Goal: Task Accomplishment & Management: Use online tool/utility

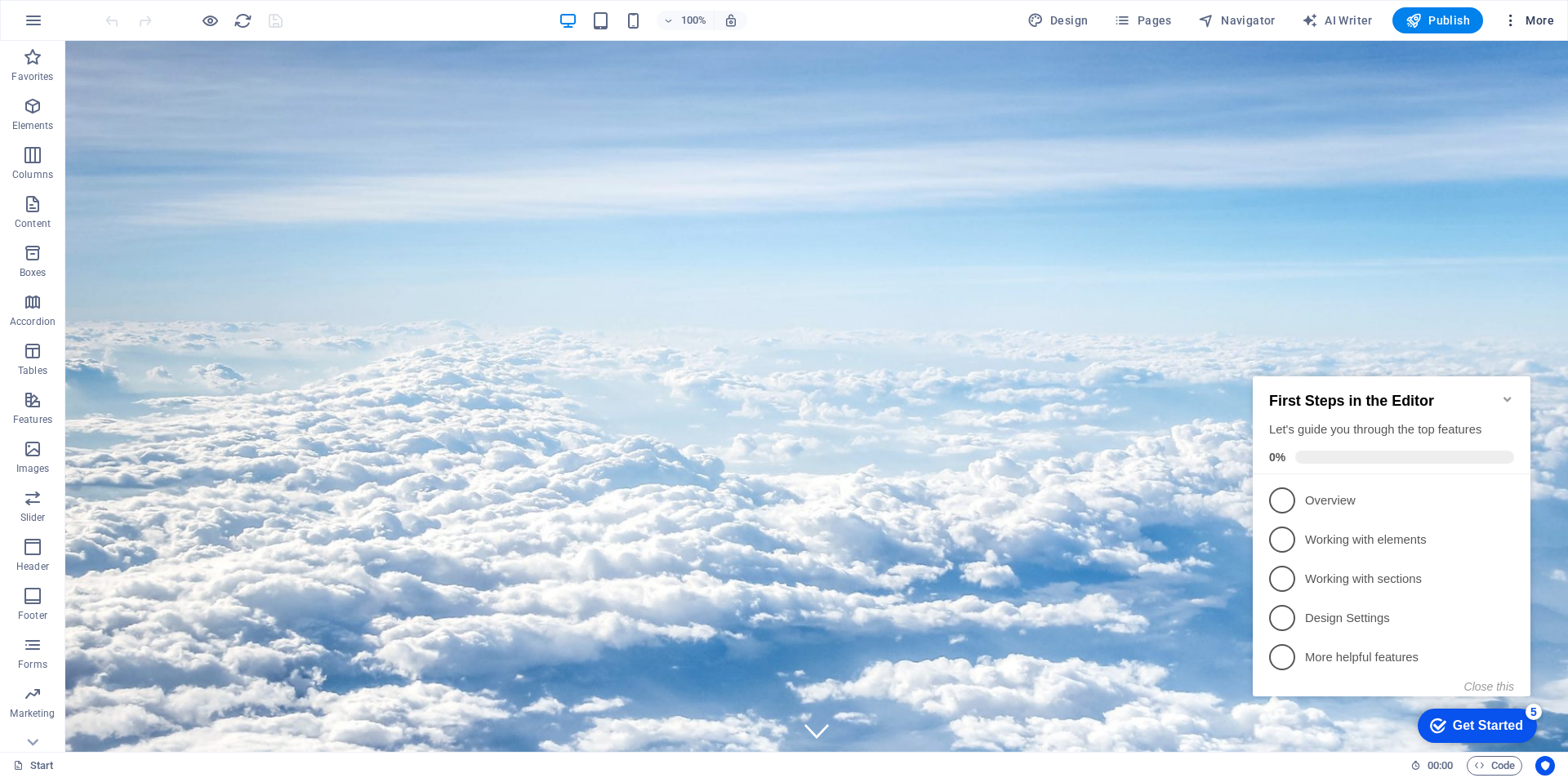
click at [1533, 23] on span "More" at bounding box center [1528, 20] width 51 height 16
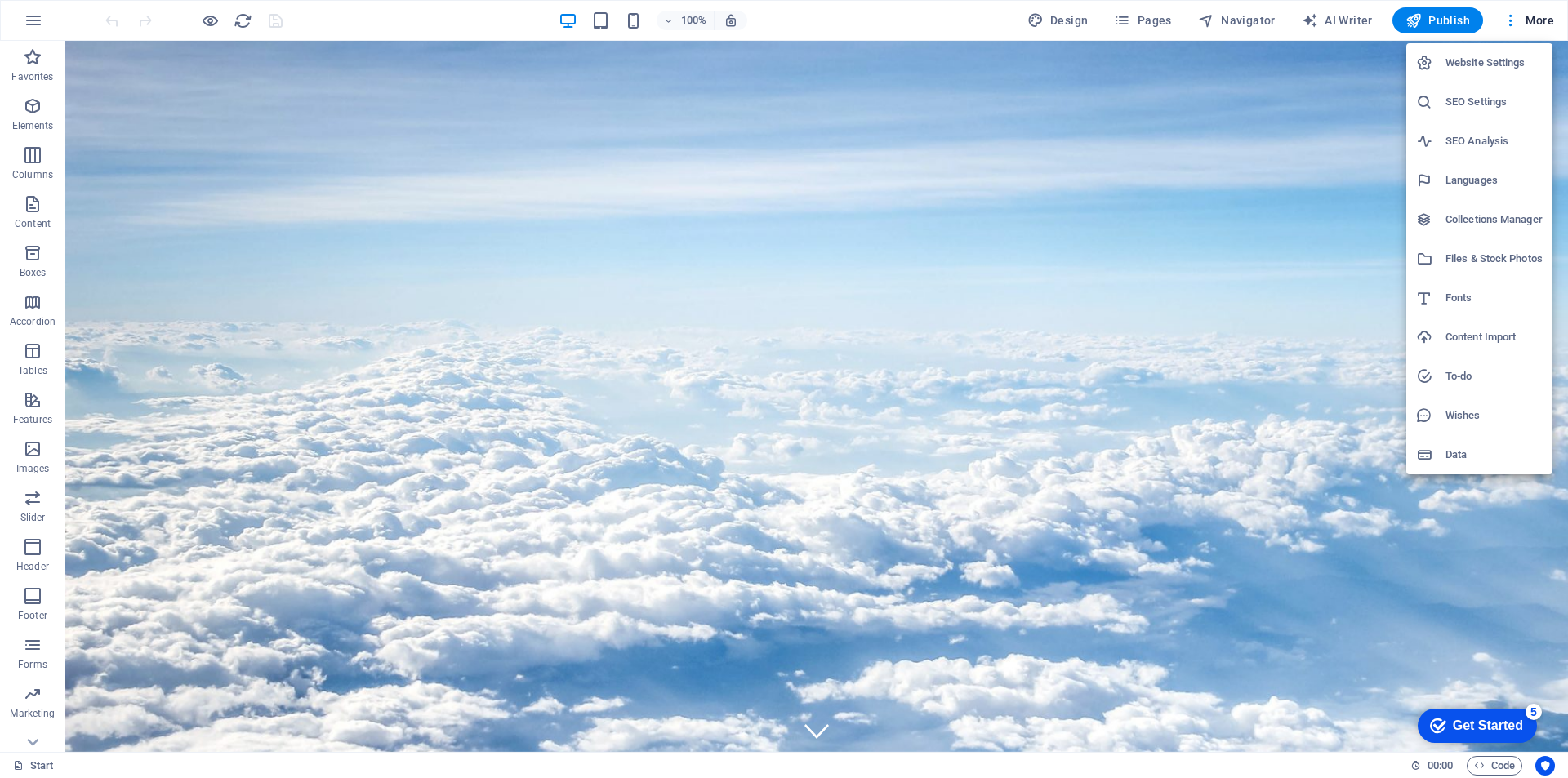
click at [1463, 188] on h6 "Languages" at bounding box center [1494, 180] width 98 height 20
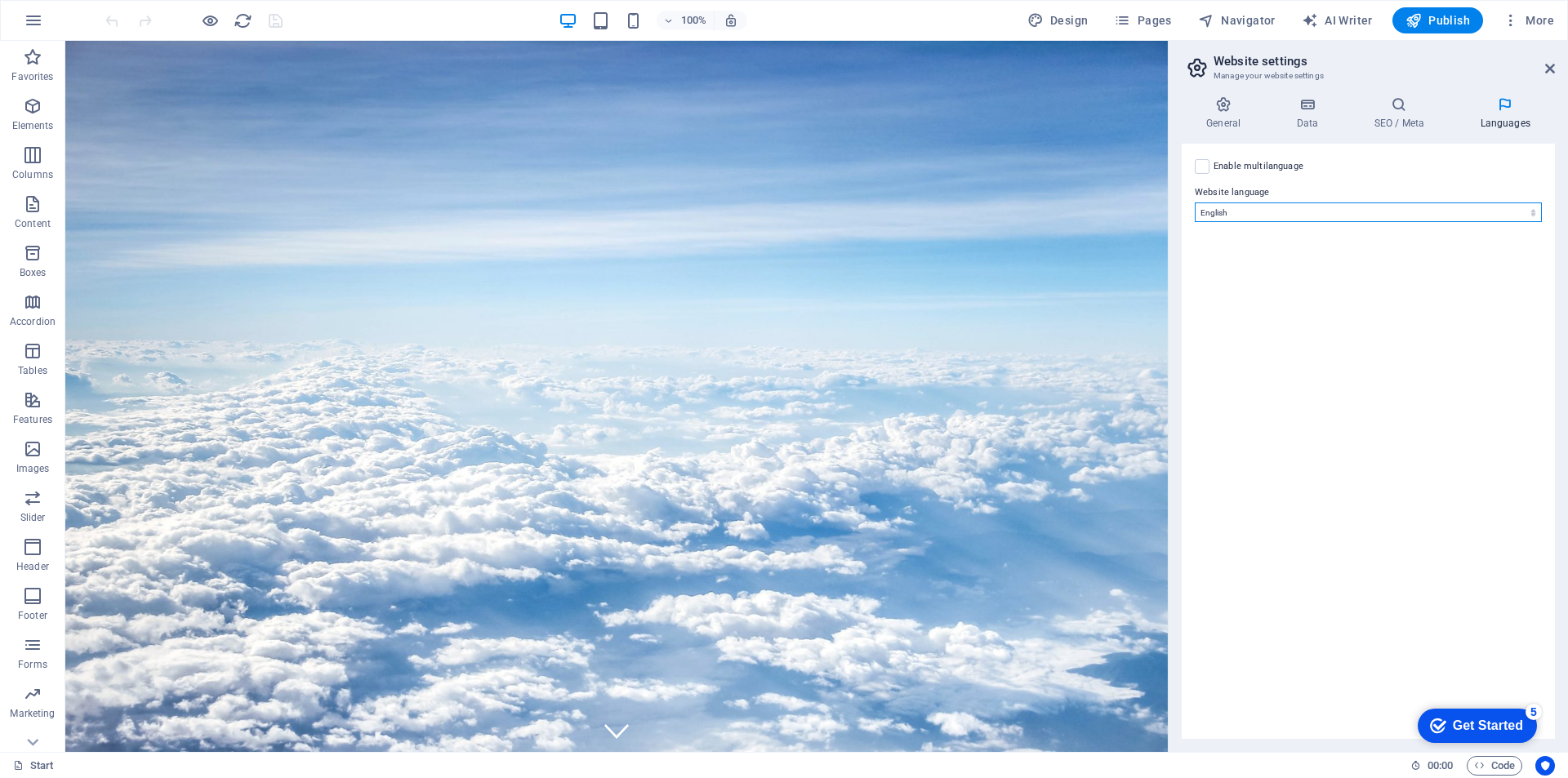
click at [1330, 203] on select "Abkhazian Afar Afrikaans Akan Albanian Amharic Arabic Aragonese Armenian Assame…" at bounding box center [1367, 212] width 347 height 20
select select "134"
click at [1194, 202] on select "Abkhazian Afar Afrikaans Akan Albanian Amharic Arabic Aragonese Armenian Assame…" at bounding box center [1367, 212] width 347 height 20
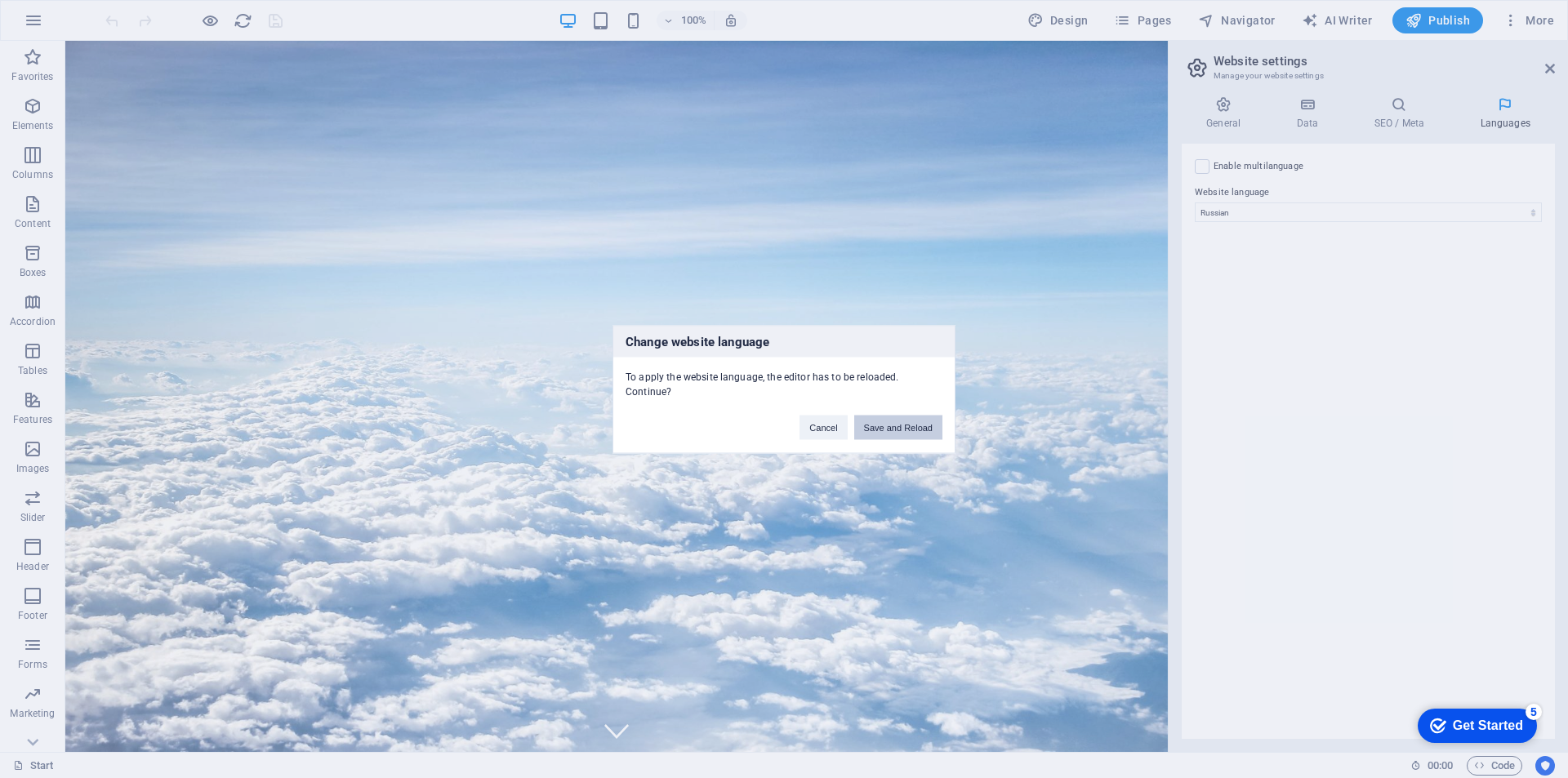
click at [929, 428] on button "Save and Reload" at bounding box center [898, 428] width 88 height 25
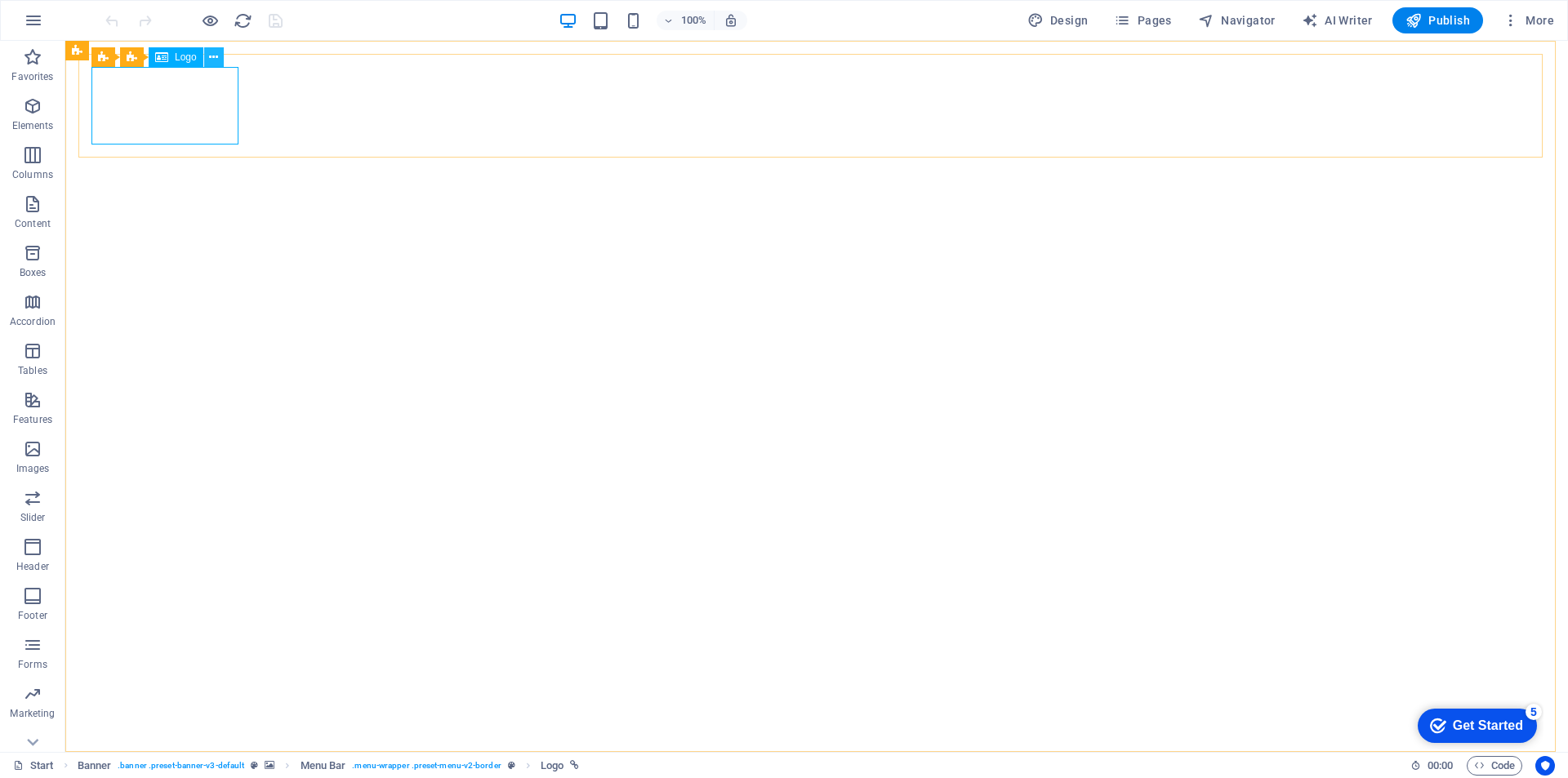
click at [210, 60] on icon at bounding box center [214, 57] width 9 height 17
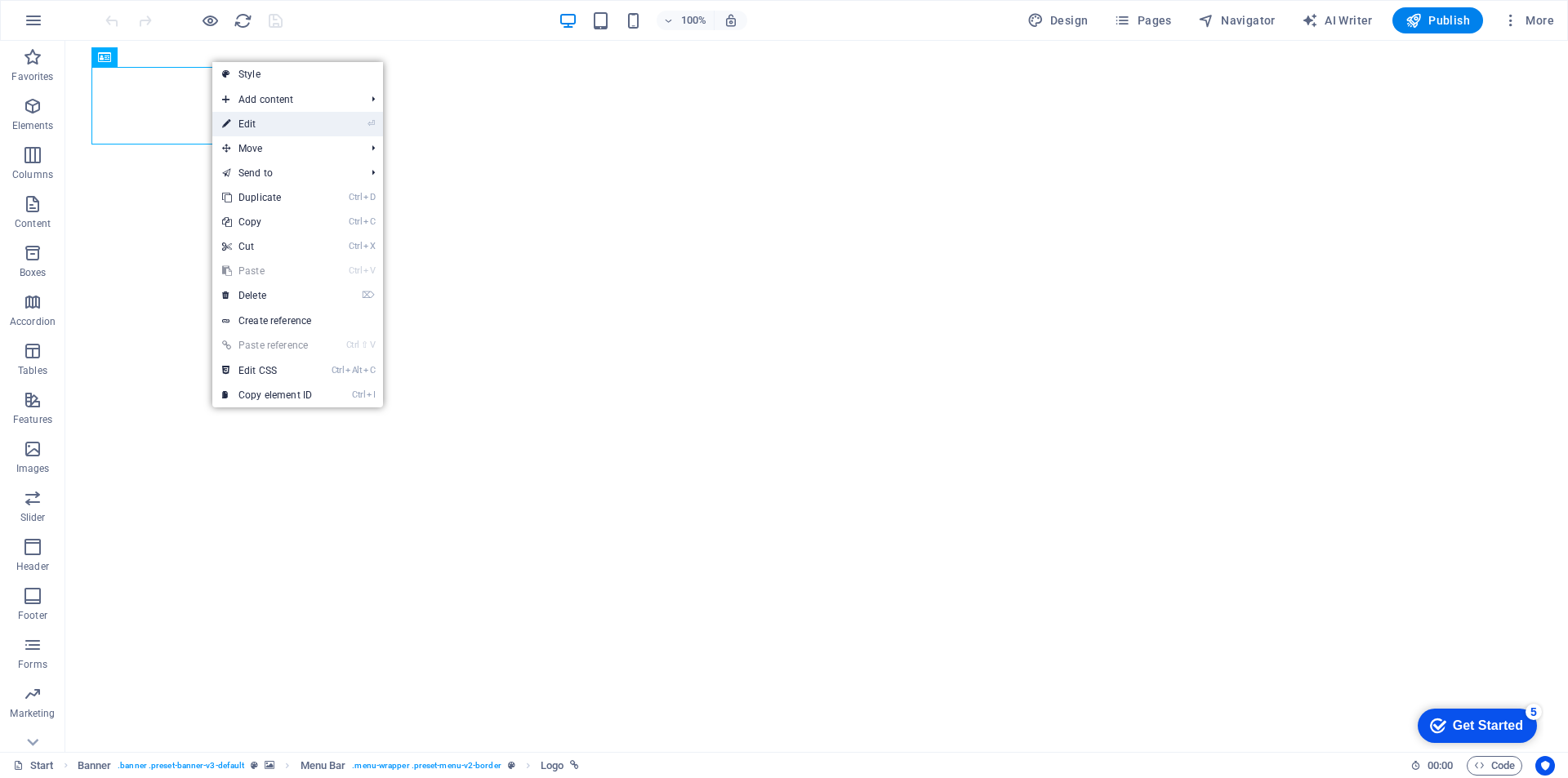
click at [293, 126] on link "⏎ Edit" at bounding box center [266, 124] width 109 height 25
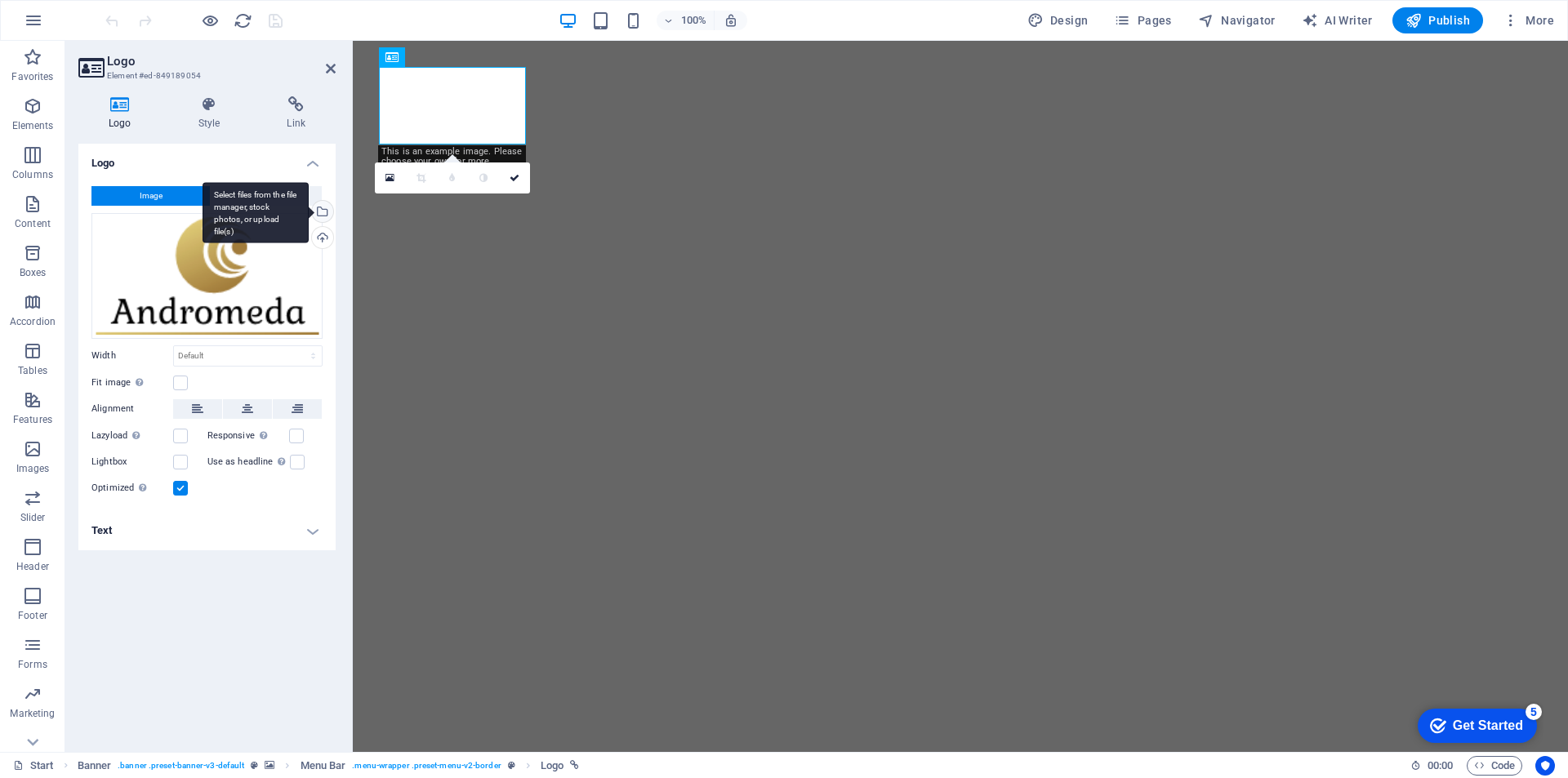
click at [323, 211] on div "Select files from the file manager, stock photos, or upload file(s)" at bounding box center [321, 213] width 25 height 25
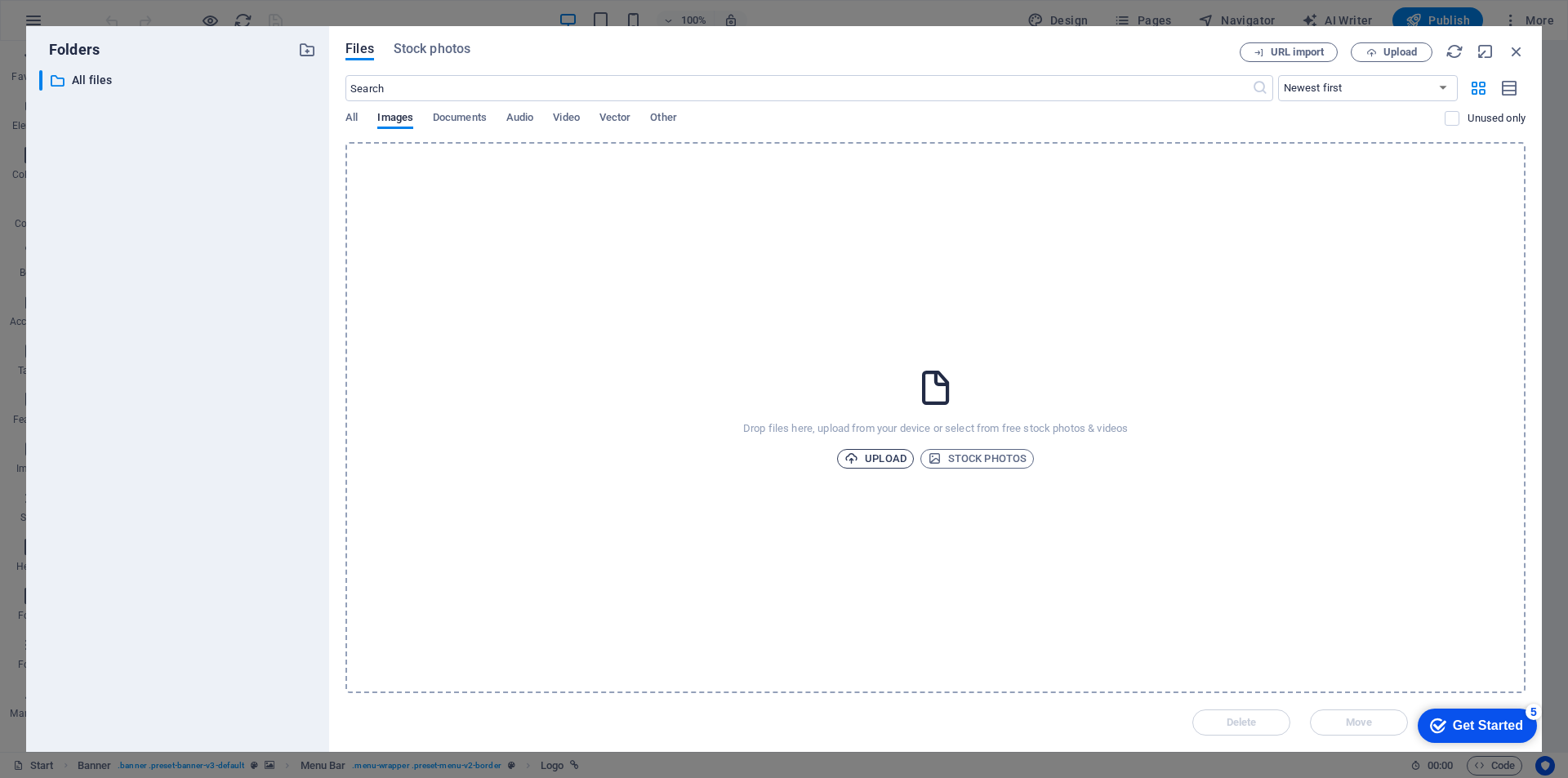
click at [876, 458] on span "Upload" at bounding box center [876, 459] width 62 height 20
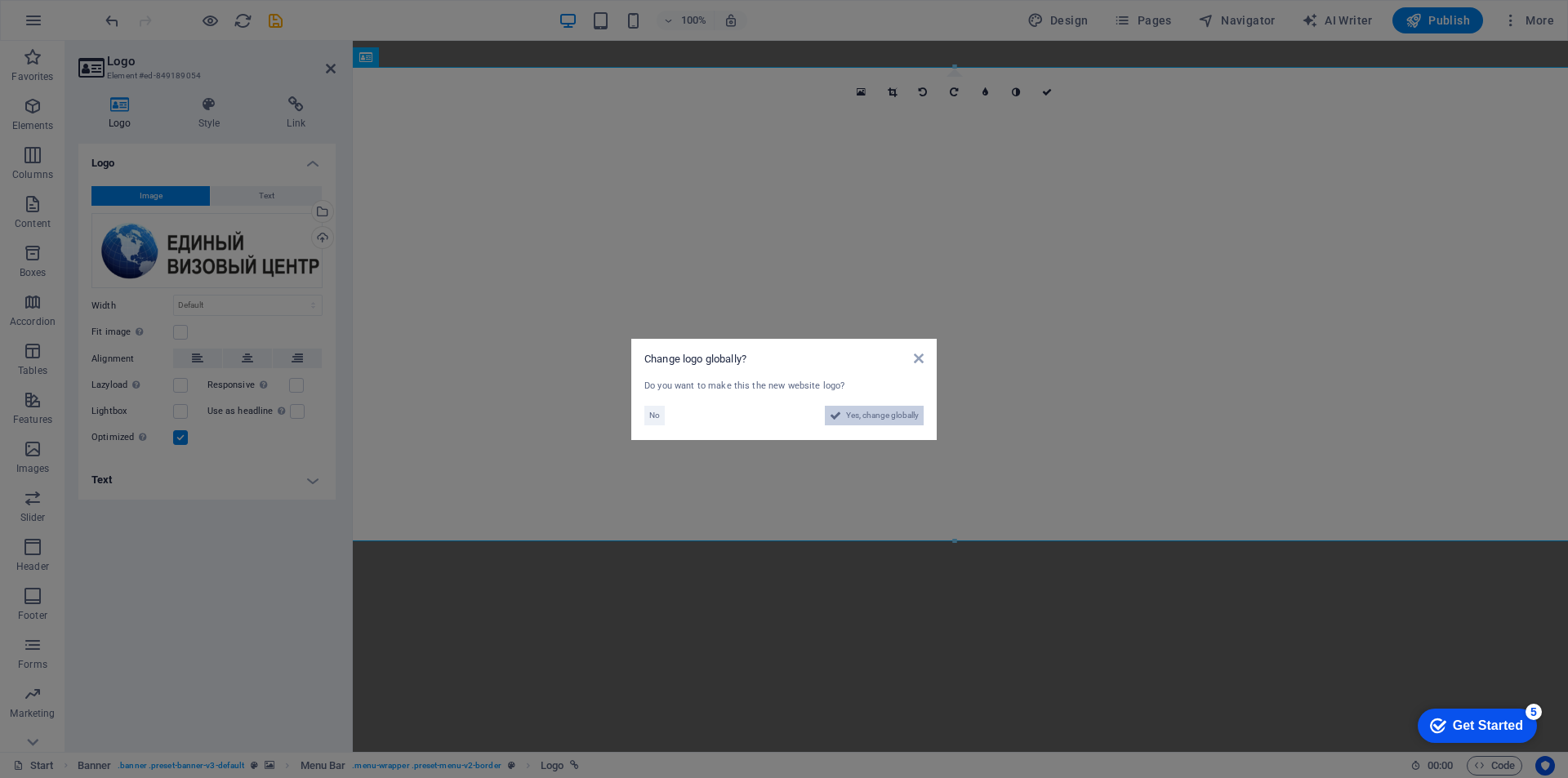
click at [876, 415] on span "Yes, change globally" at bounding box center [882, 415] width 73 height 20
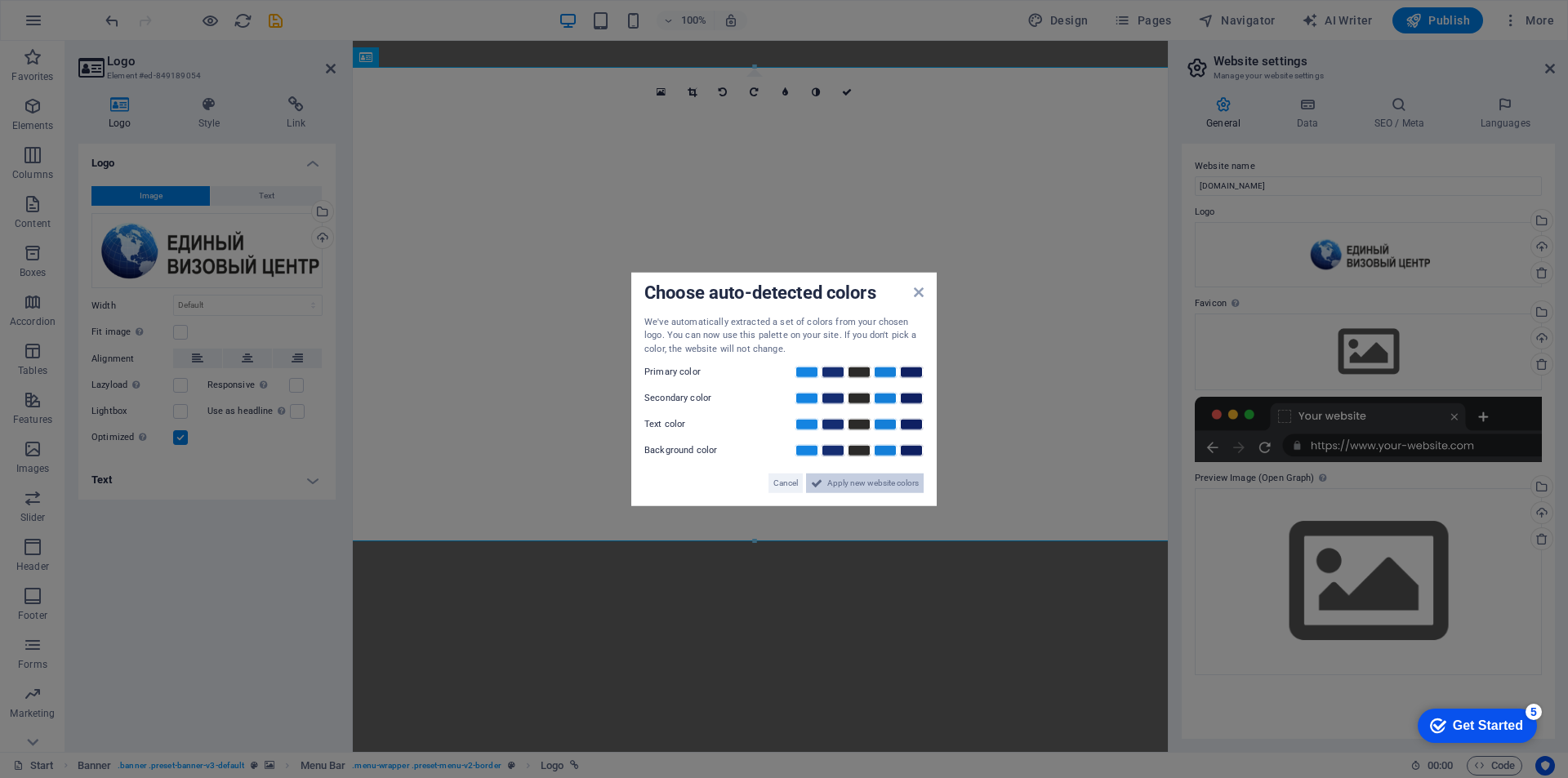
click at [895, 491] on span "Apply new website colors" at bounding box center [872, 483] width 91 height 20
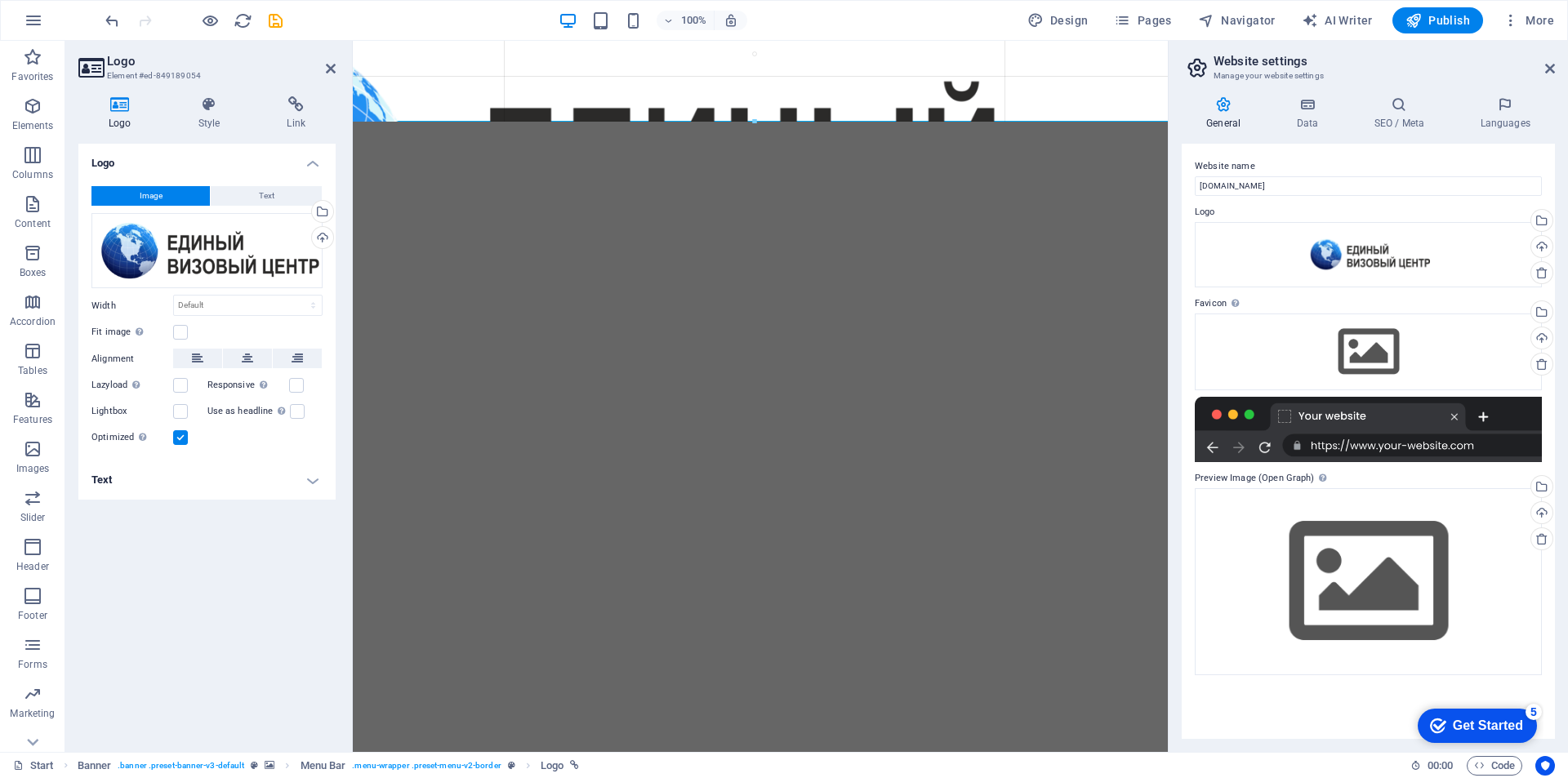
drag, startPoint x: 756, startPoint y: 462, endPoint x: 712, endPoint y: 185, distance: 280.5
type input "1838"
select select "px"
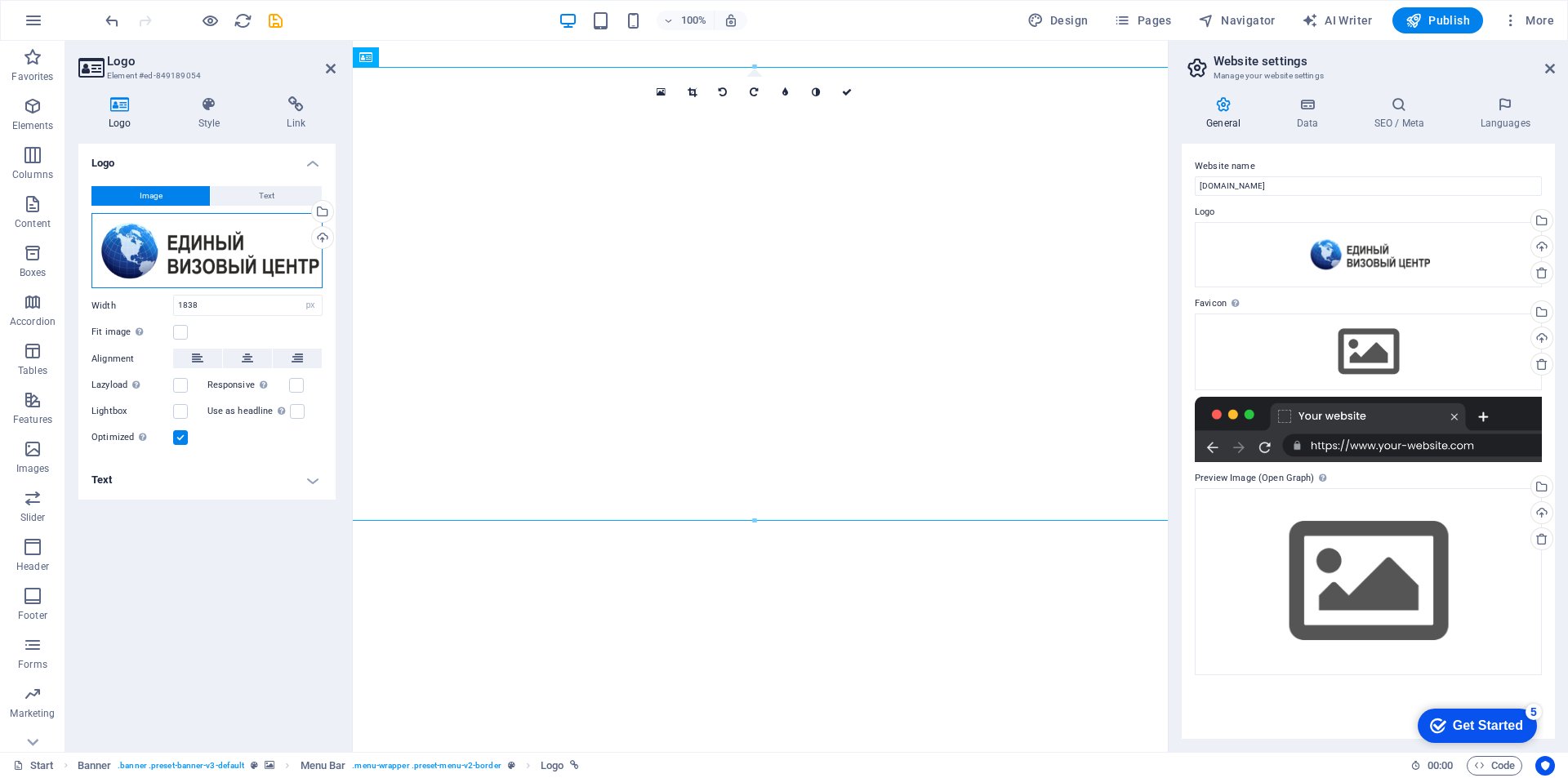
click at [253, 248] on div "Drag files here, click to choose files or select files from Files or our free s…" at bounding box center [207, 251] width 231 height 76
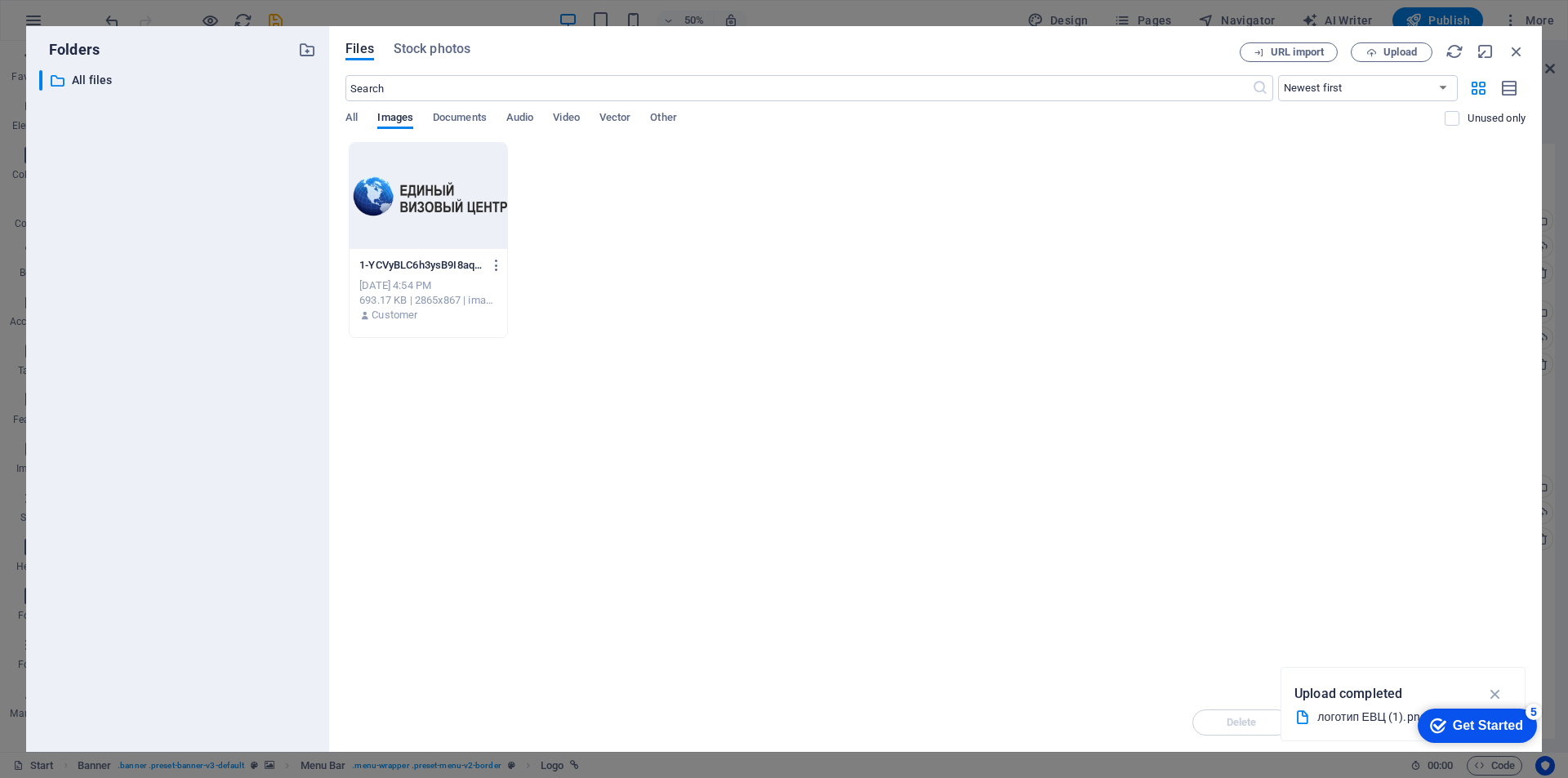
click at [1518, 41] on div "Files Stock photos URL import Upload ​ Newest first Oldest first Name (A-Z) Nam…" at bounding box center [935, 389] width 1213 height 726
click at [1516, 53] on icon "button" at bounding box center [1517, 51] width 18 height 18
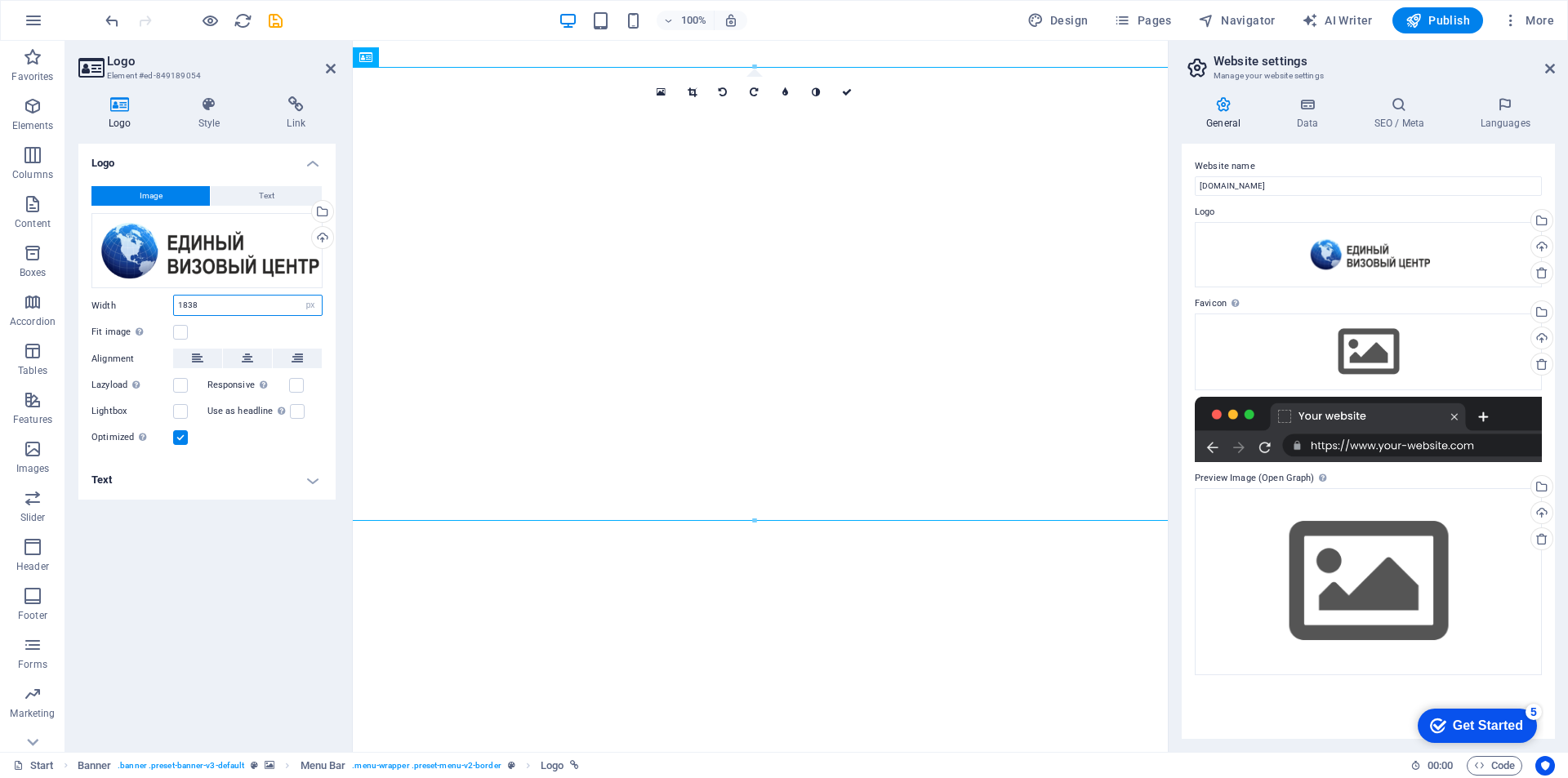
click at [210, 305] on input "1838" at bounding box center [248, 305] width 148 height 20
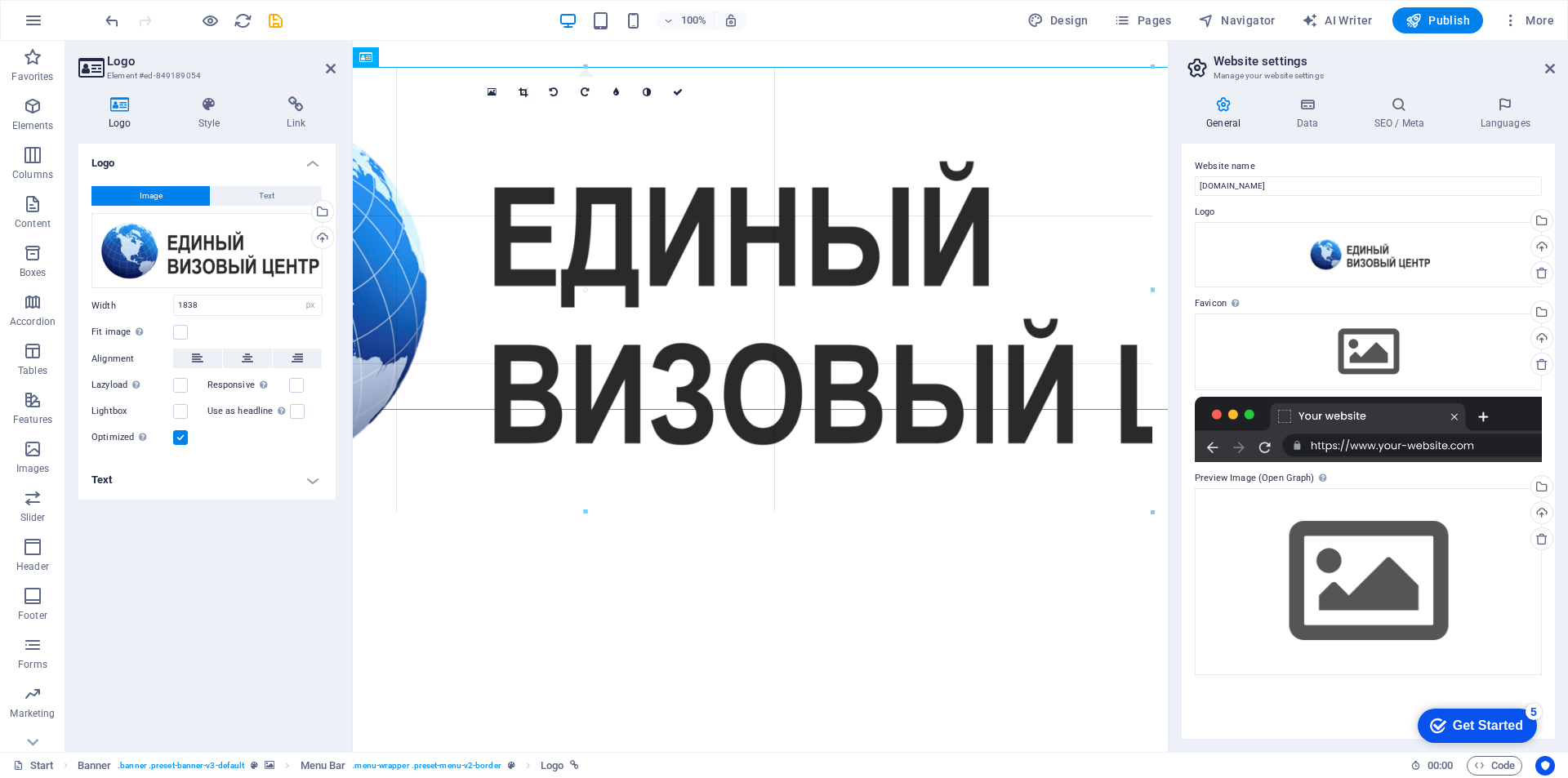
drag, startPoint x: 369, startPoint y: 522, endPoint x: 366, endPoint y: 411, distance: 111.0
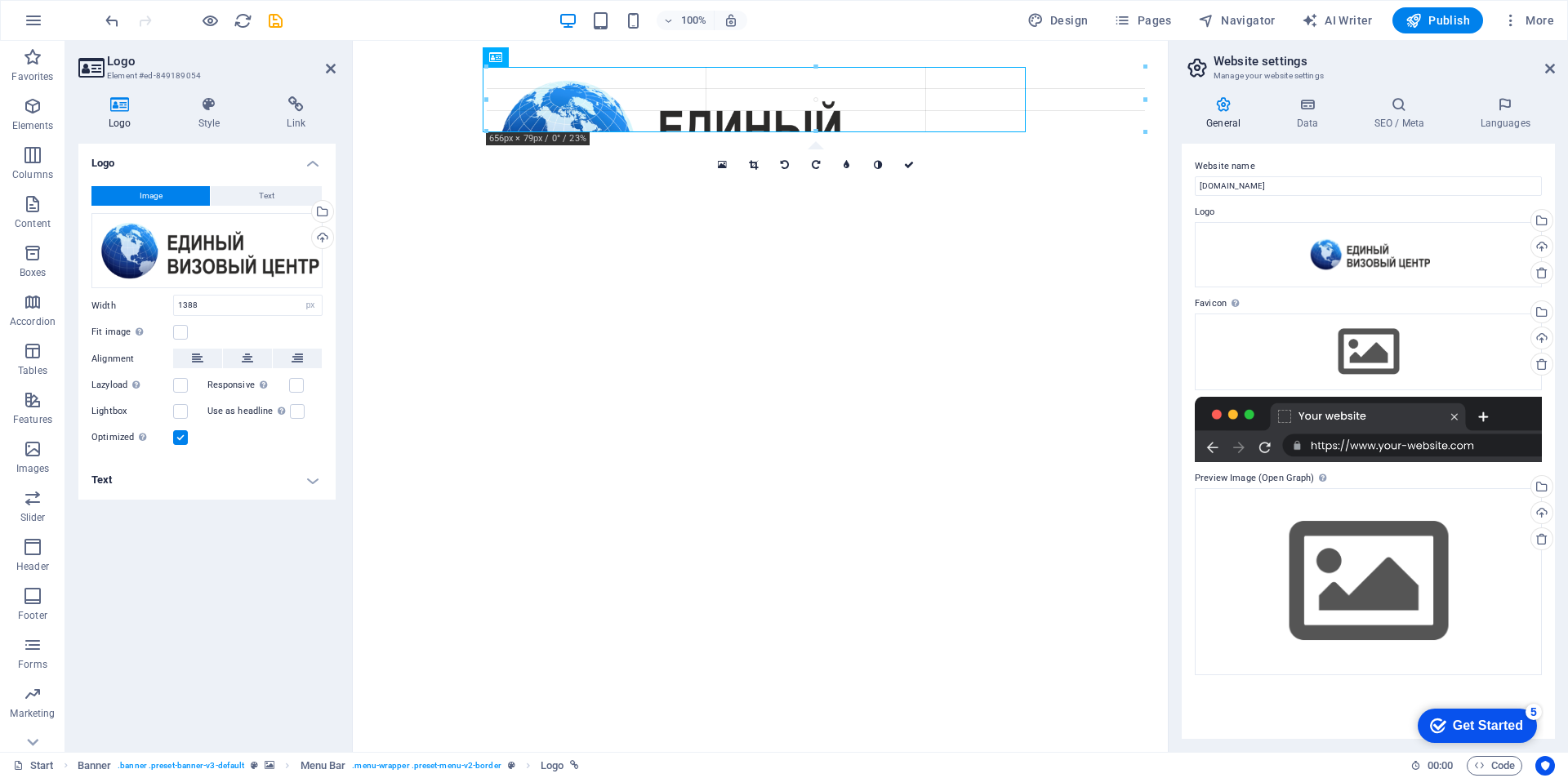
drag, startPoint x: 402, startPoint y: 413, endPoint x: 524, endPoint y: 145, distance: 294.5
type input "703"
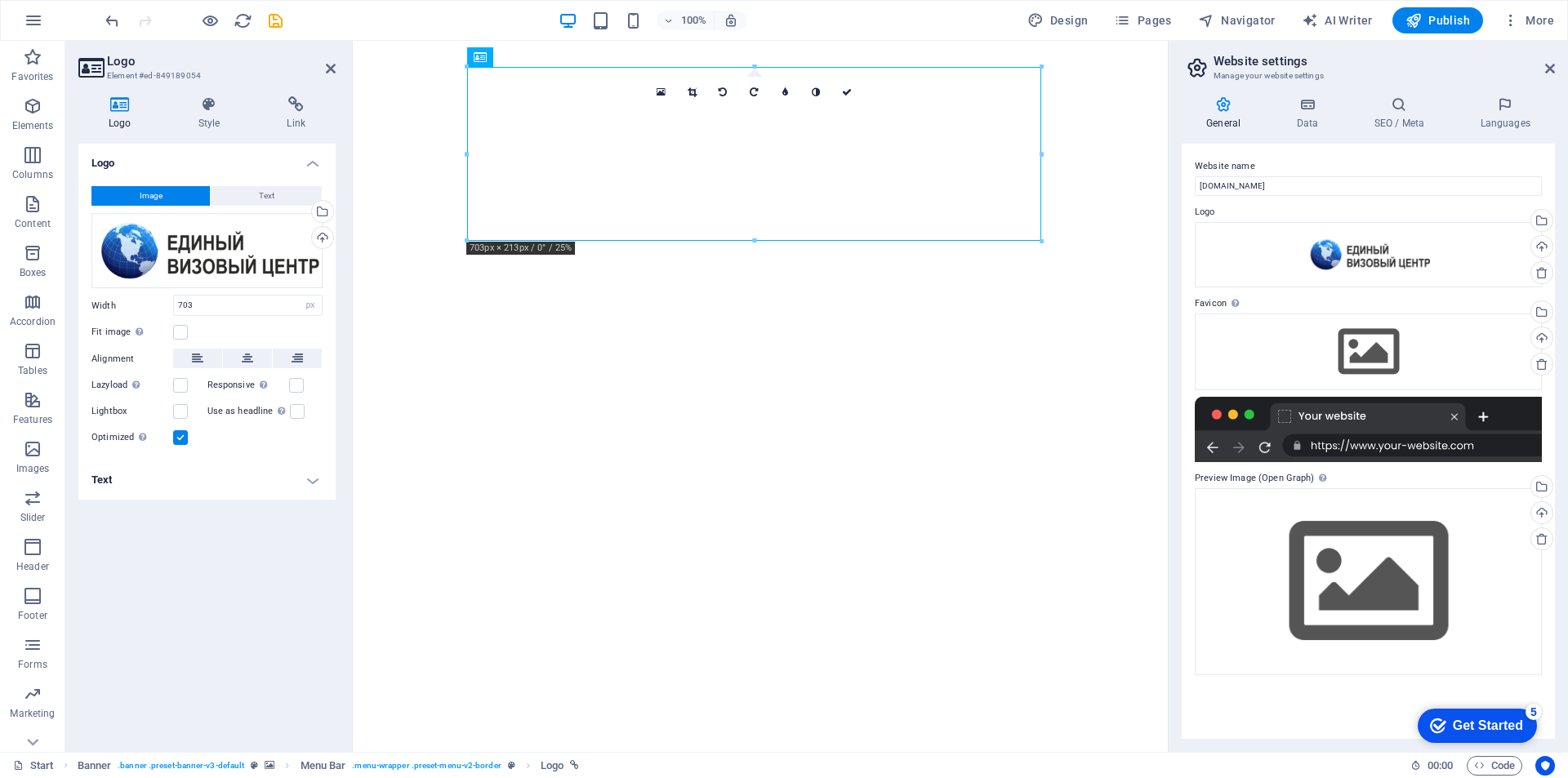
click at [467, 187] on div at bounding box center [468, 153] width 5 height 174
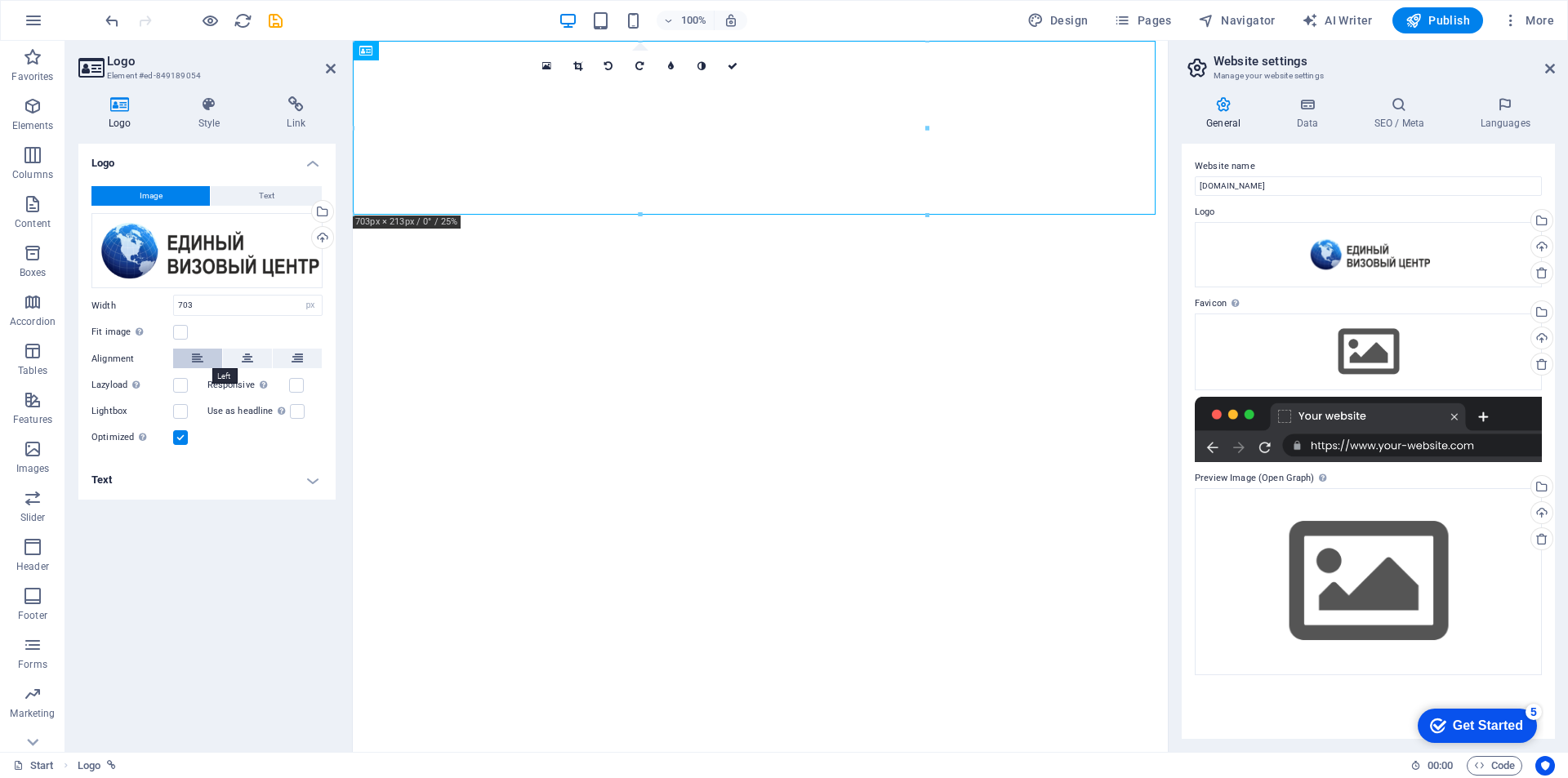
drag, startPoint x: 201, startPoint y: 360, endPoint x: 212, endPoint y: 359, distance: 11.0
click at [201, 359] on icon at bounding box center [197, 358] width 12 height 20
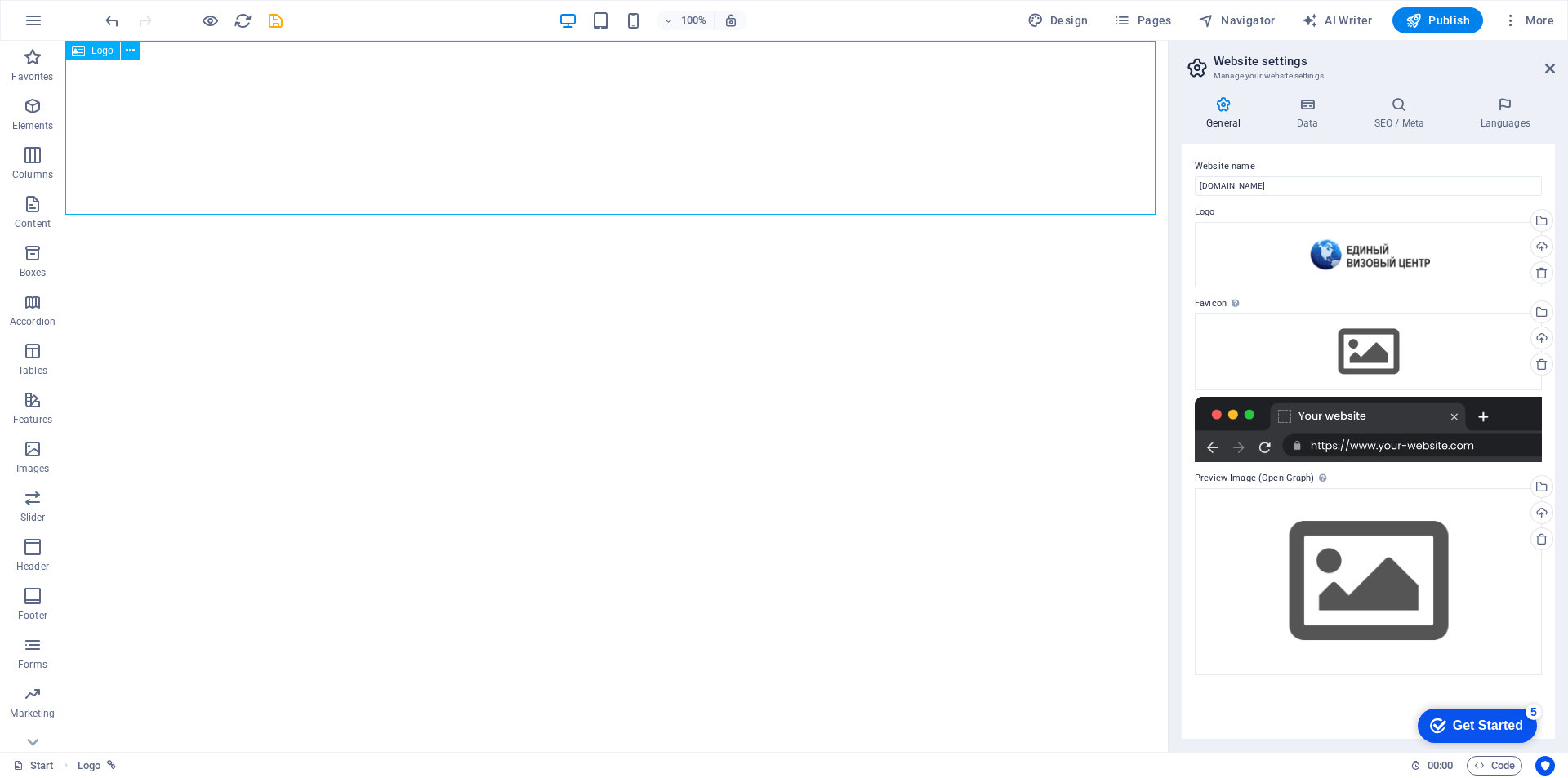
select select "px"
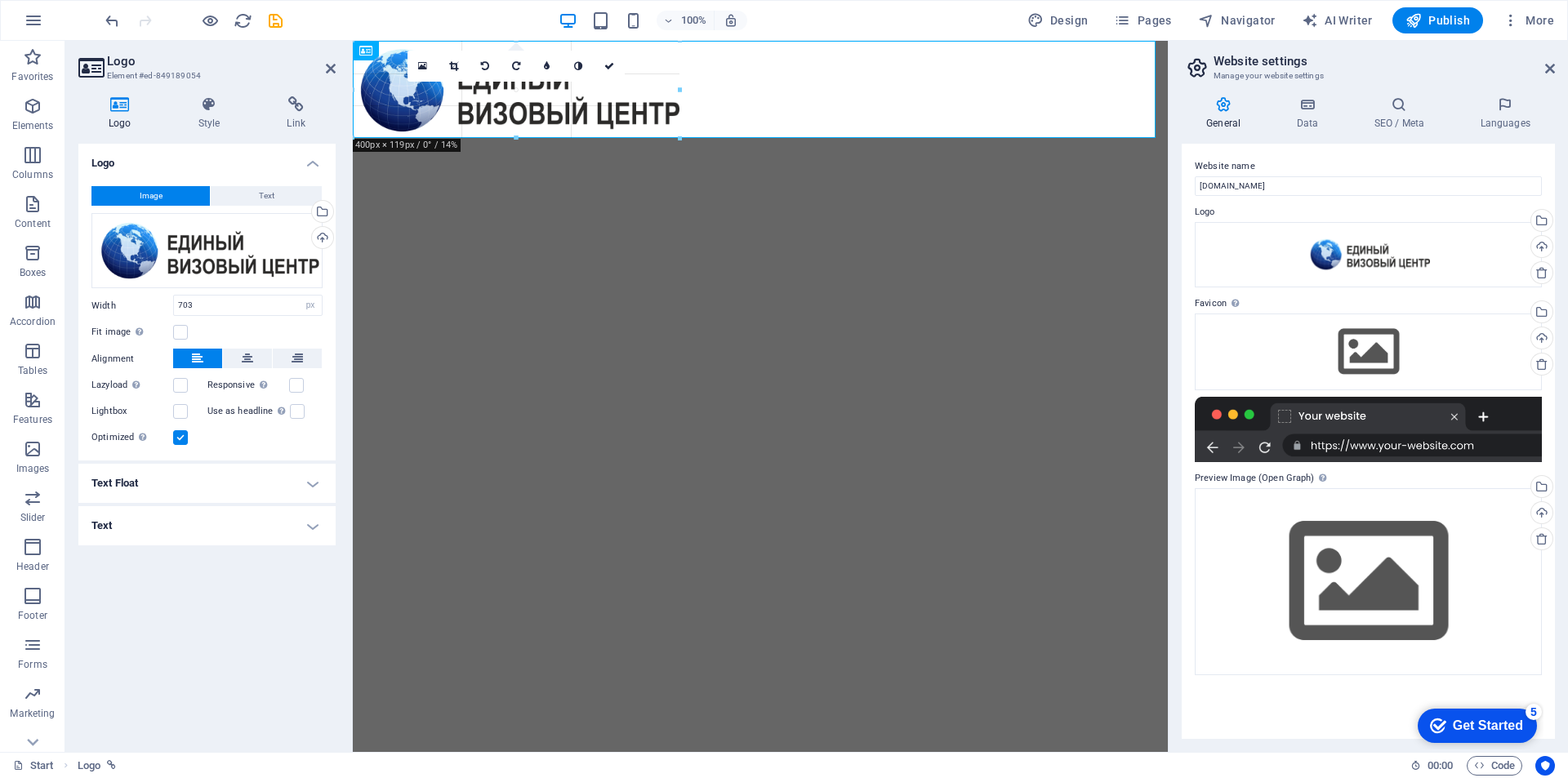
drag, startPoint x: 641, startPoint y: 216, endPoint x: 634, endPoint y: 137, distance: 79.3
type input "407"
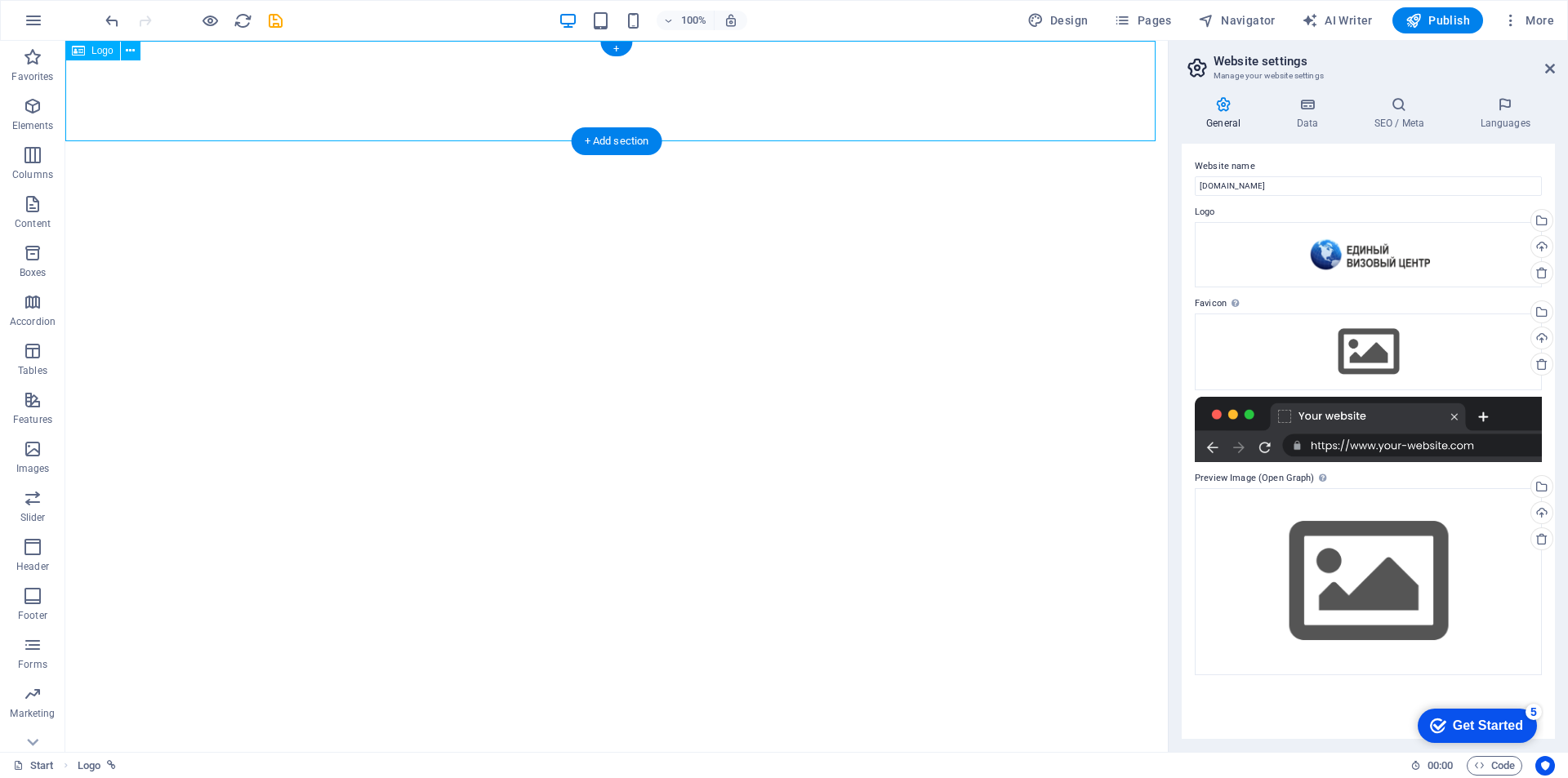
select select "px"
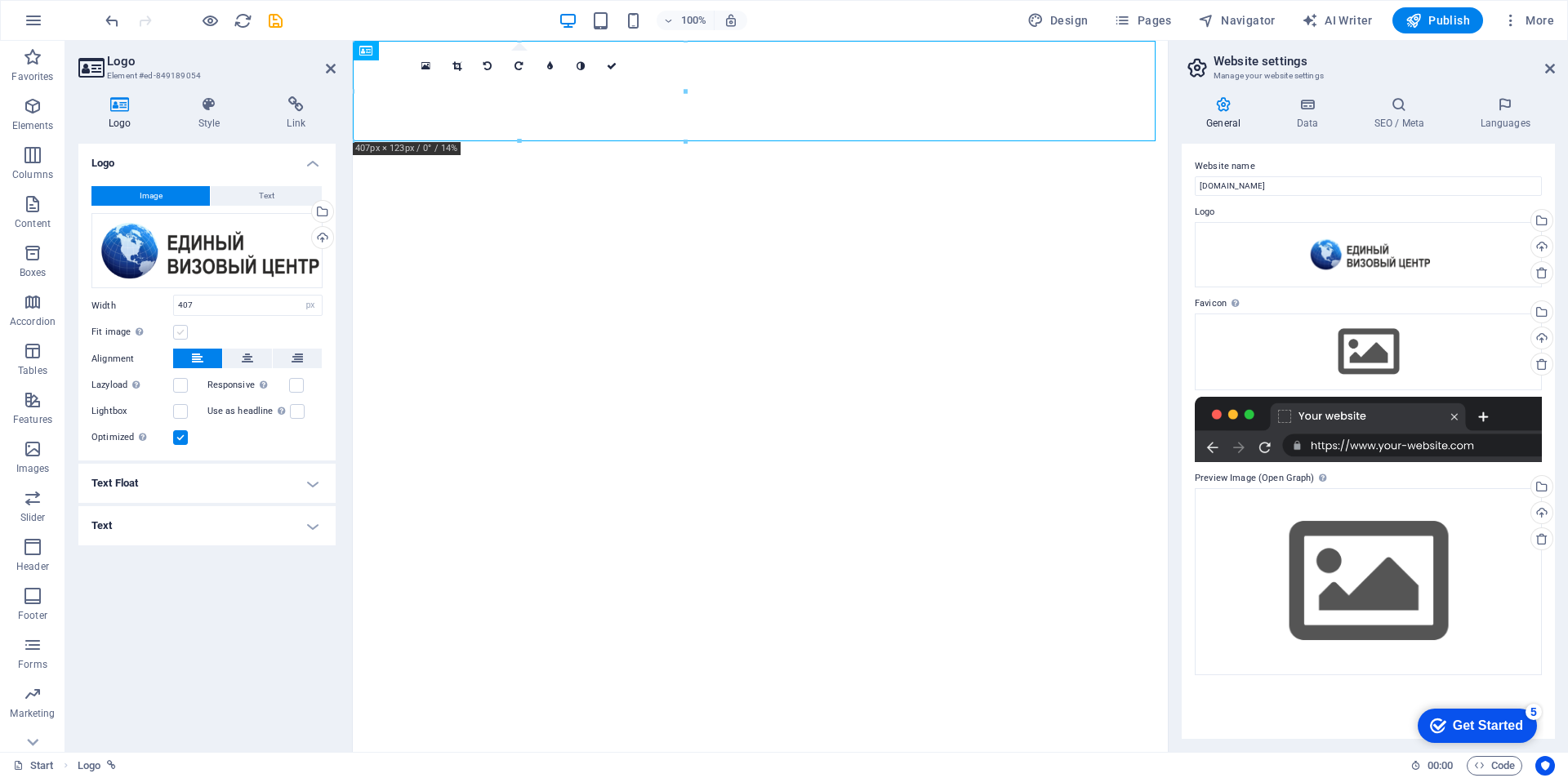
click at [178, 327] on label at bounding box center [180, 332] width 15 height 15
click at [0, 0] on input "Fit image Automatically fit image to a fixed width and height" at bounding box center [0, 0] width 0 height 0
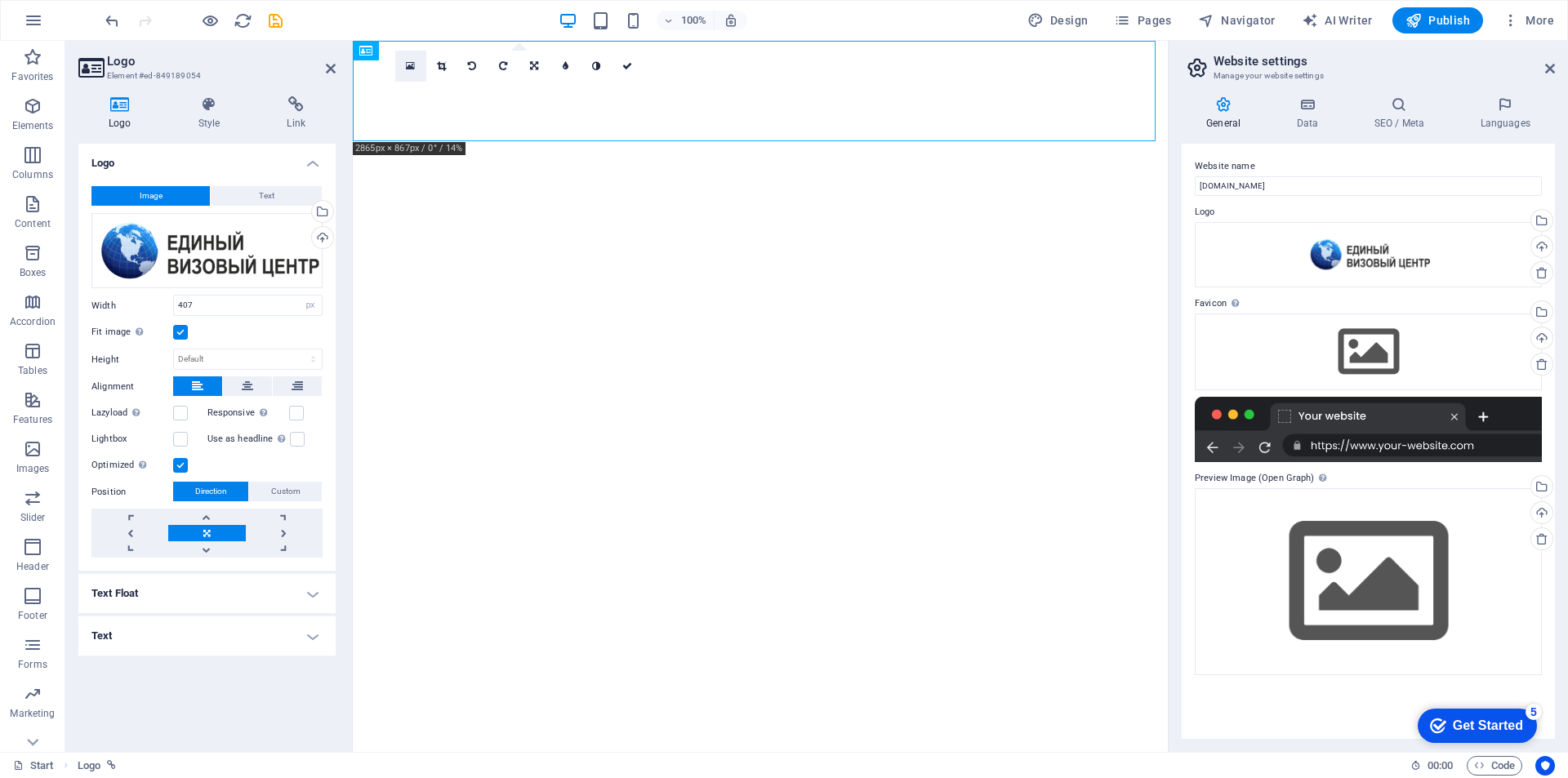
click at [403, 67] on link at bounding box center [410, 66] width 31 height 31
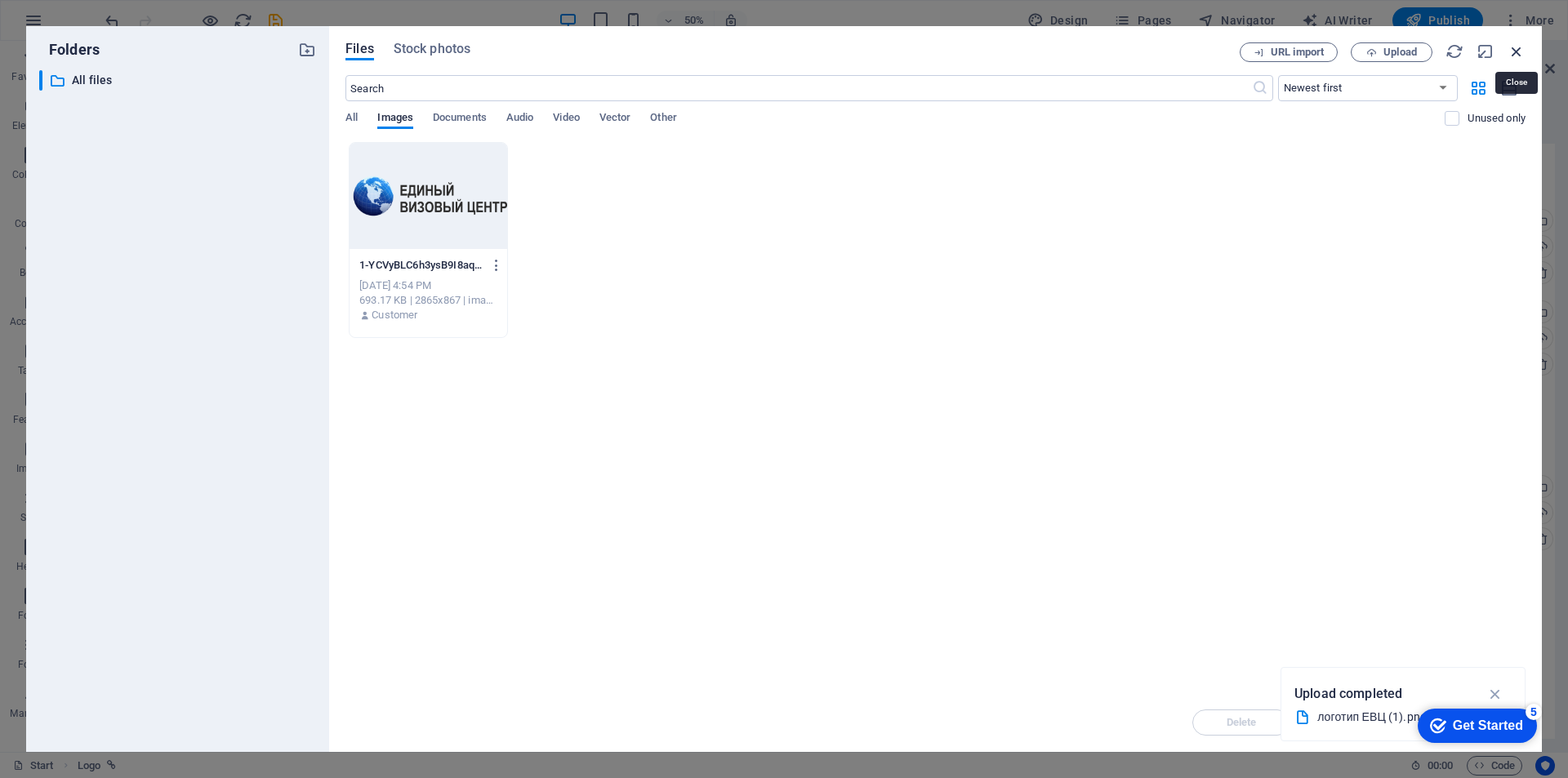
click at [1521, 45] on icon "button" at bounding box center [1517, 51] width 18 height 18
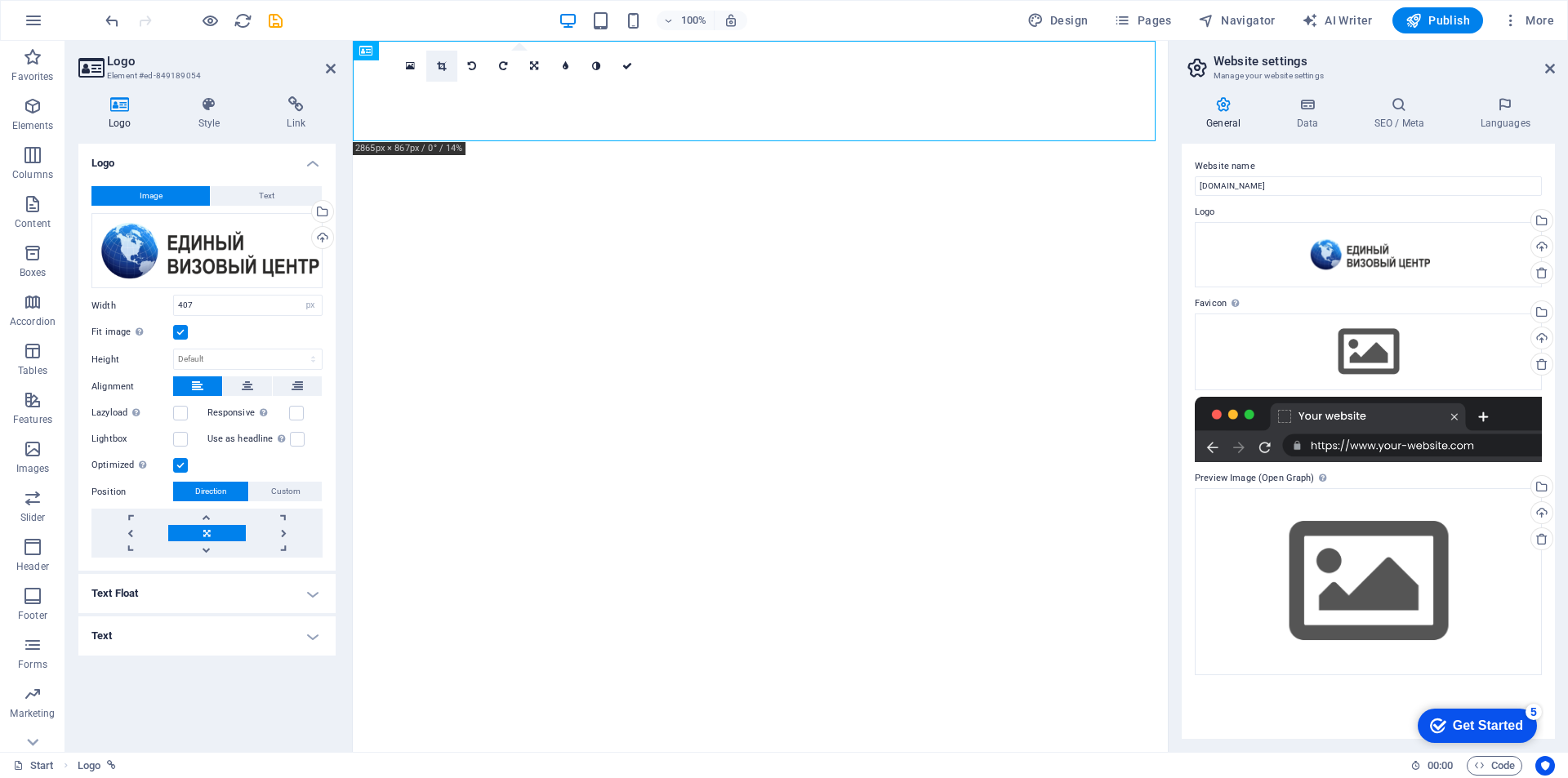
click at [442, 67] on icon at bounding box center [441, 66] width 9 height 10
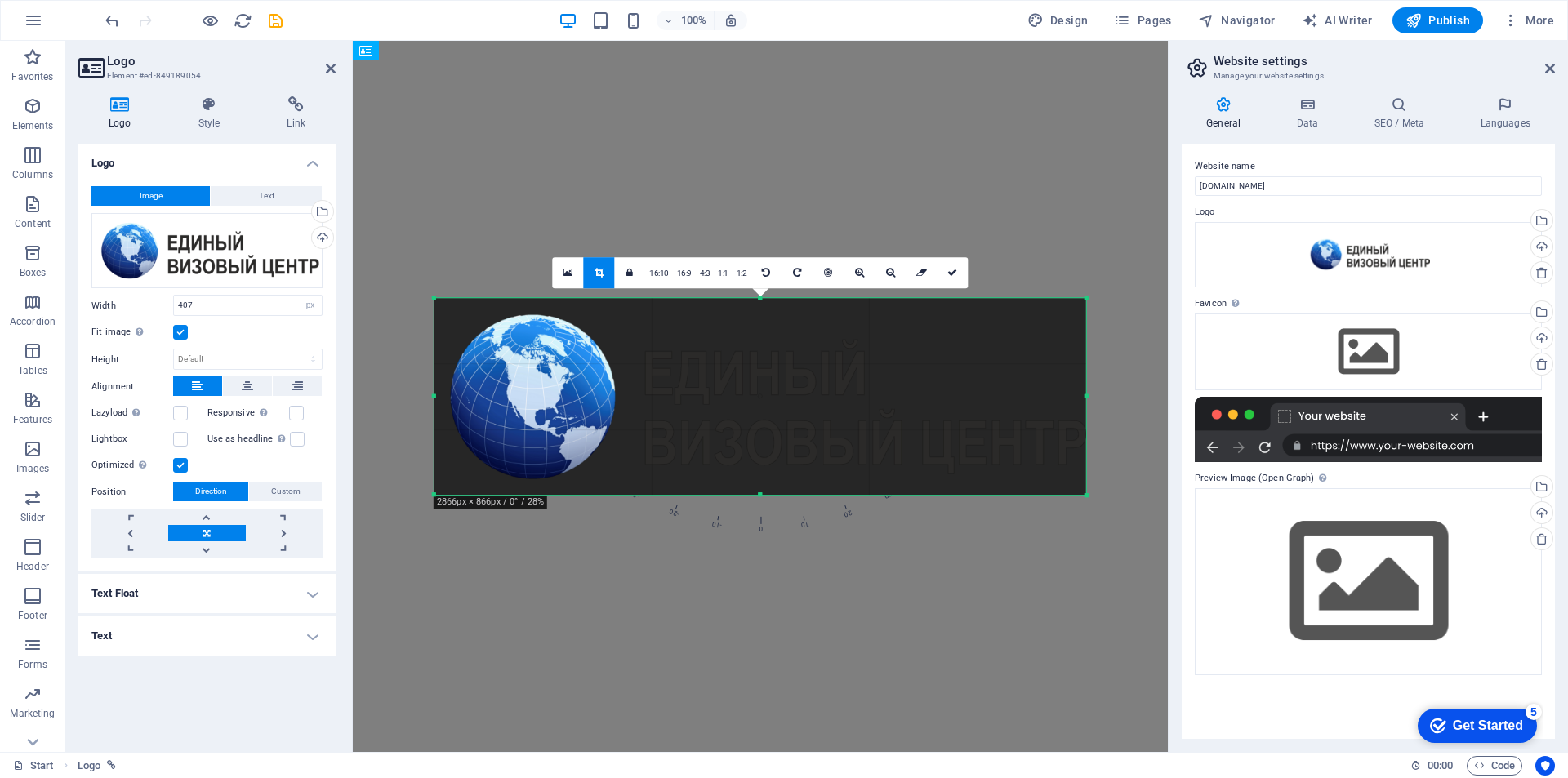
click at [1081, 296] on div at bounding box center [760, 297] width 651 height 5
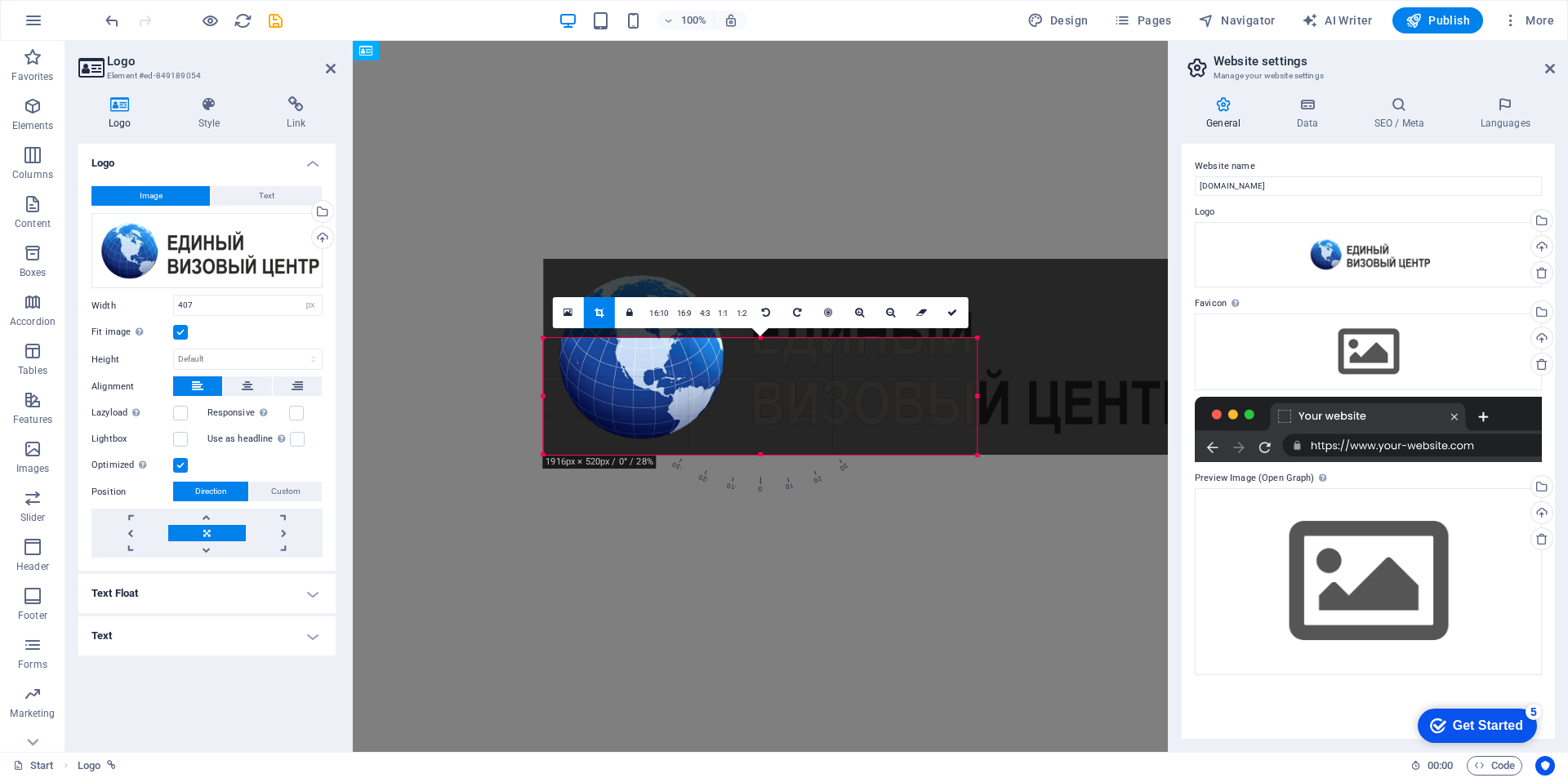
drag, startPoint x: 1086, startPoint y: 297, endPoint x: 868, endPoint y: 376, distance: 231.9
click at [868, 376] on div "180 170 160 150 140 130 120 110 100 90 80 70 60 50 40 30 20 10 0 -10 -20 -30 -4…" at bounding box center [760, 397] width 434 height 118
click at [117, 26] on icon "undo" at bounding box center [112, 20] width 19 height 19
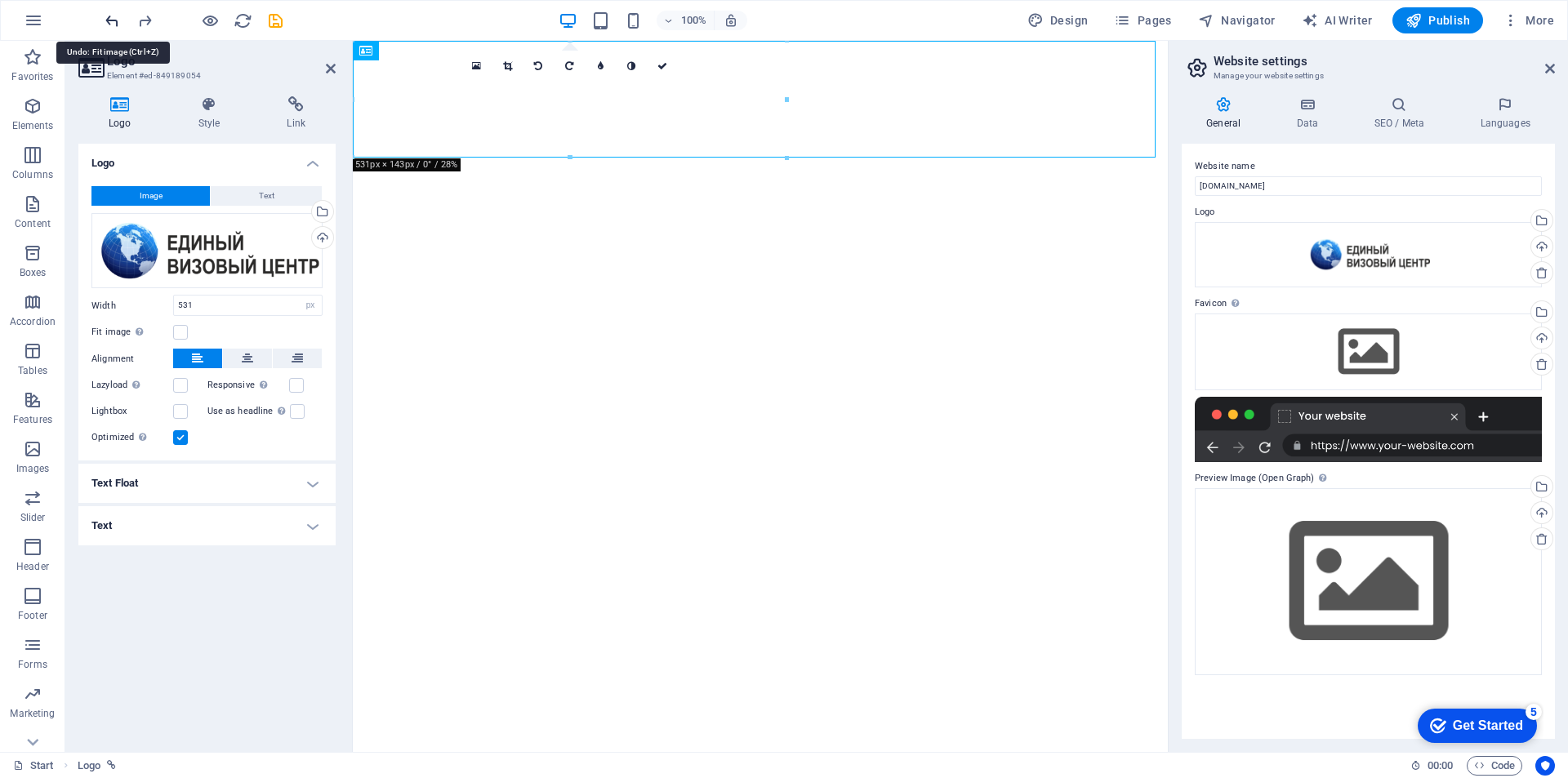
click at [112, 19] on icon "undo" at bounding box center [112, 20] width 19 height 19
click at [108, 17] on icon "undo" at bounding box center [112, 20] width 19 height 19
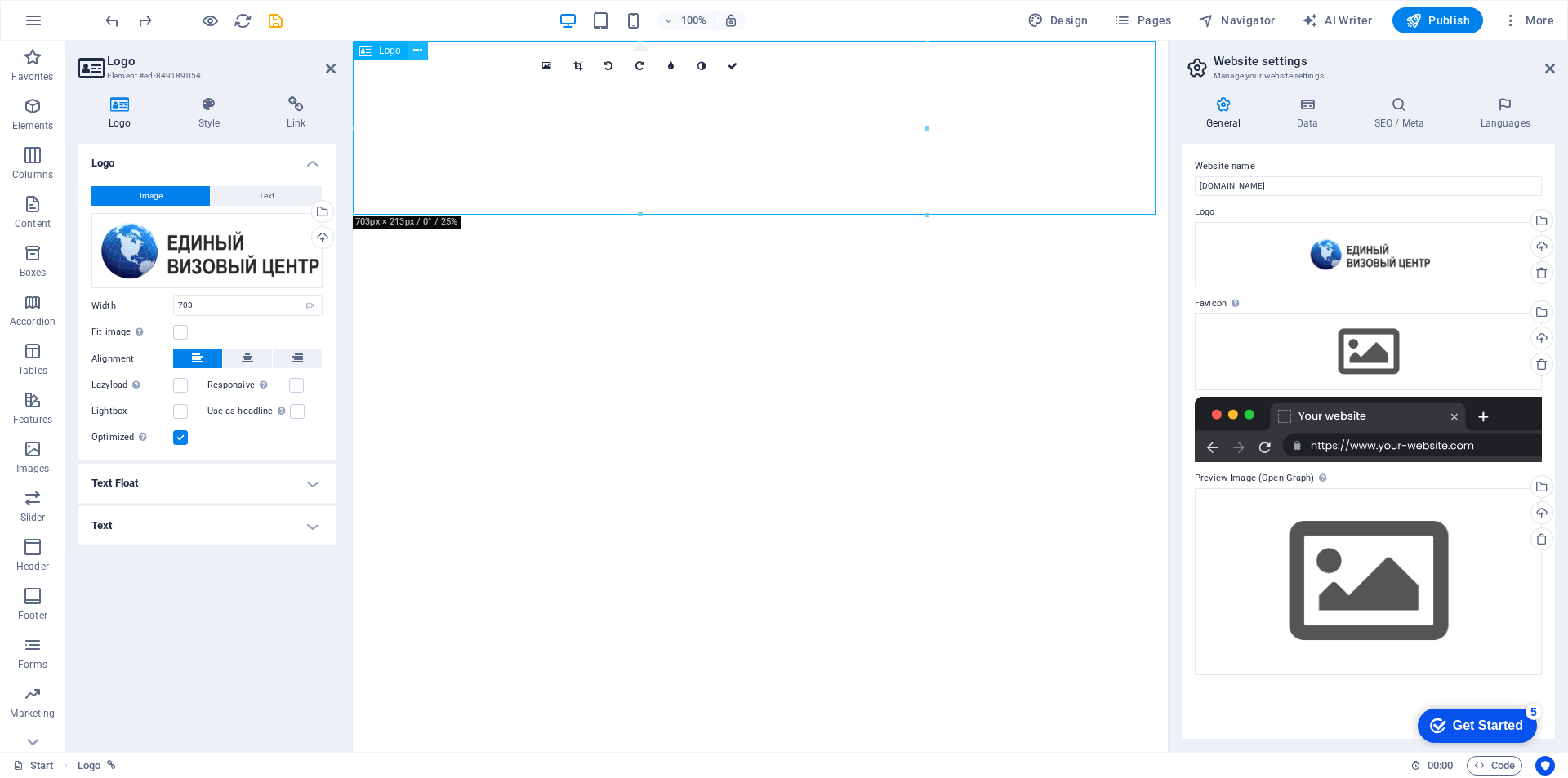
click at [415, 52] on icon at bounding box center [418, 51] width 9 height 17
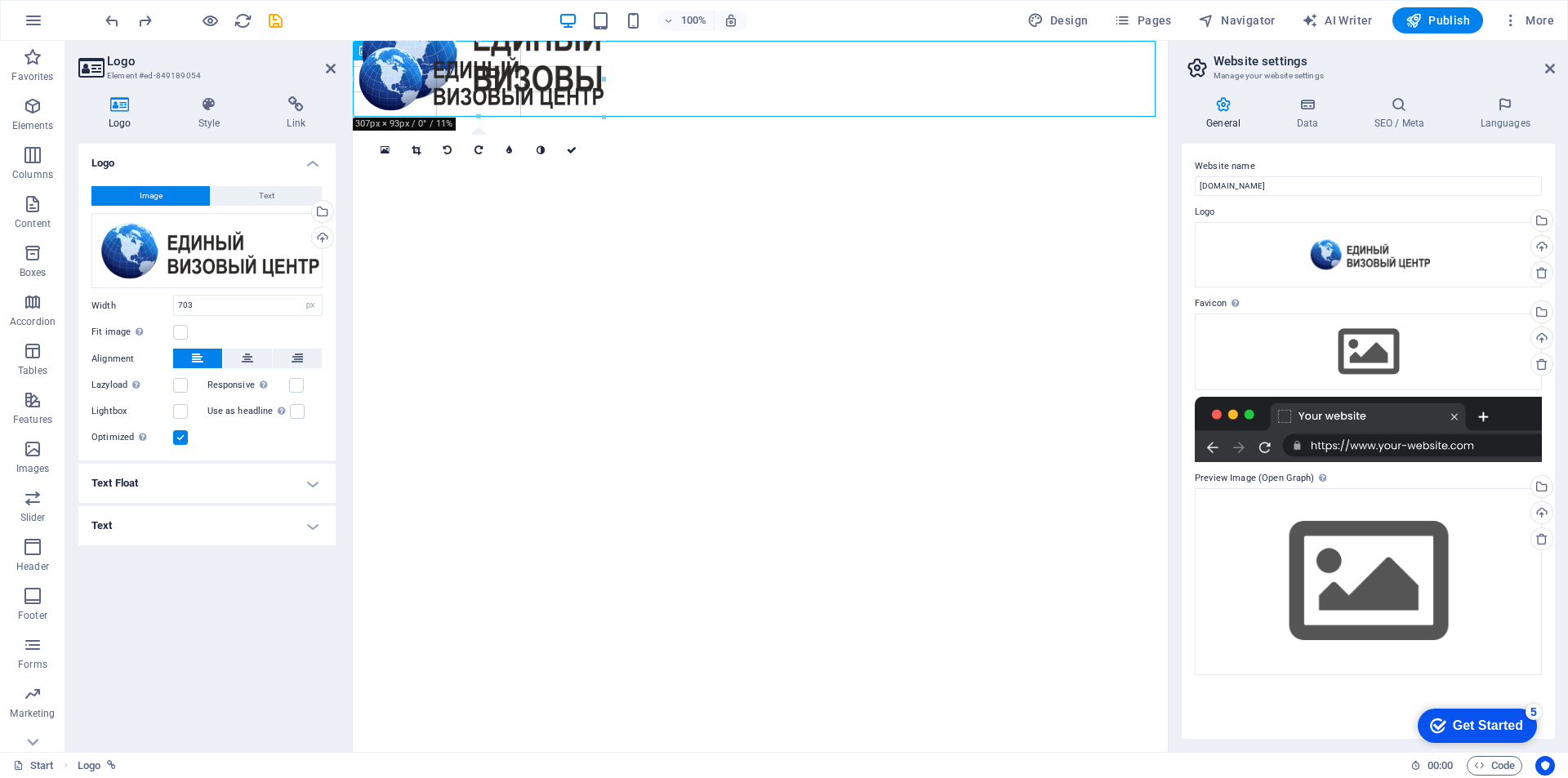
drag, startPoint x: 927, startPoint y: 210, endPoint x: 513, endPoint y: 107, distance: 426.6
type input "307"
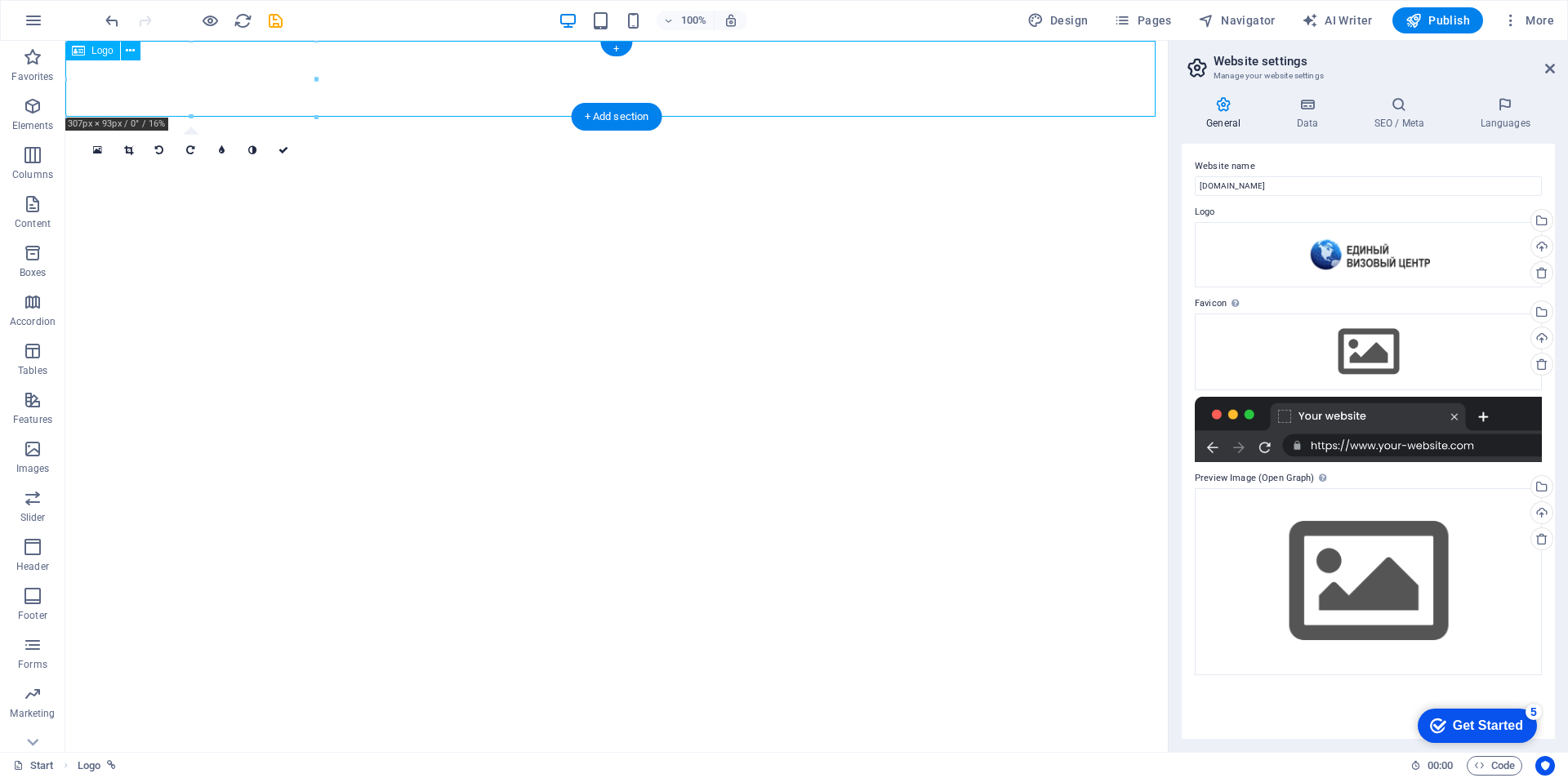
select select "px"
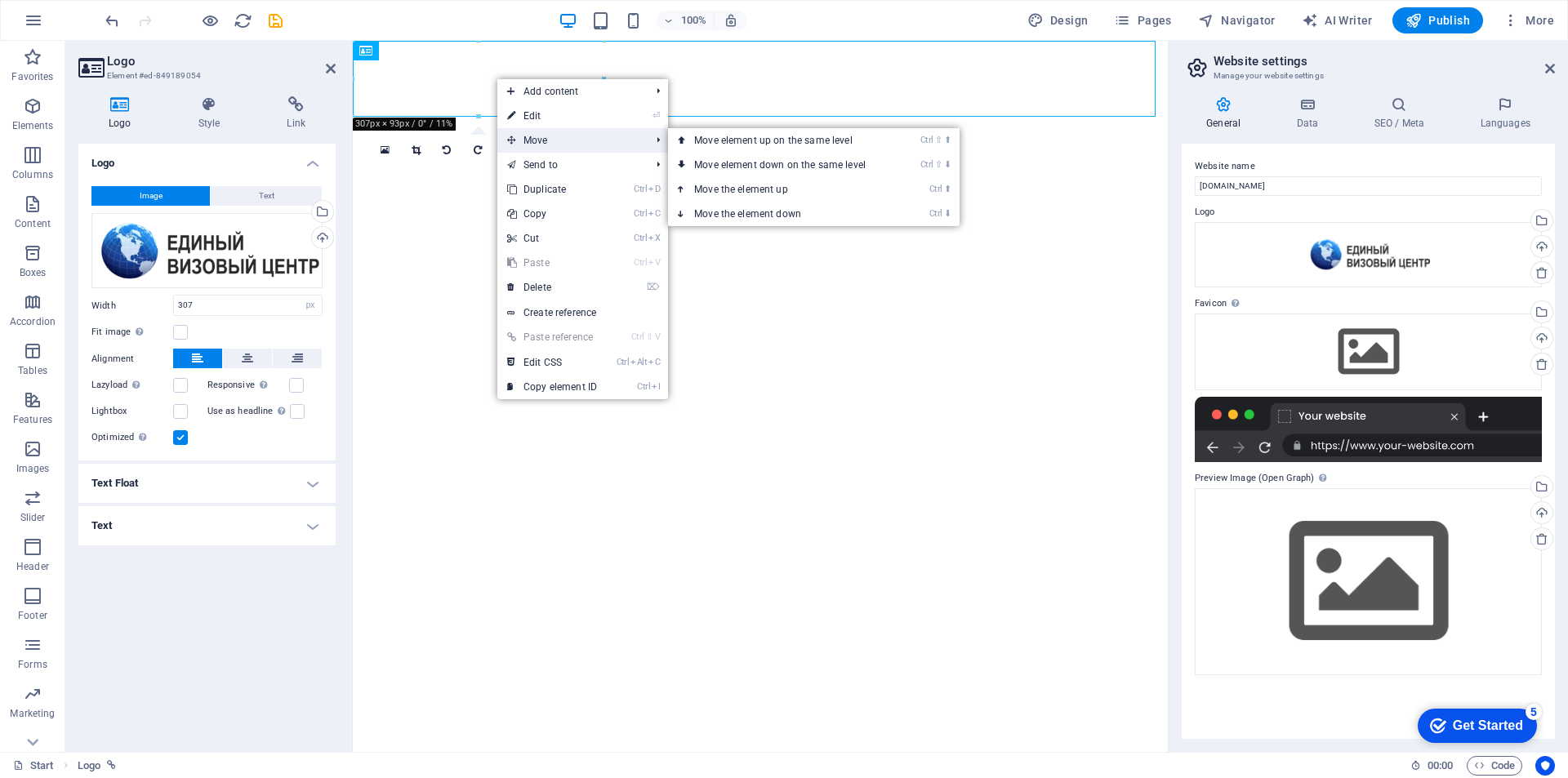
click at [558, 137] on span "Move" at bounding box center [570, 140] width 146 height 25
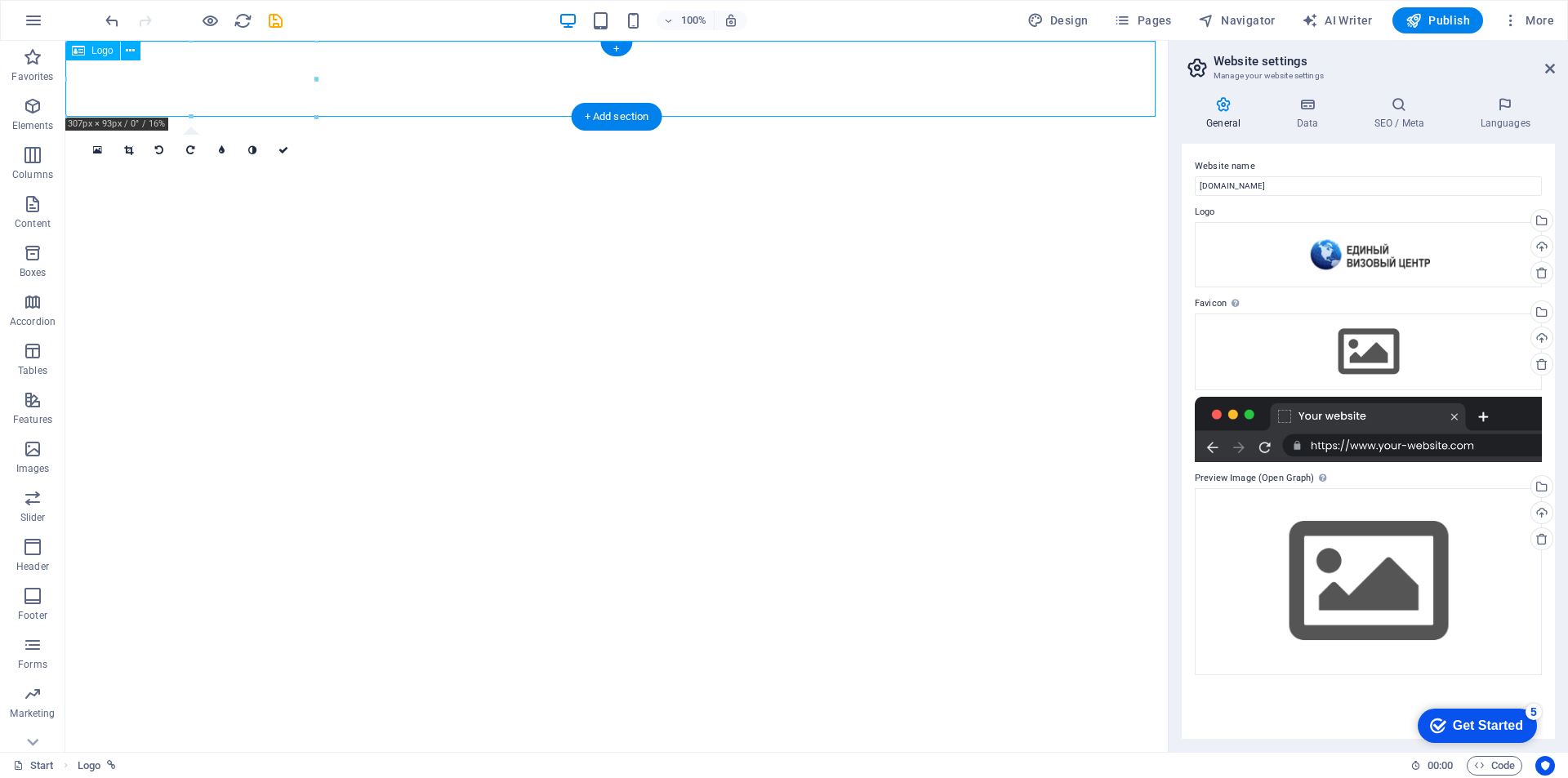
select select "px"
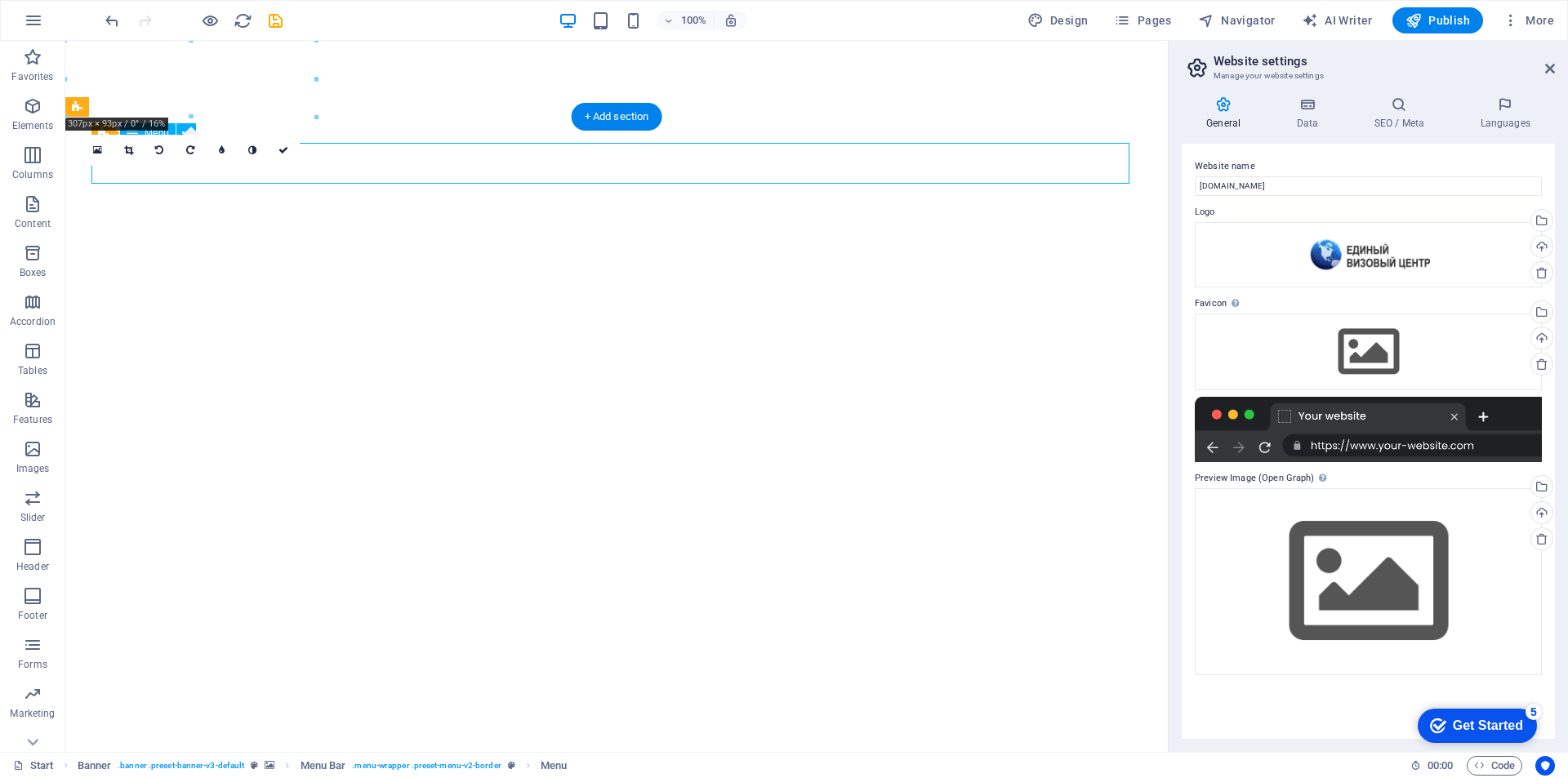
select select "1"
select select
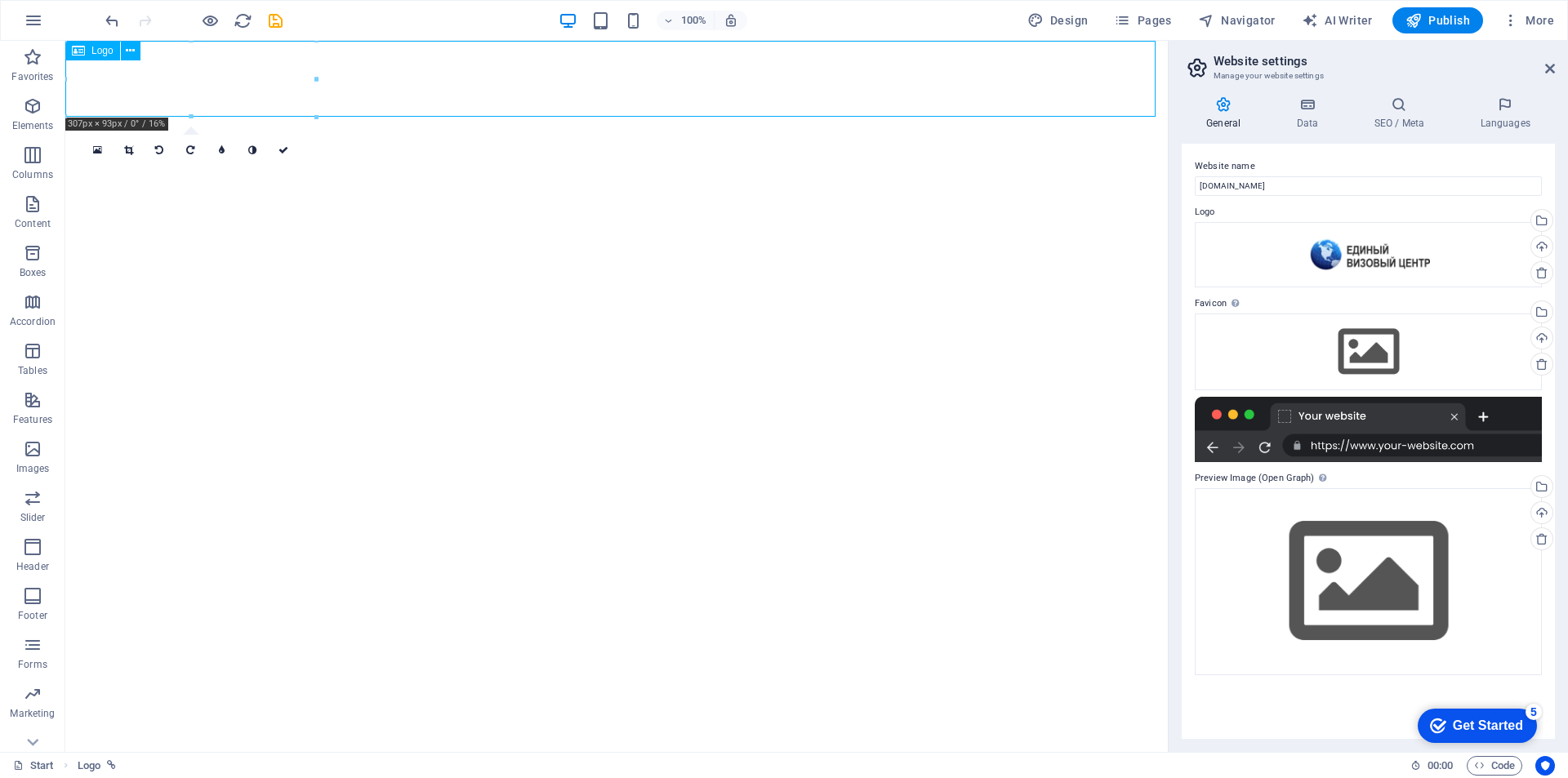
click at [85, 46] on div "Logo" at bounding box center [93, 51] width 55 height 20
click at [132, 47] on icon at bounding box center [130, 51] width 9 height 17
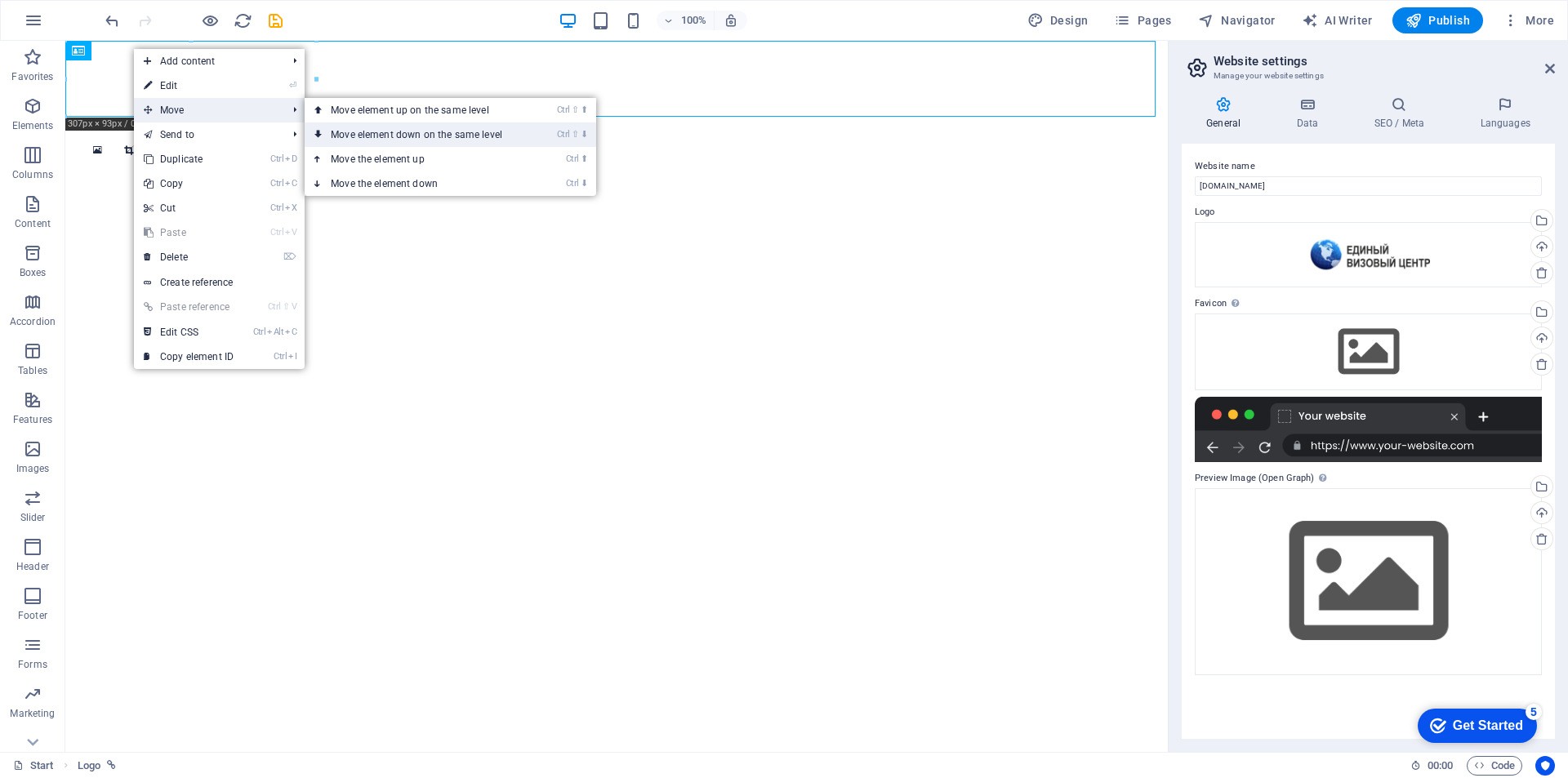
click at [466, 138] on link "Ctrl ⇧ ⬇ Move element down on the same level" at bounding box center [420, 135] width 231 height 25
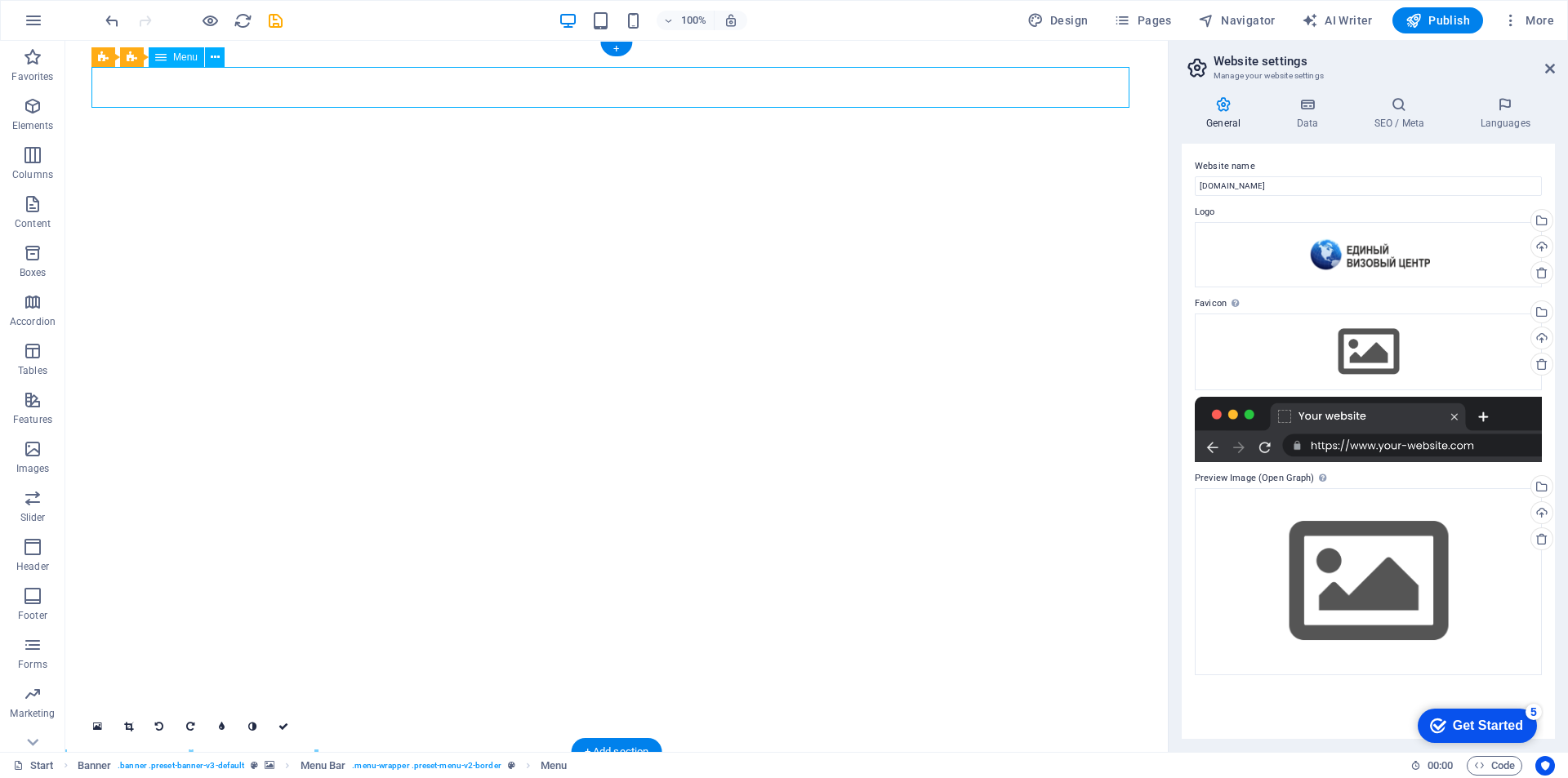
select select "1"
select select
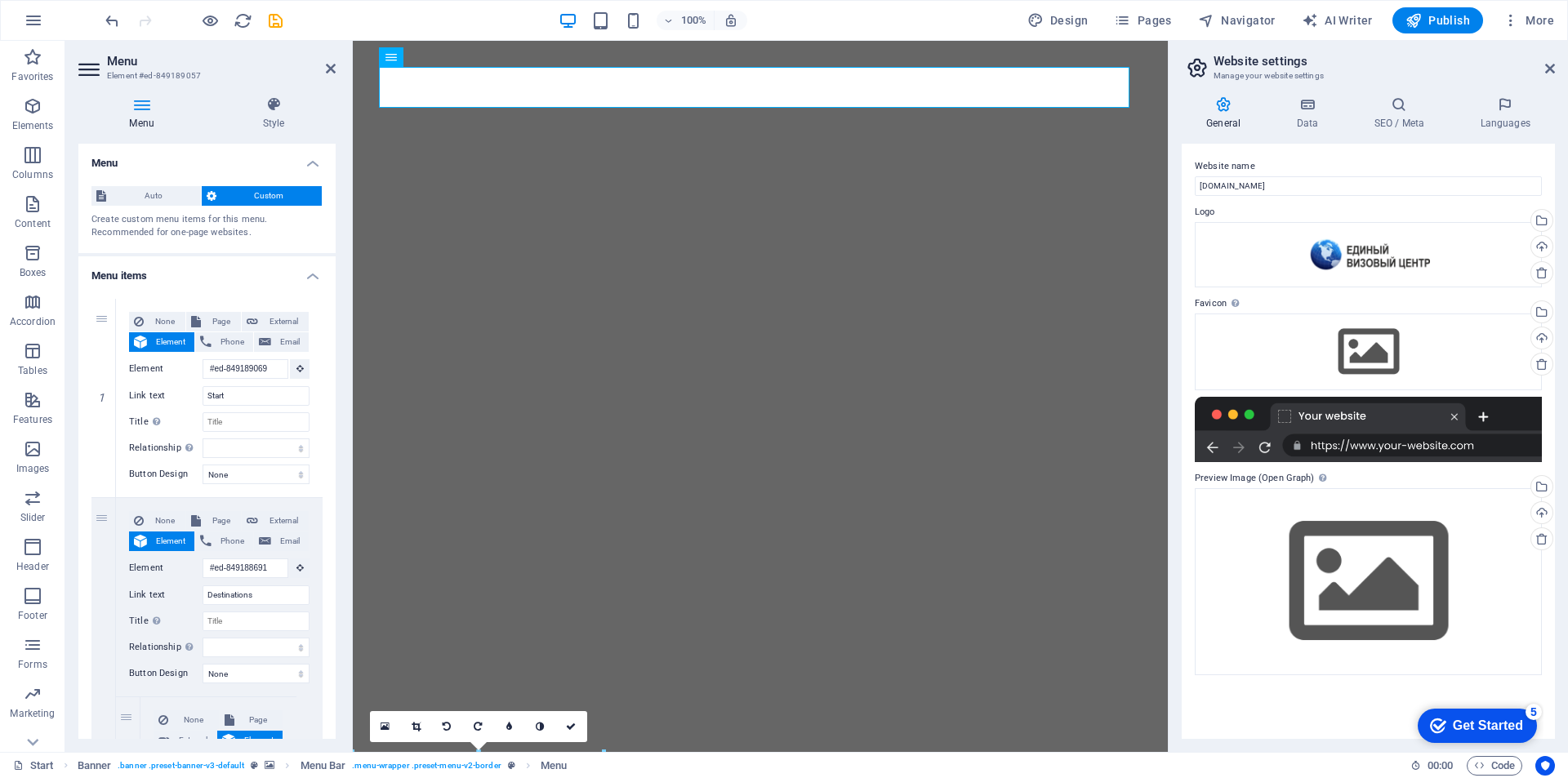
click at [288, 183] on div "Auto Custom Create custom menu items for this menu. Recommended for one-page we…" at bounding box center [207, 213] width 257 height 80
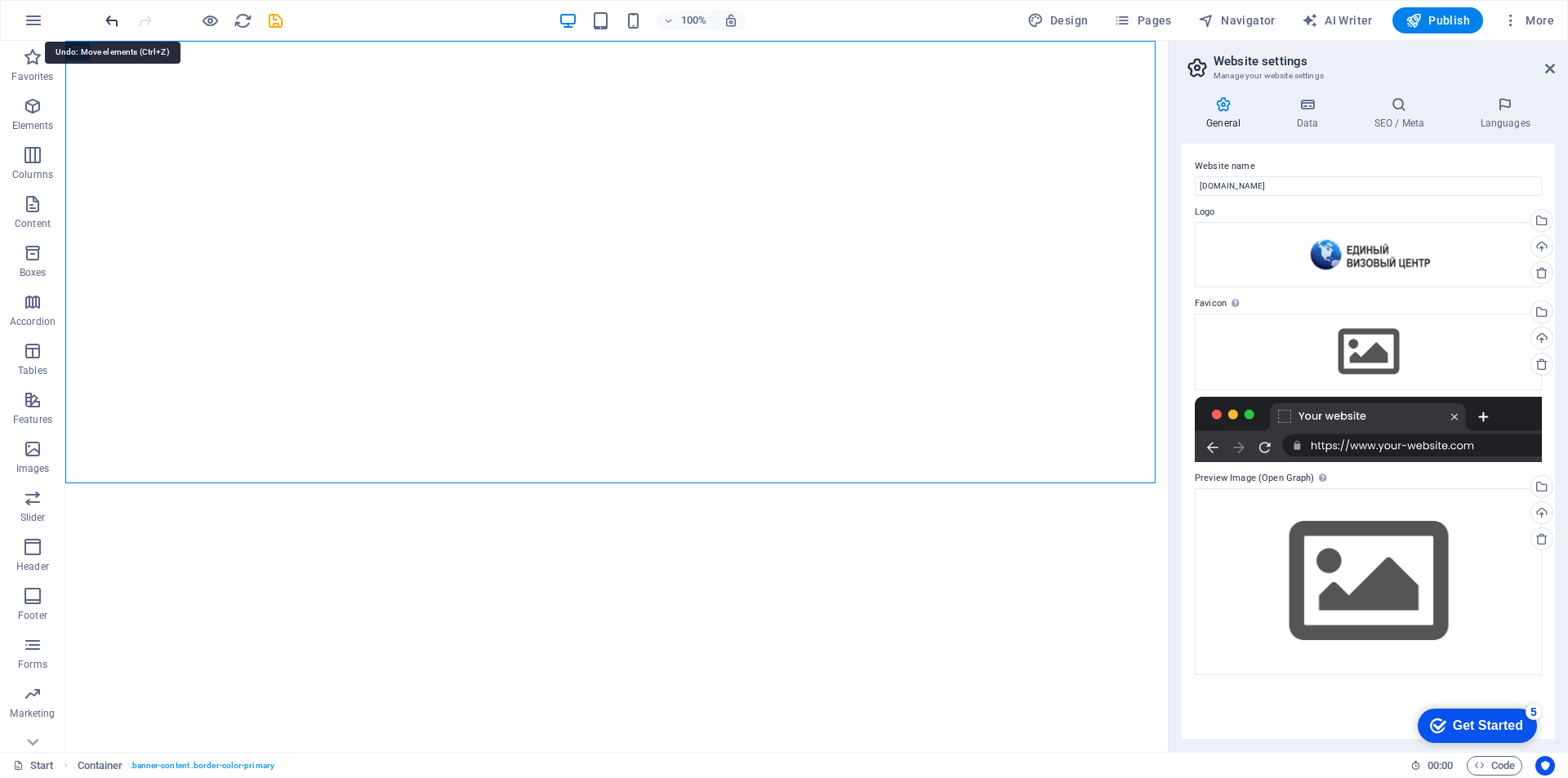
click at [106, 12] on icon "undo" at bounding box center [112, 20] width 19 height 19
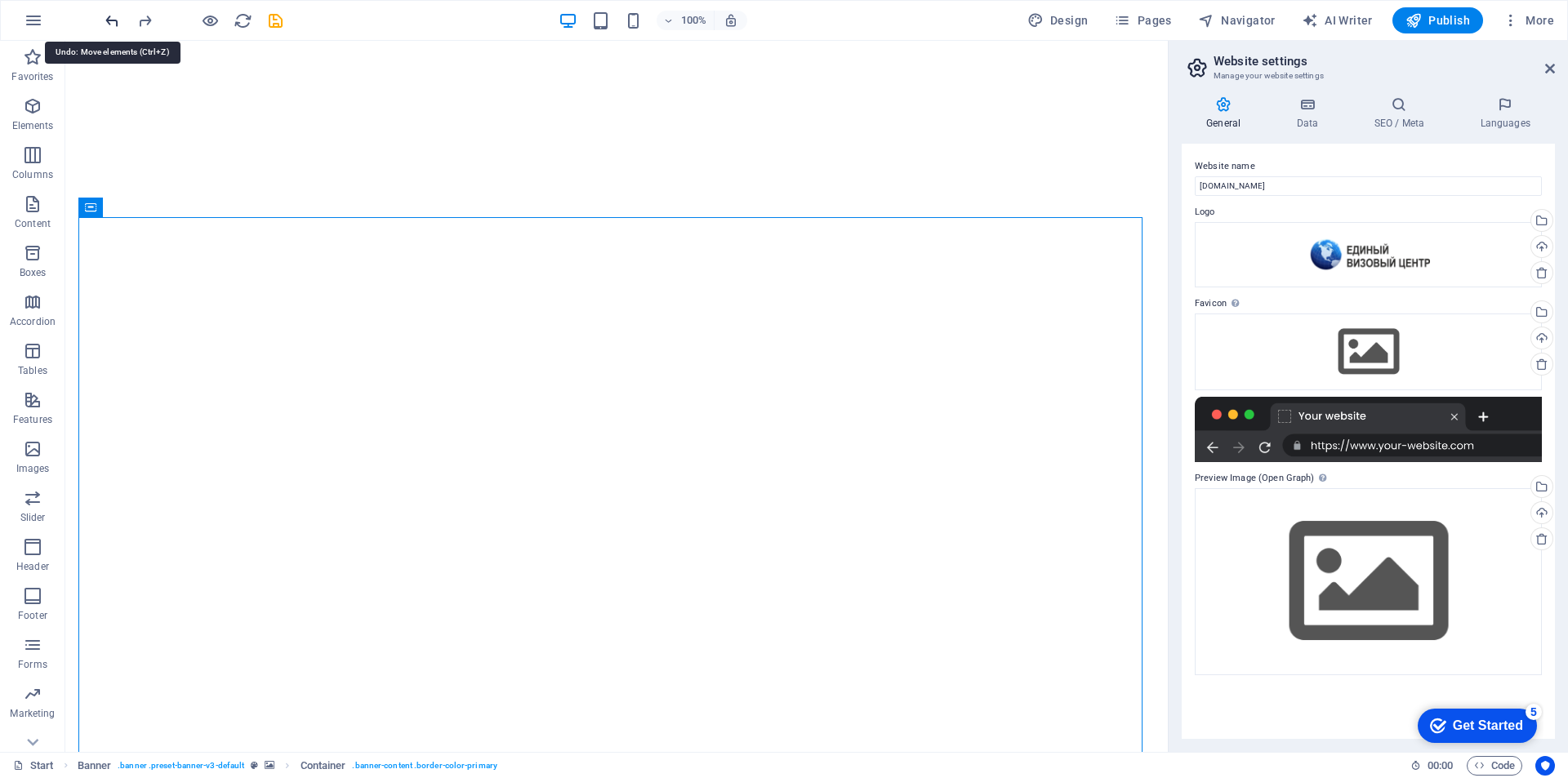
click at [109, 19] on icon "undo" at bounding box center [112, 20] width 19 height 19
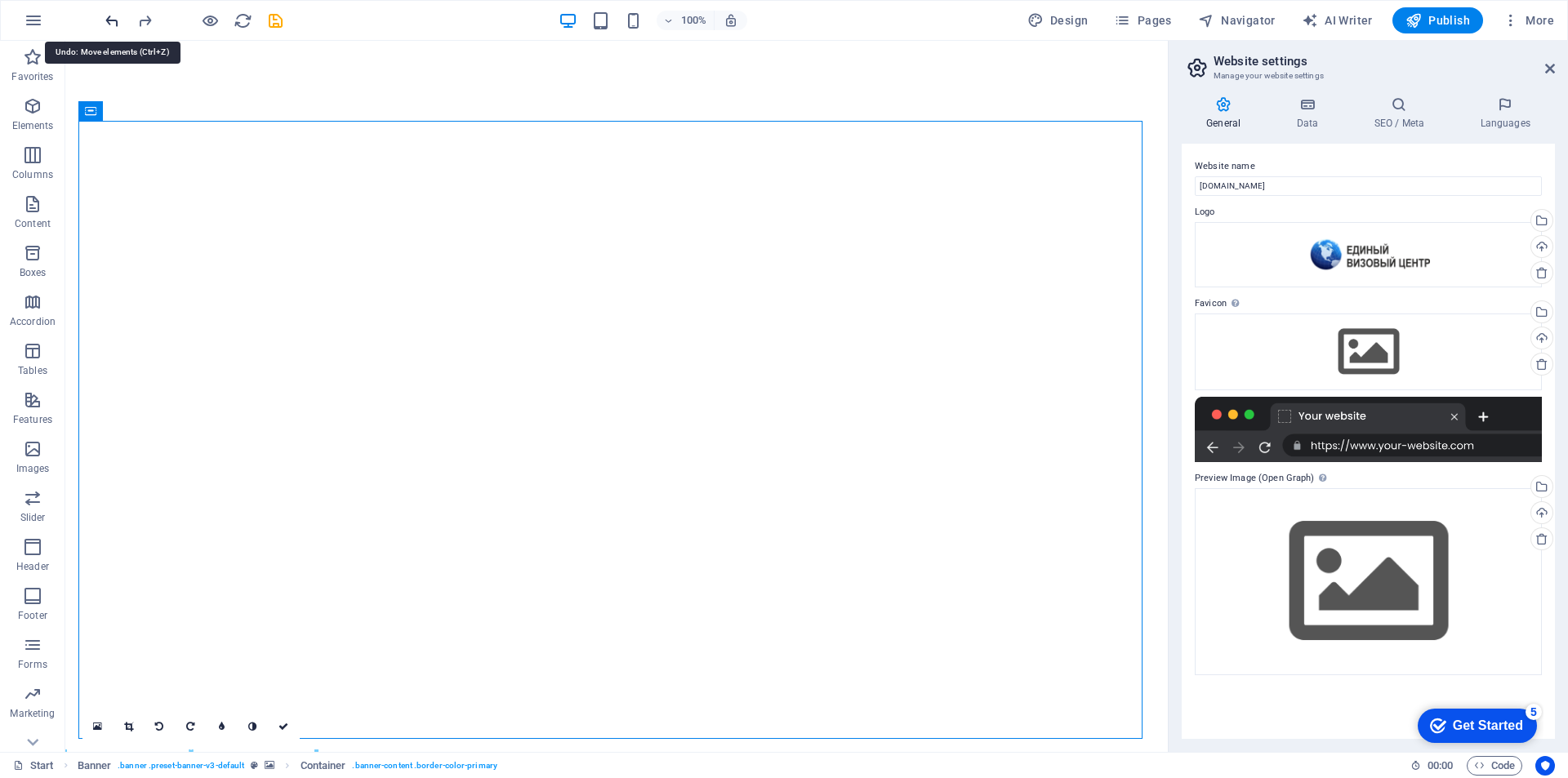
click at [109, 19] on icon "undo" at bounding box center [112, 20] width 19 height 19
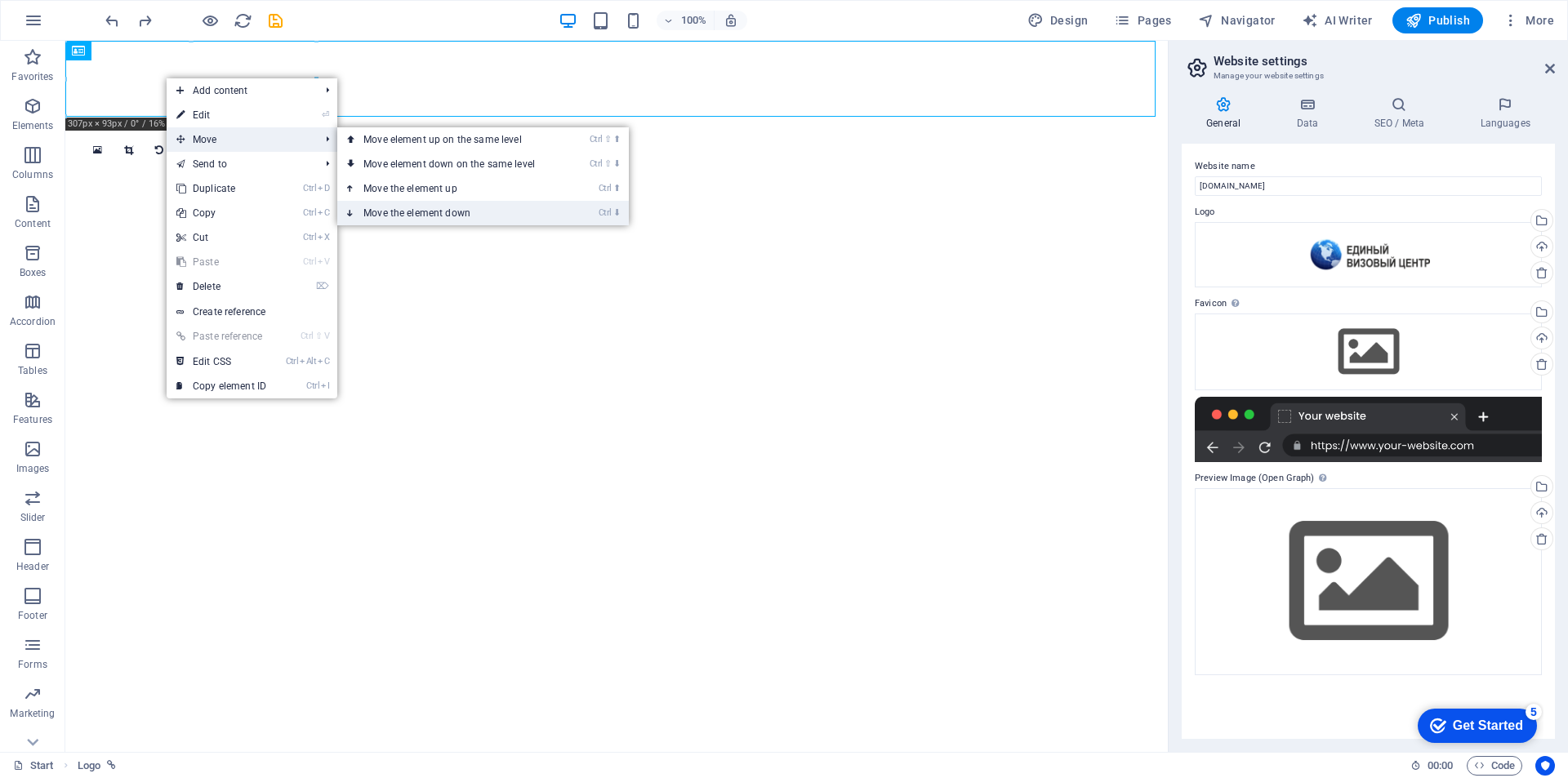
click at [422, 207] on link "Ctrl ⬇ Move the element down" at bounding box center [453, 213] width 231 height 25
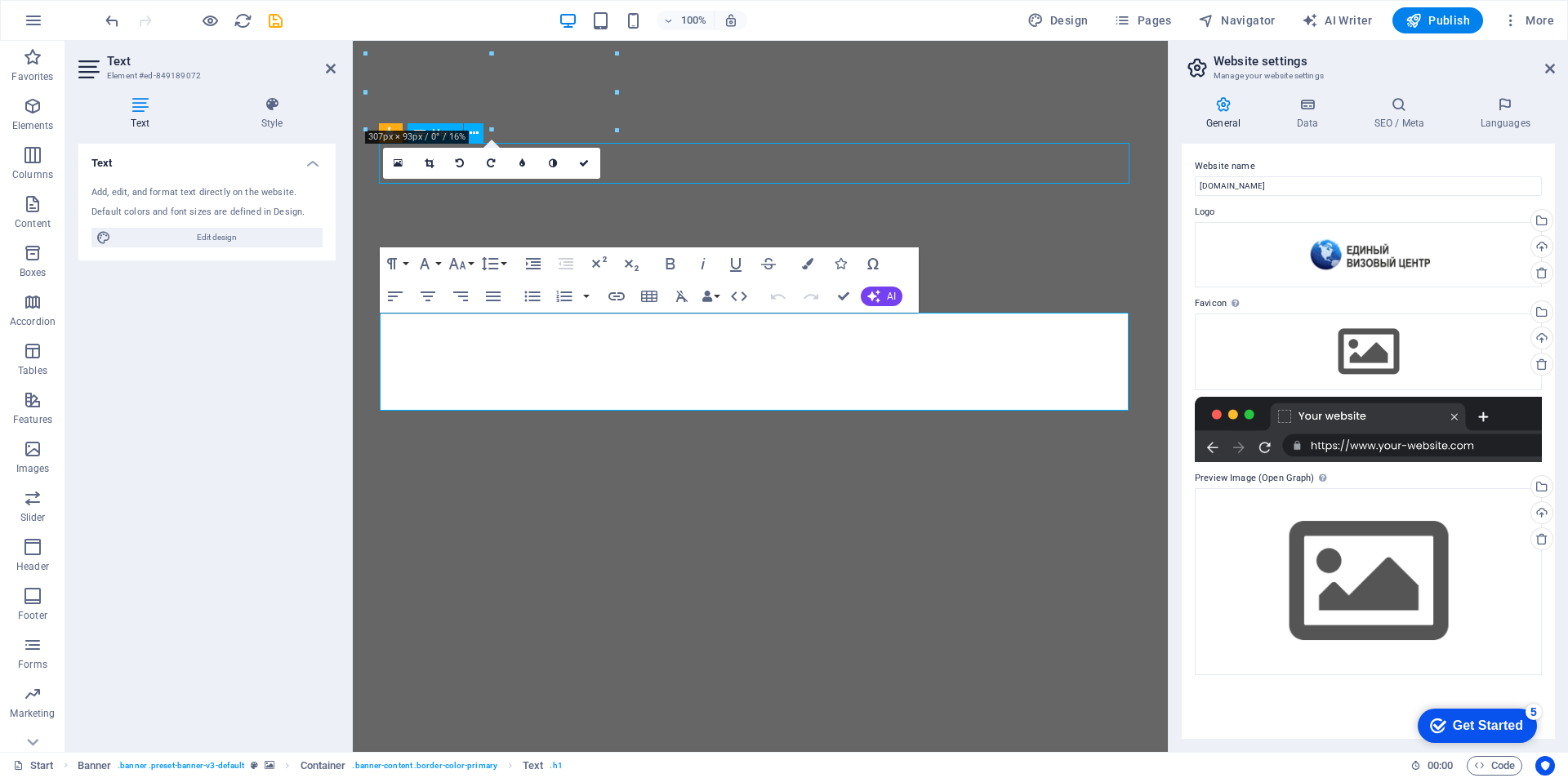
select select "1"
select select
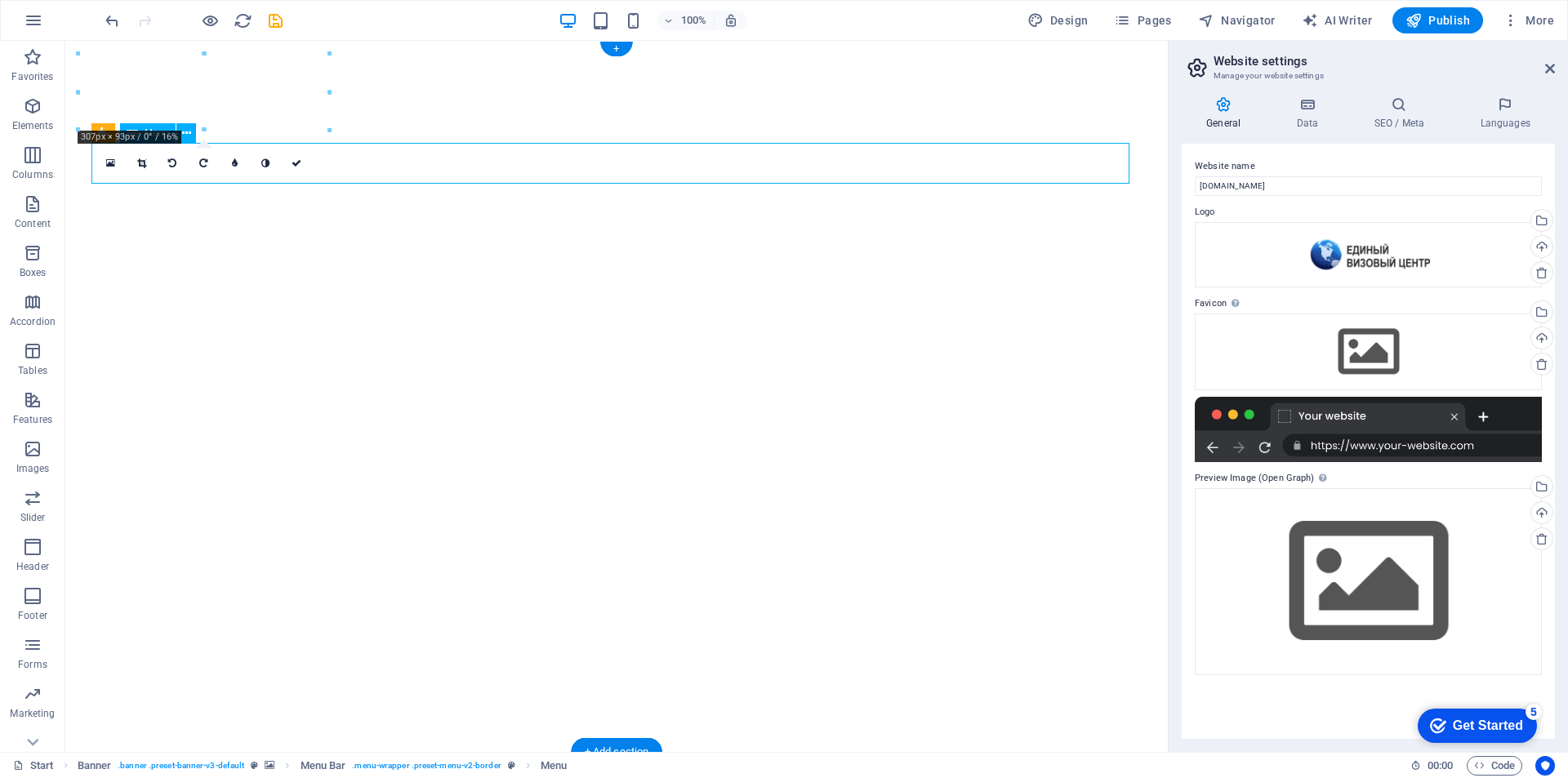
select select "1"
select select
select select "1"
select select
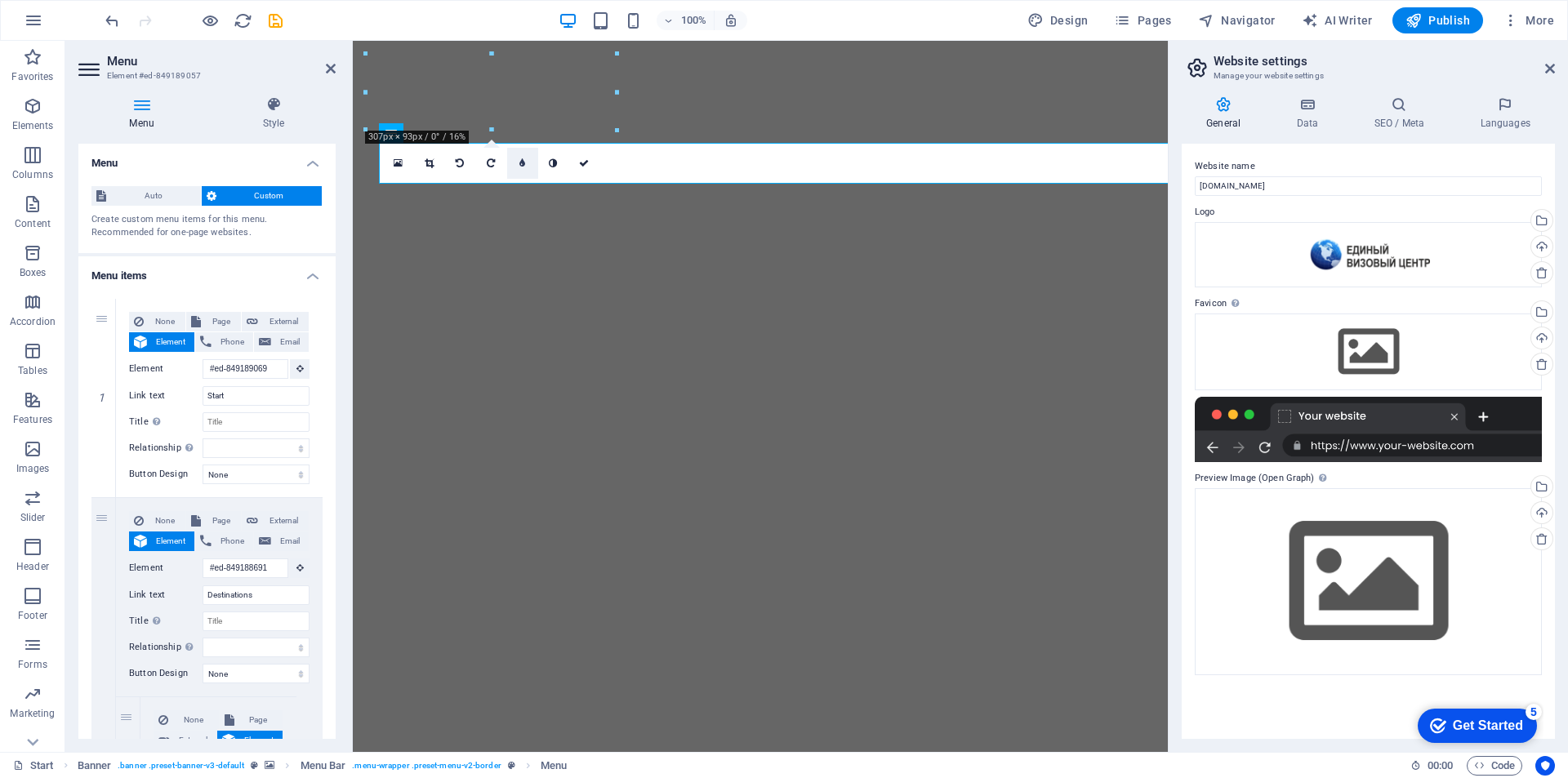
drag, startPoint x: 502, startPoint y: 162, endPoint x: 536, endPoint y: 159, distance: 34.1
click at [507, 163] on div "16:10 16:9 4:3 1:1 1:2 0" at bounding box center [492, 163] width 217 height 31
drag, startPoint x: 255, startPoint y: 396, endPoint x: 188, endPoint y: 389, distance: 67.4
click at [187, 394] on div "Link text Start" at bounding box center [218, 396] width 180 height 20
type input "Г"
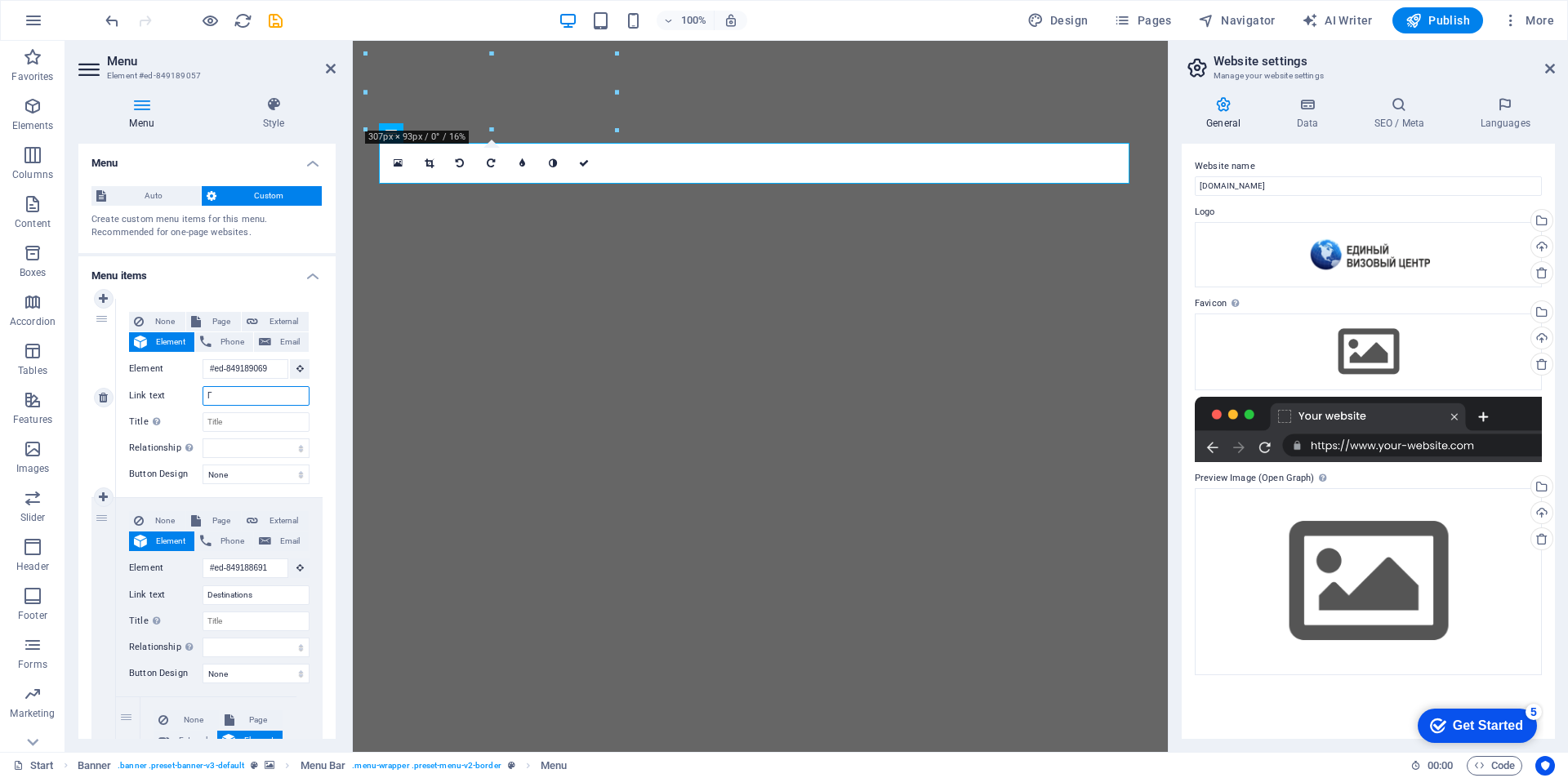
select select
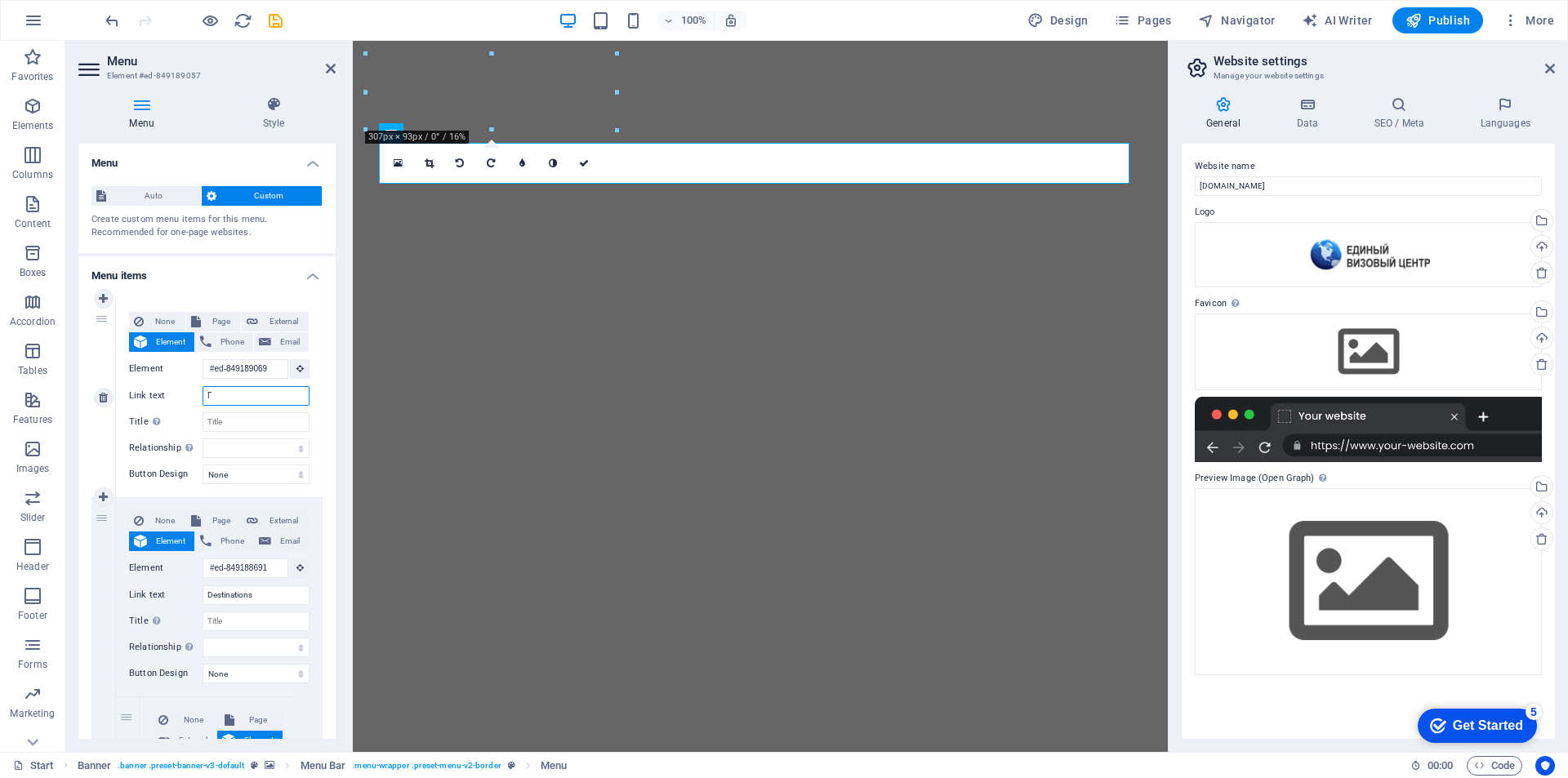
select select
type input "Главная"
select select
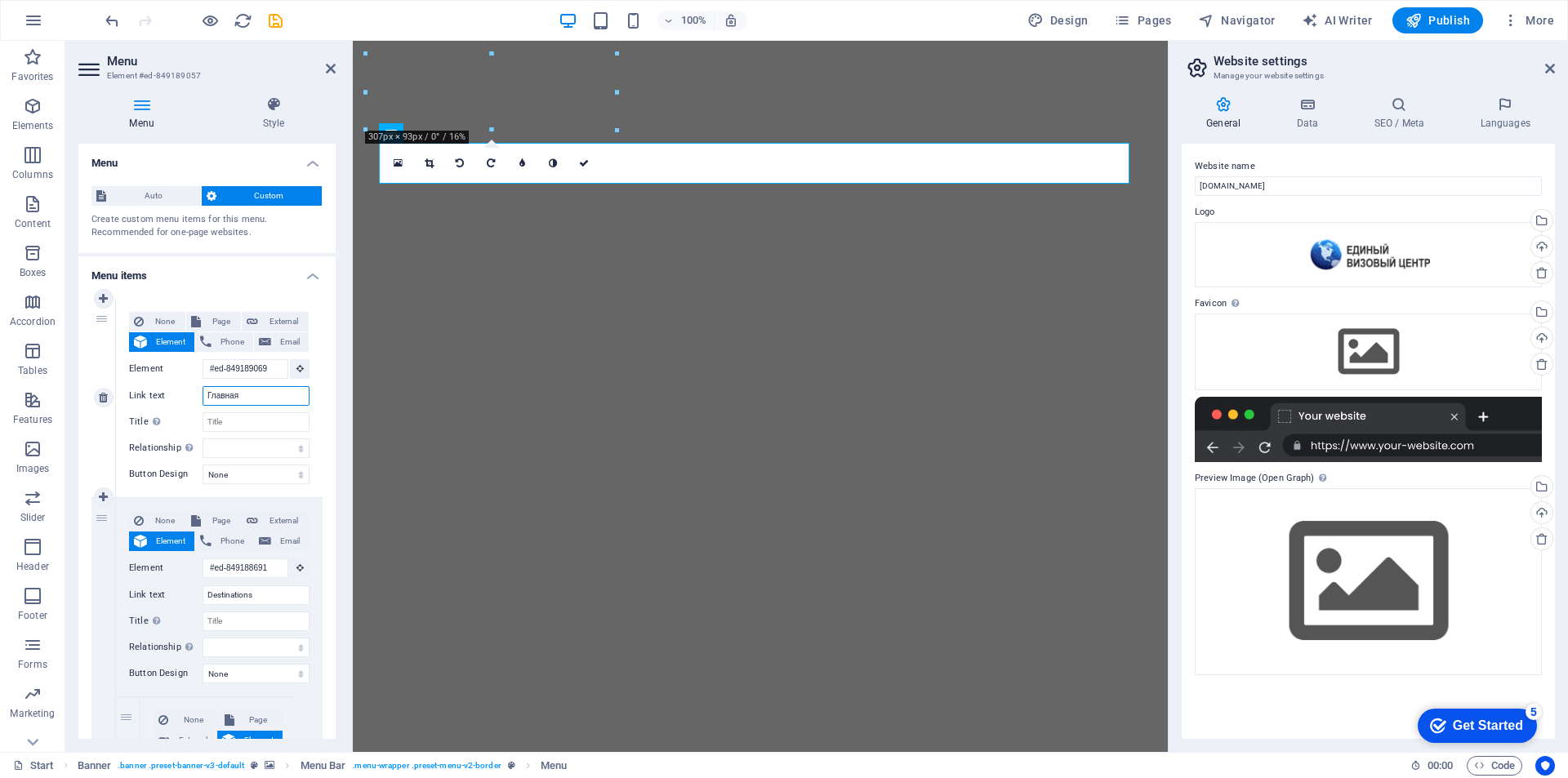
select select
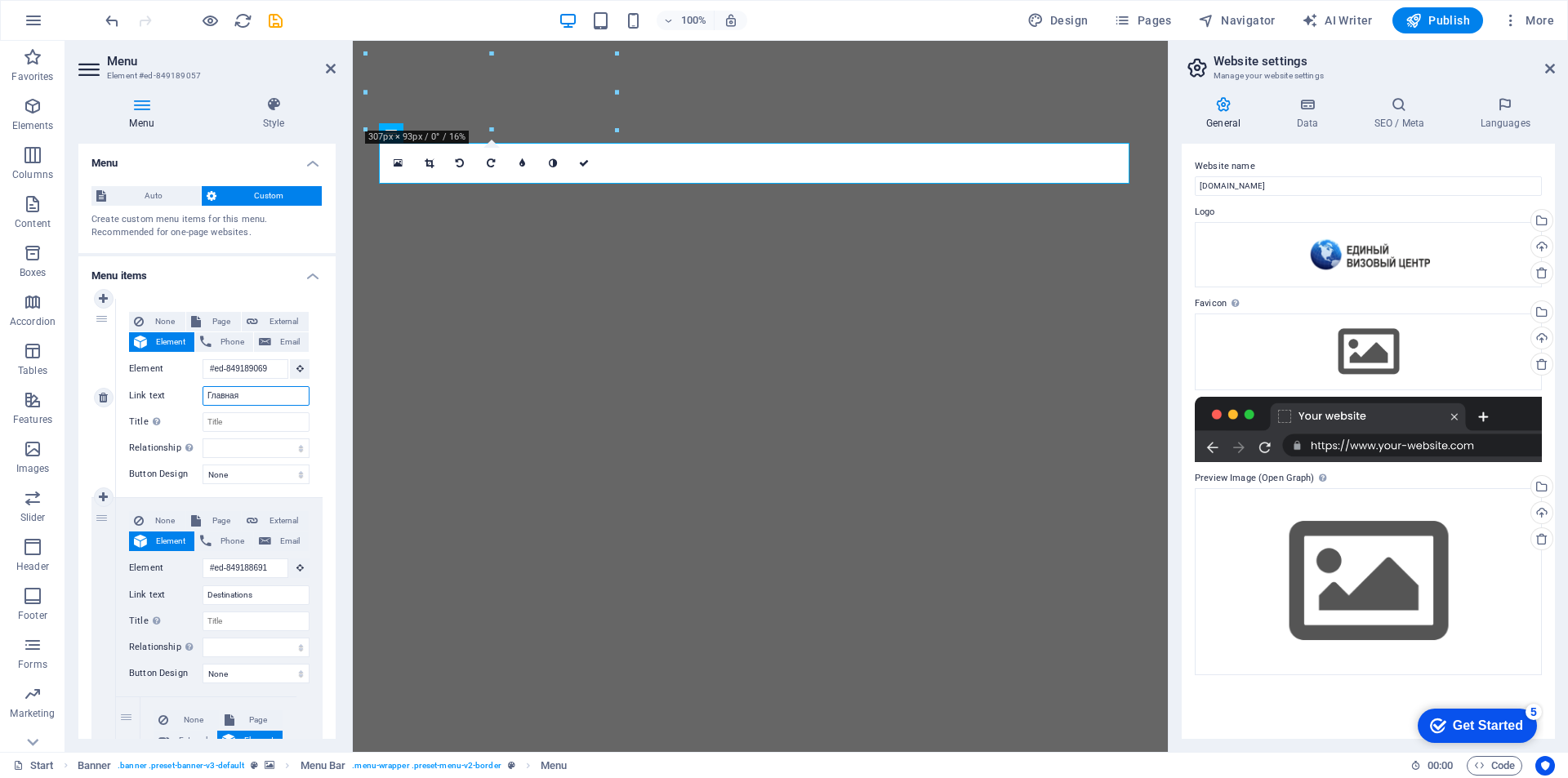
type input "Главная"
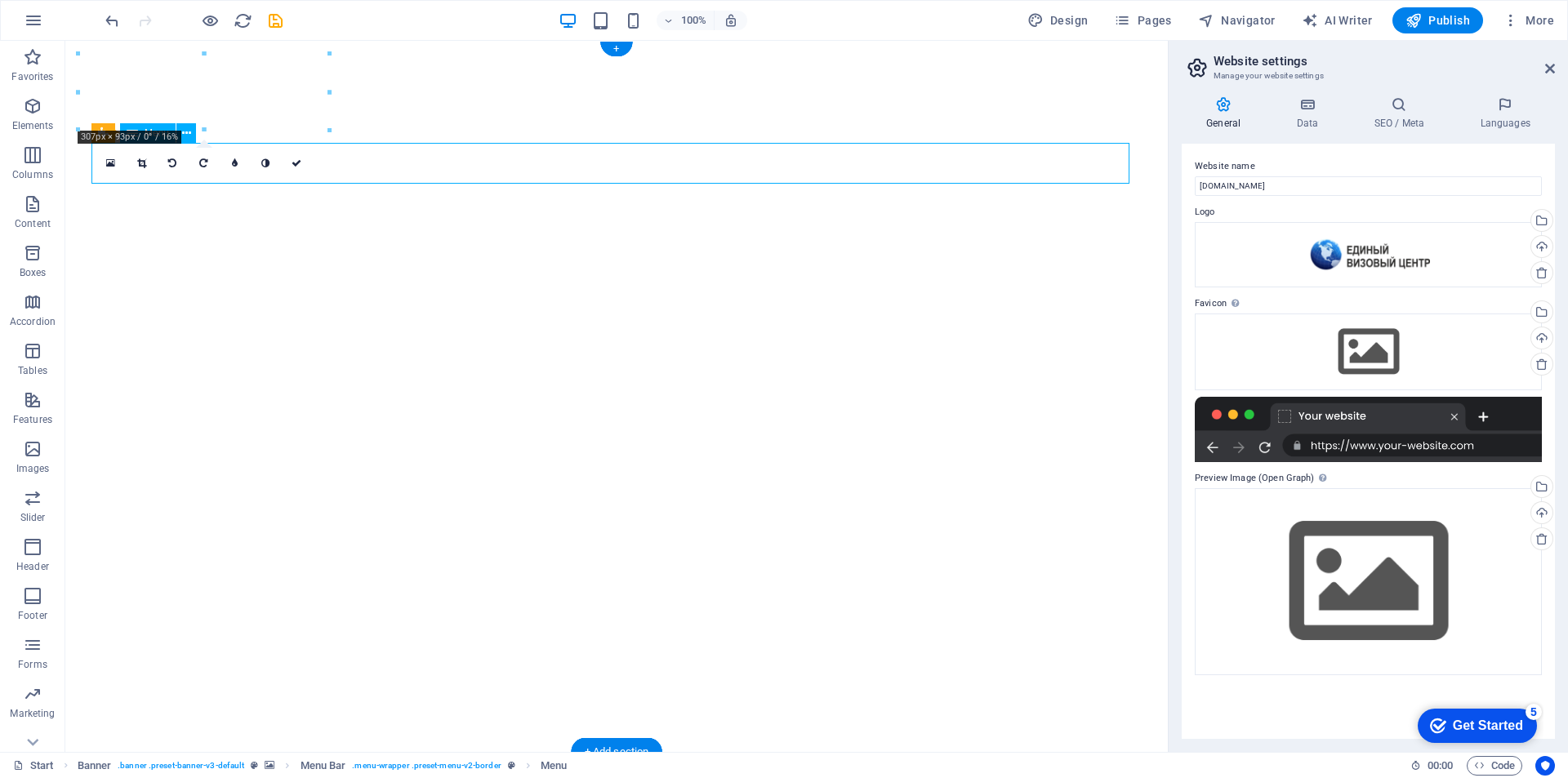
select select "1"
select select
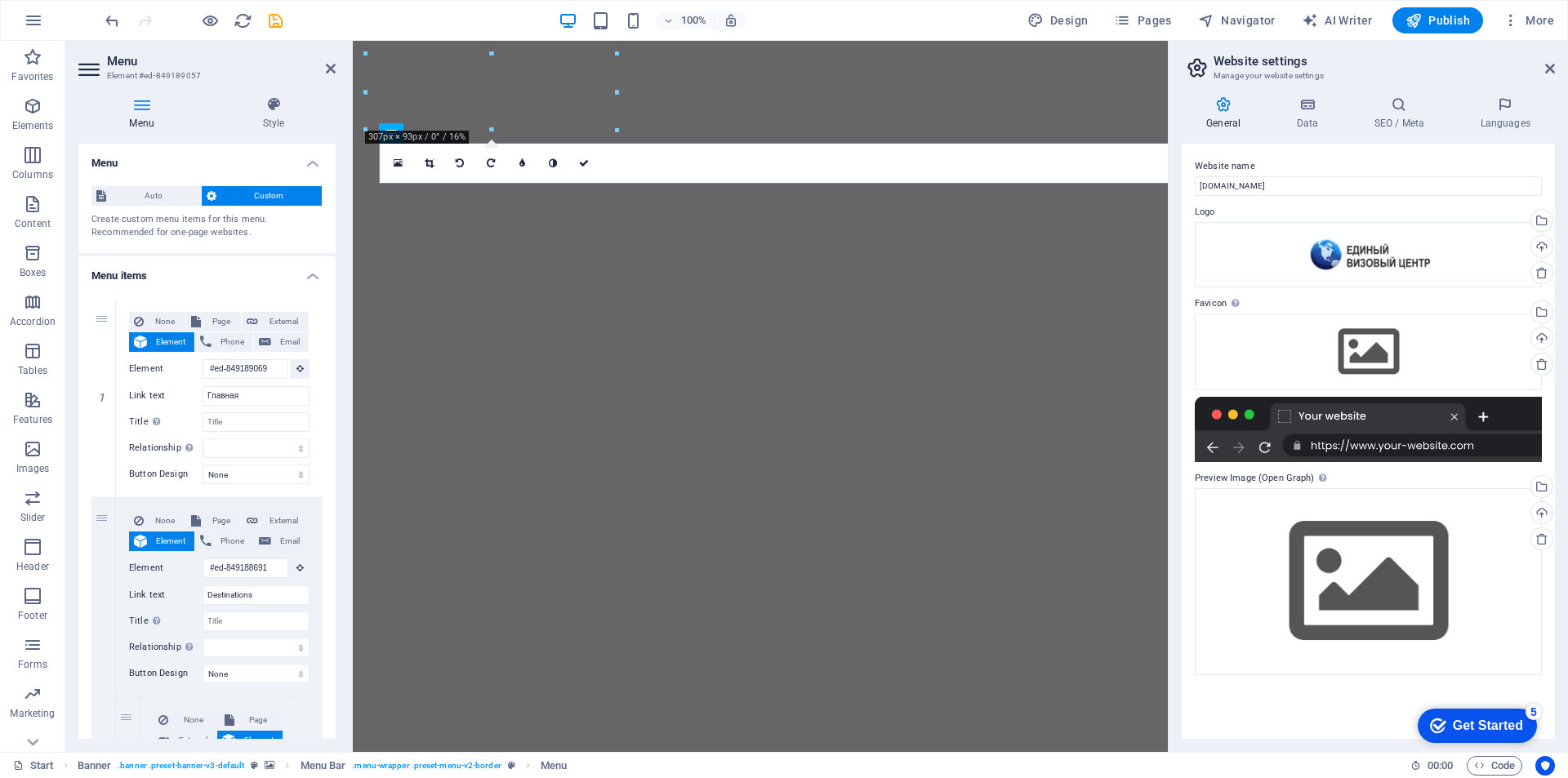
click at [585, 161] on icon at bounding box center [583, 163] width 10 height 10
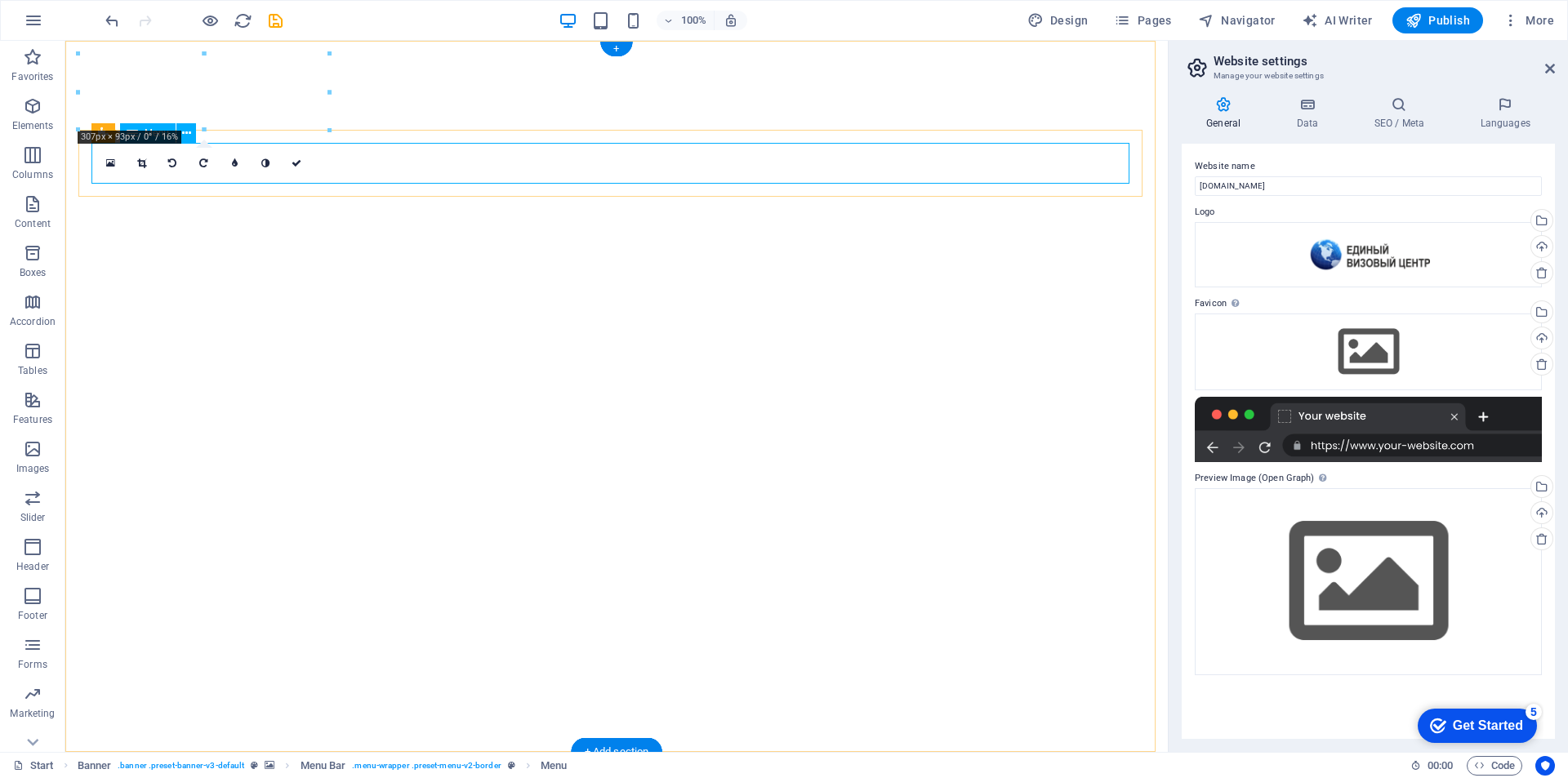
select select "1"
select select
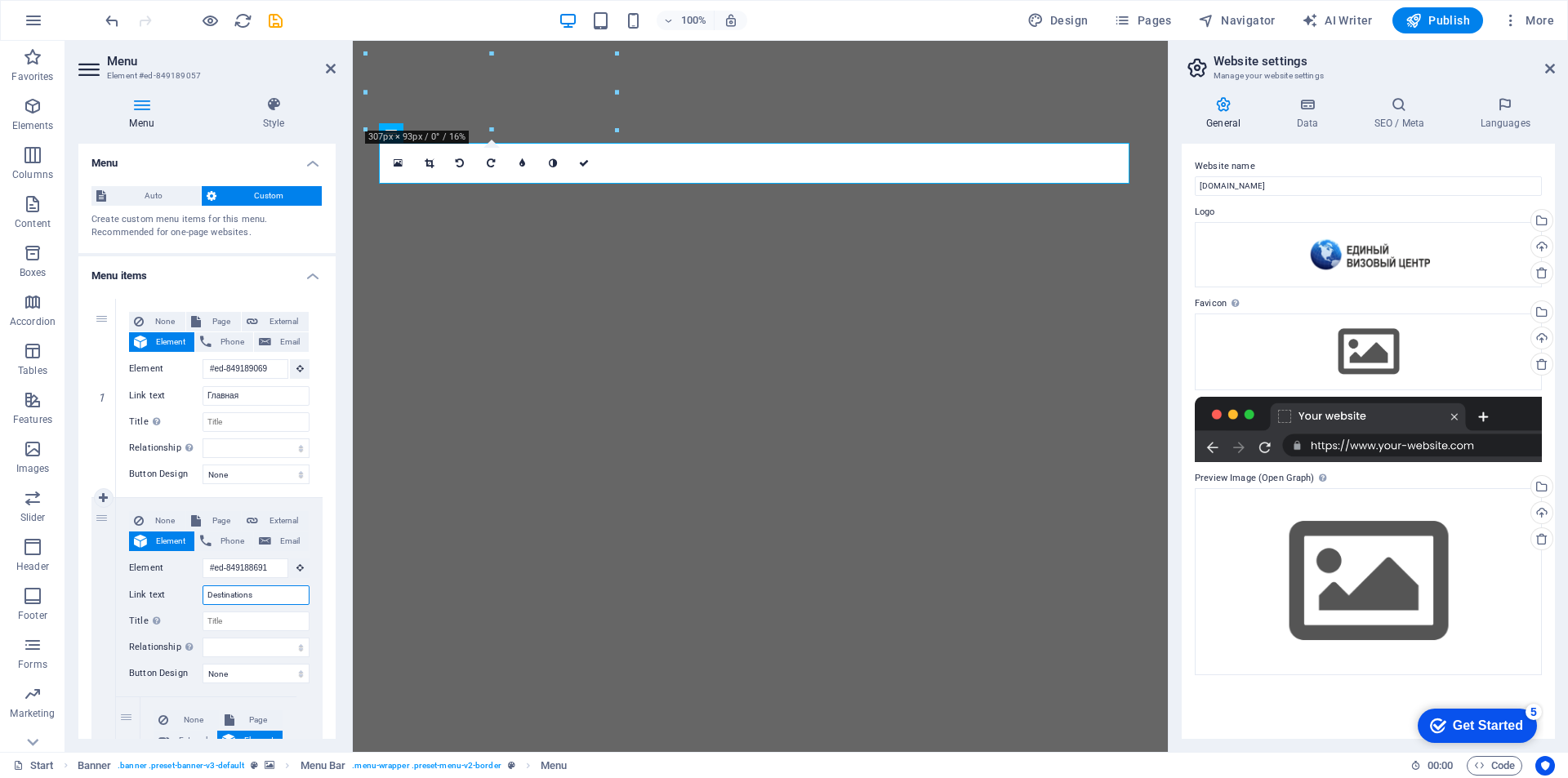
drag, startPoint x: 283, startPoint y: 601, endPoint x: 136, endPoint y: 570, distance: 150.2
click at [136, 574] on div "None Page External Element Phone Email Page Start All Destinations Legal Notice…" at bounding box center [218, 584] width 180 height 146
type input "ти"
select select
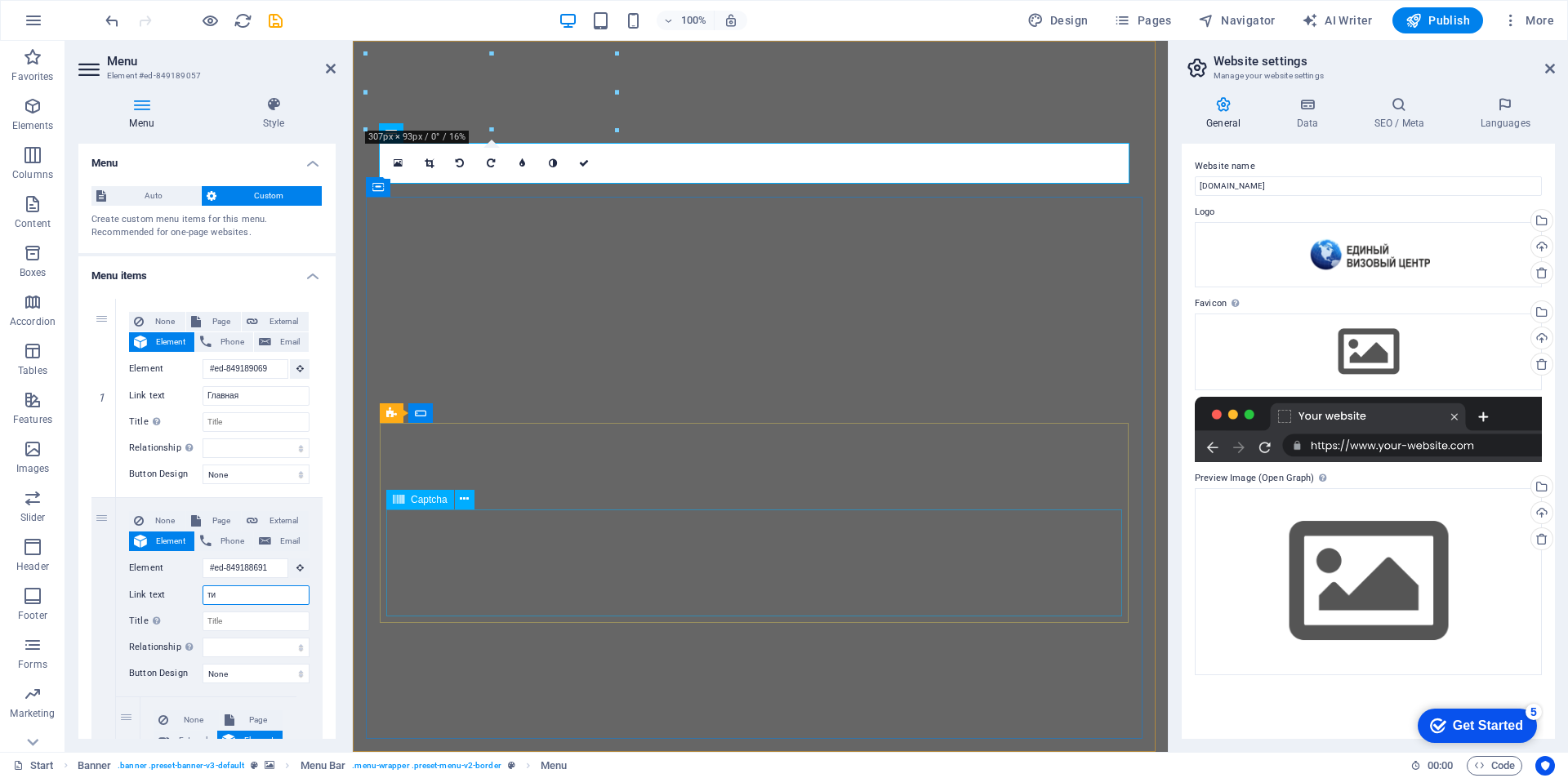
select select
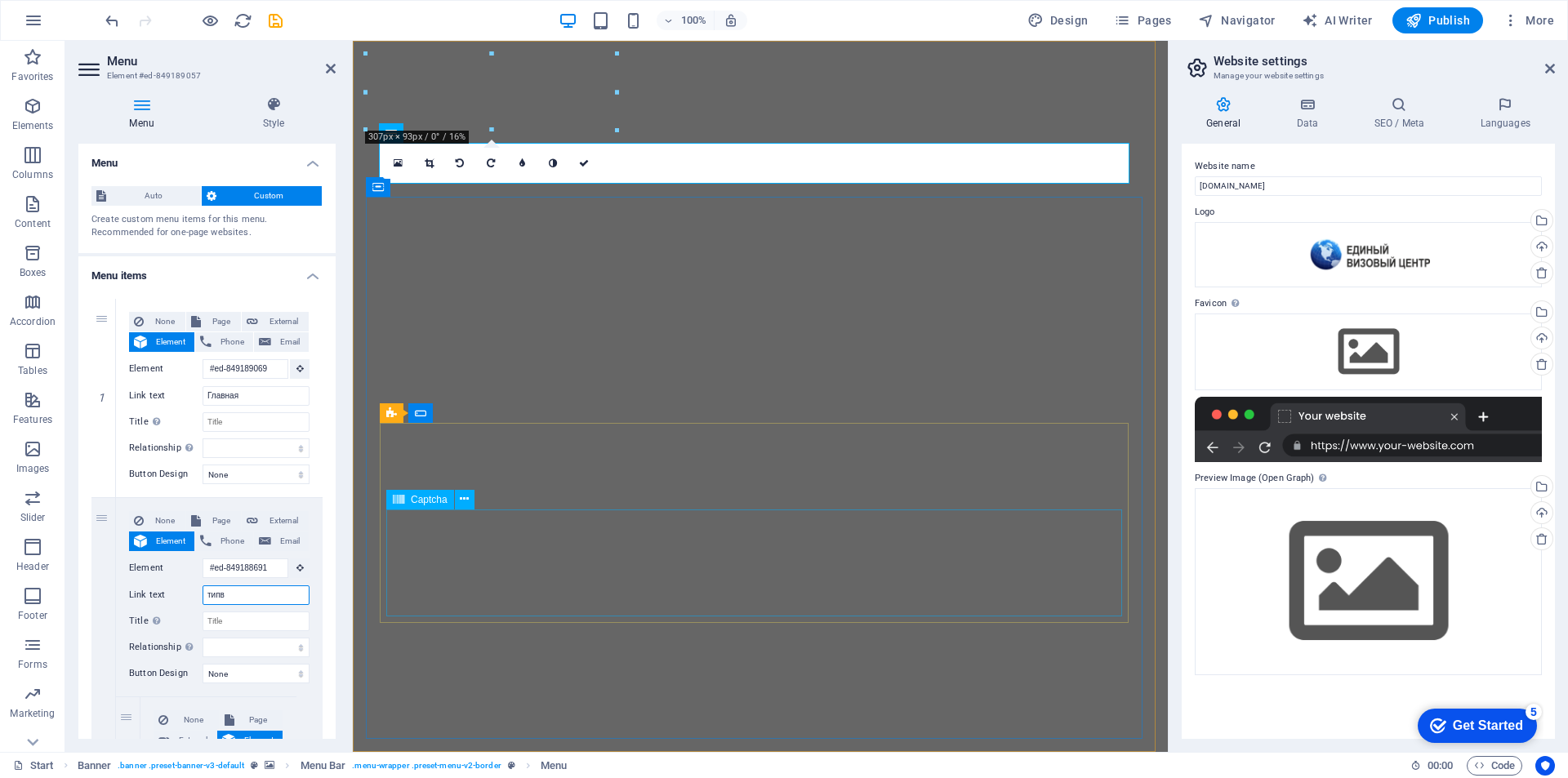
type input "типвы"
select select
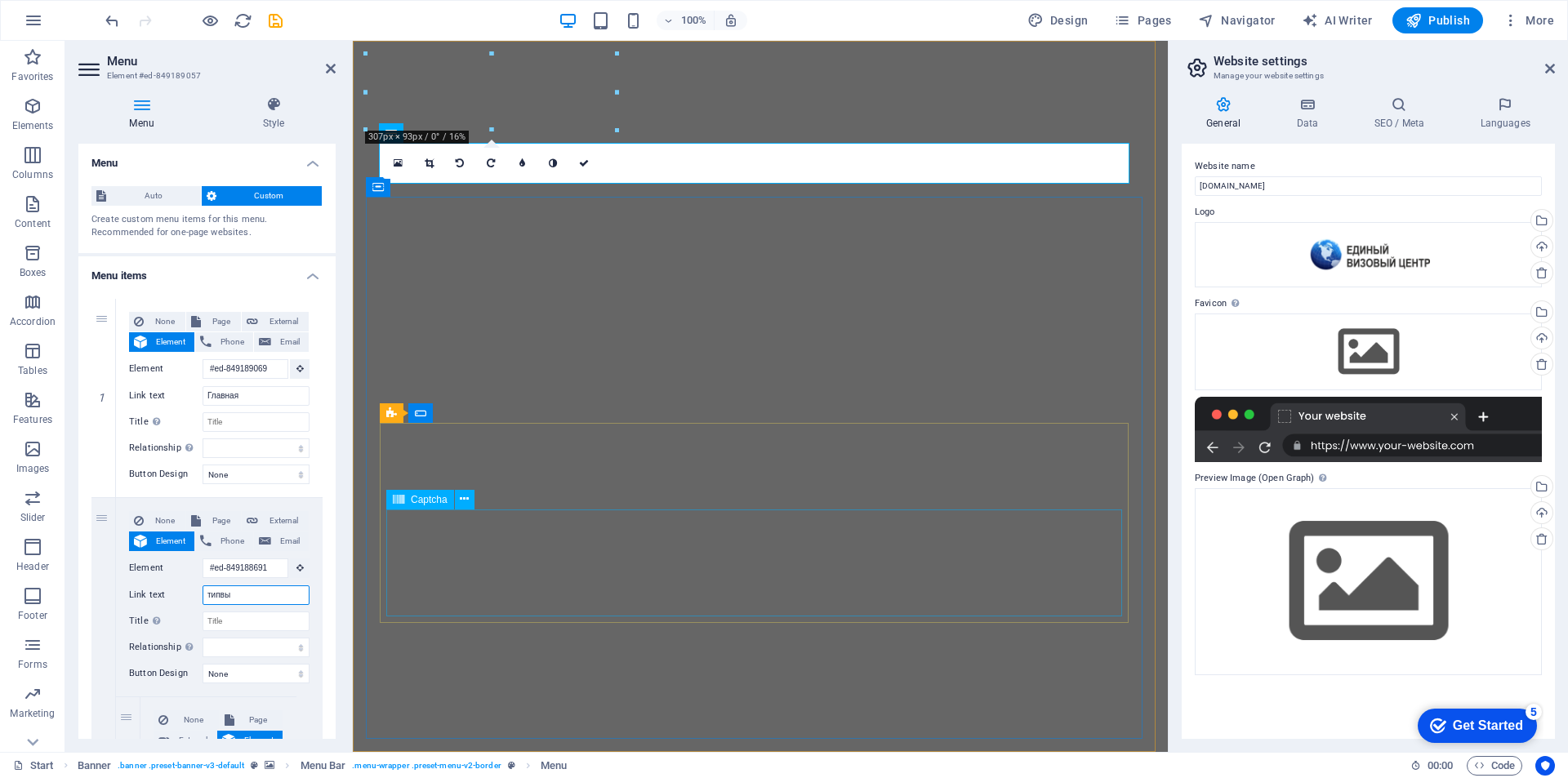
select select
type input "т"
select select
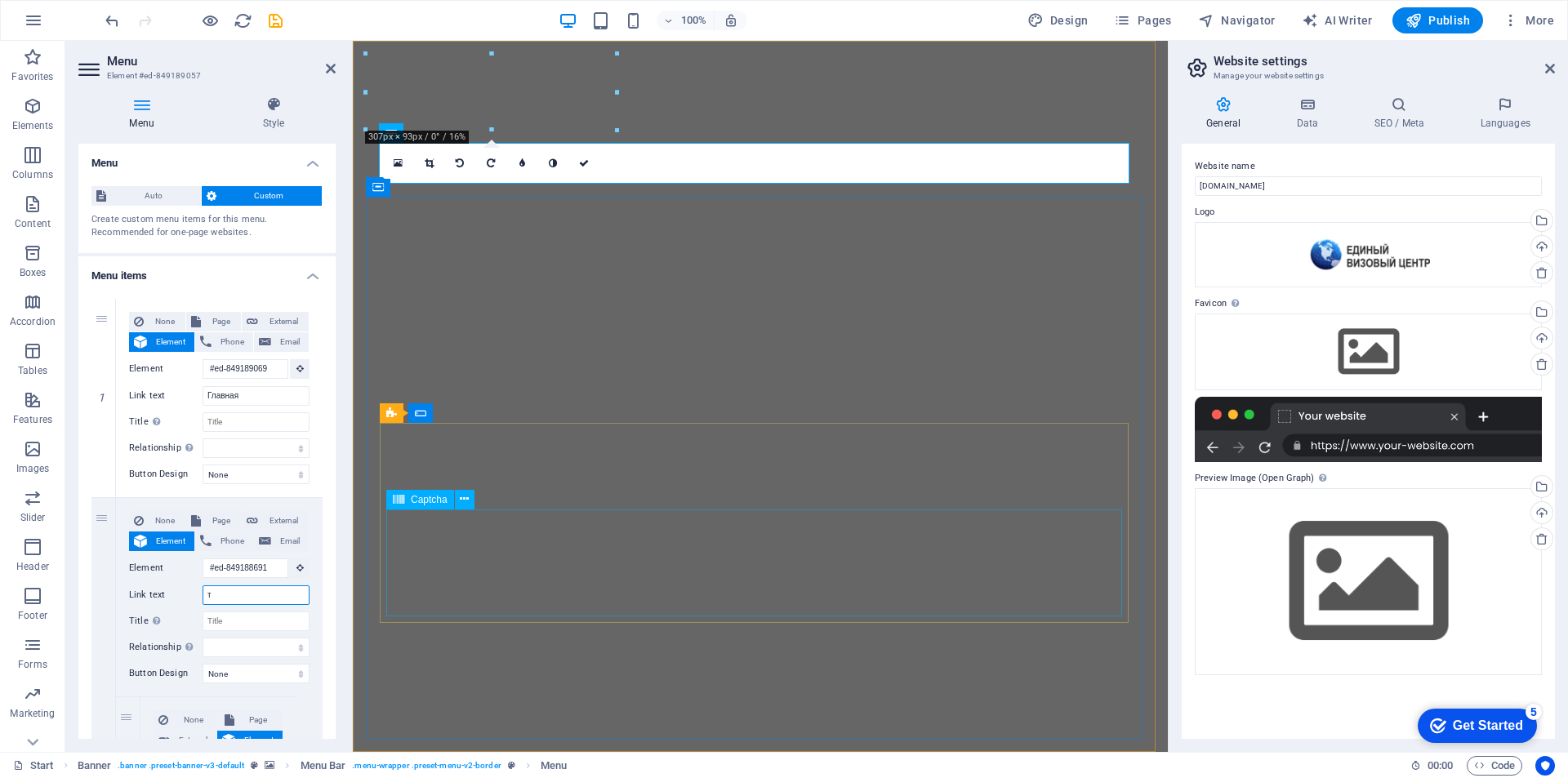
select select
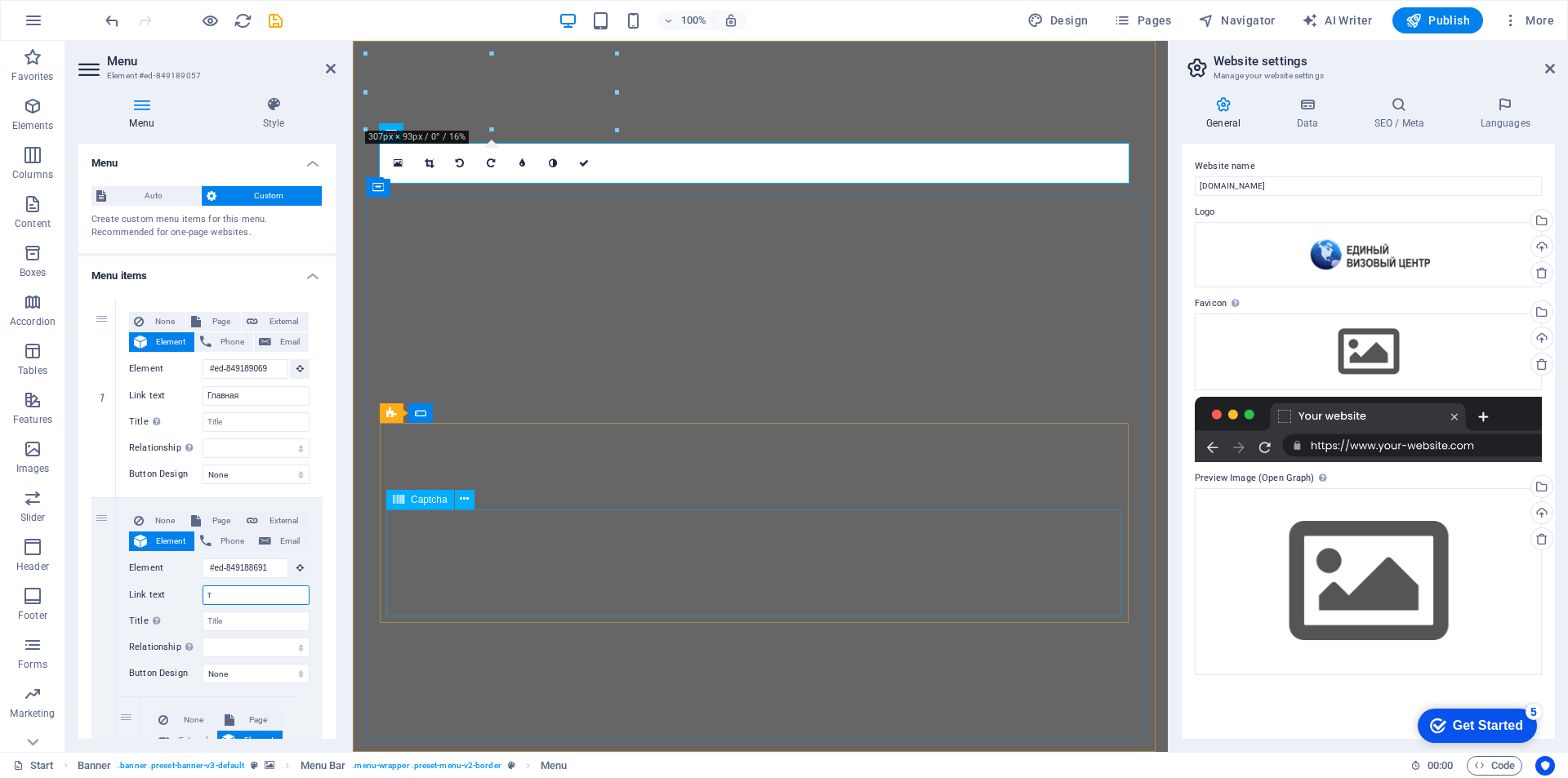
select select
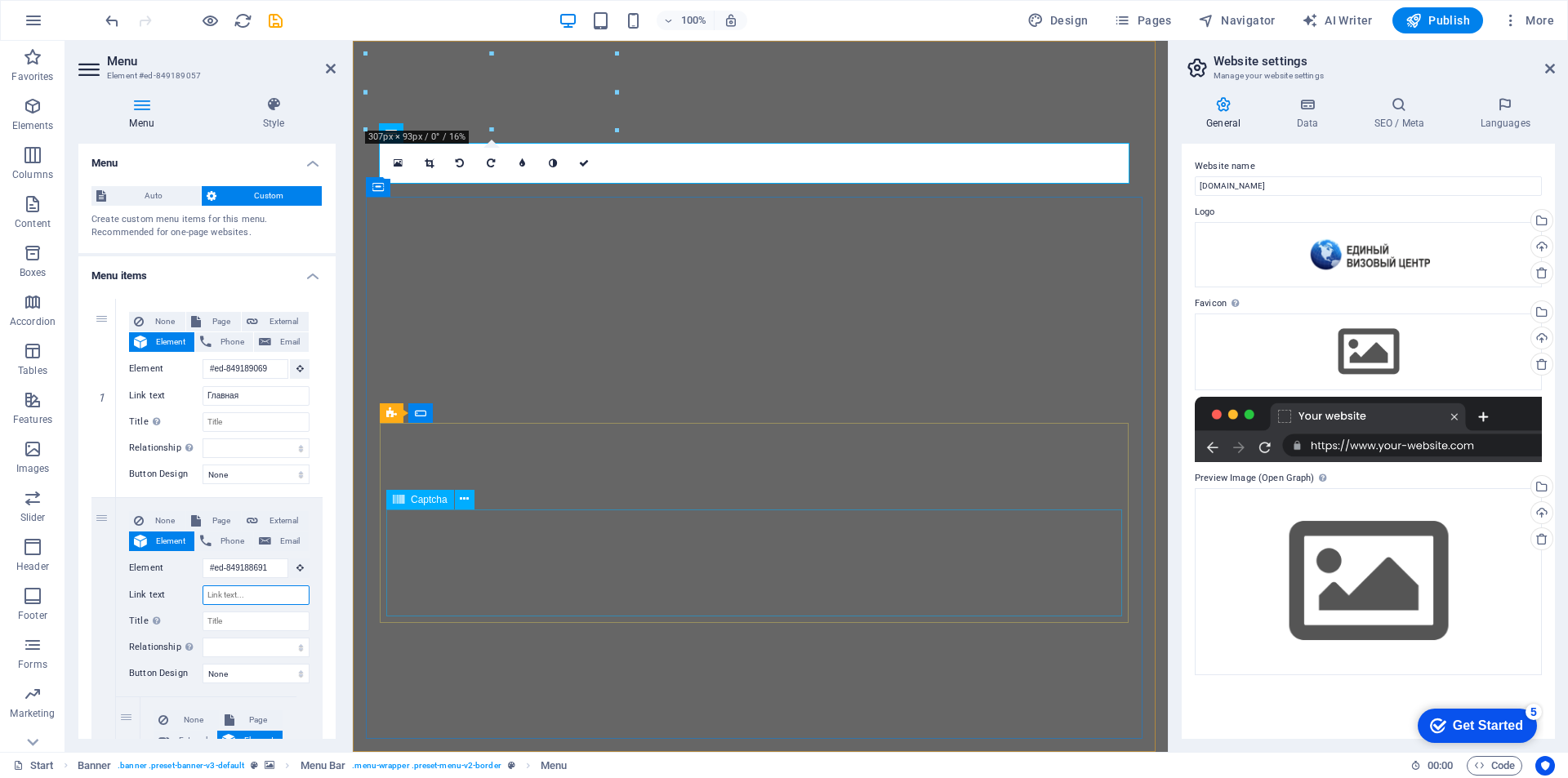
select select
type input "типыф"
select select
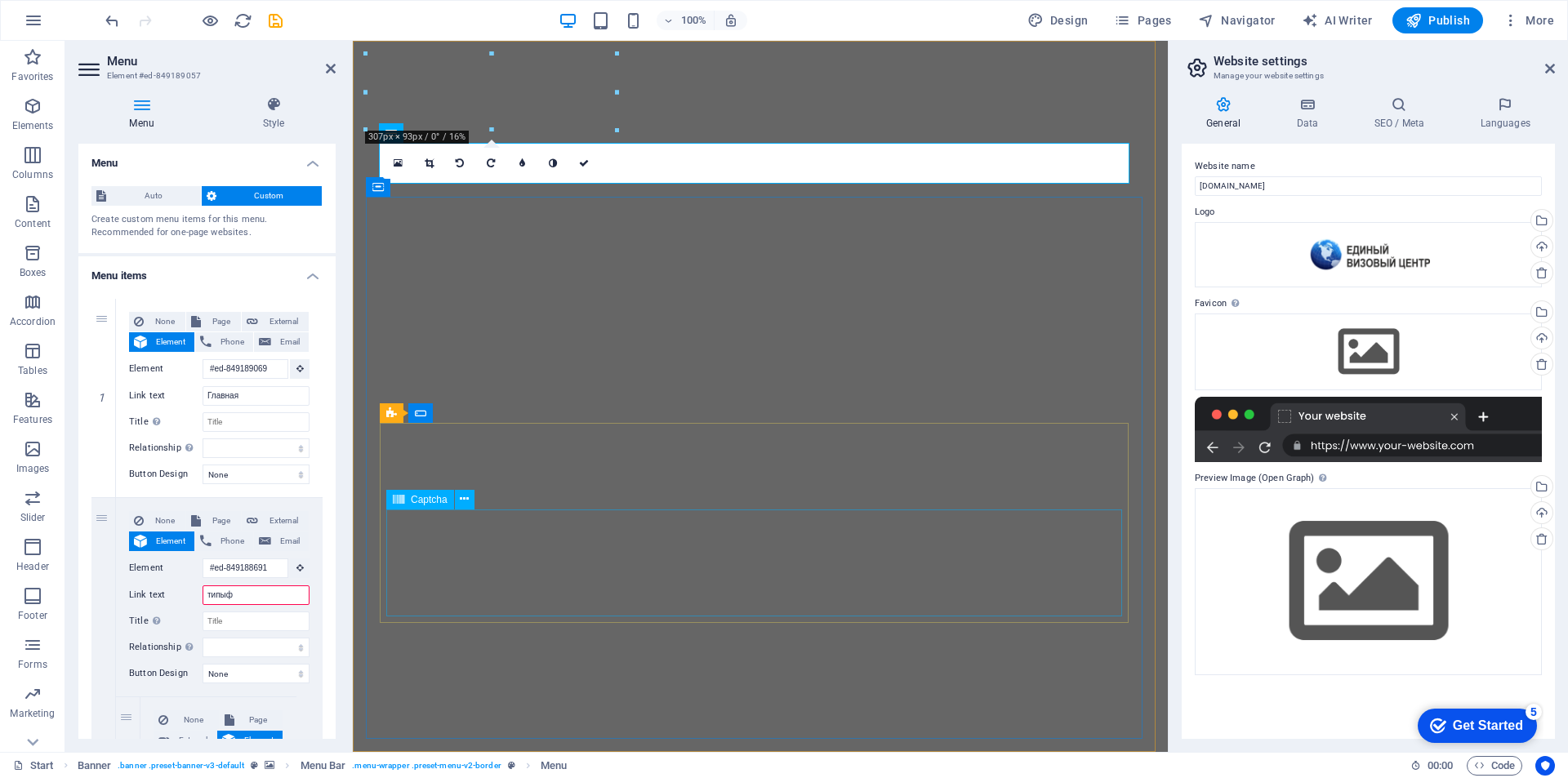
select select
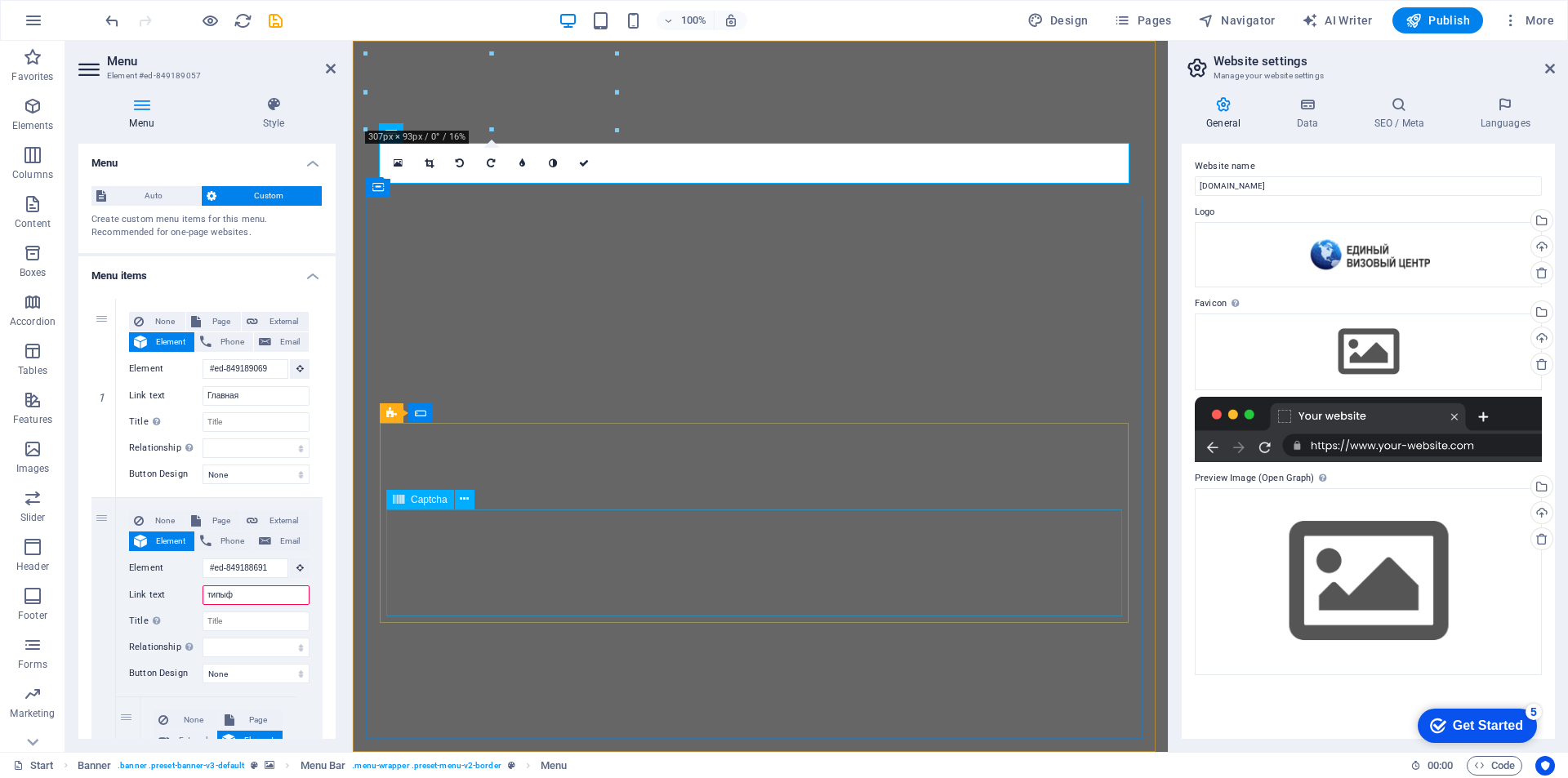
select select
type input "типы"
select select
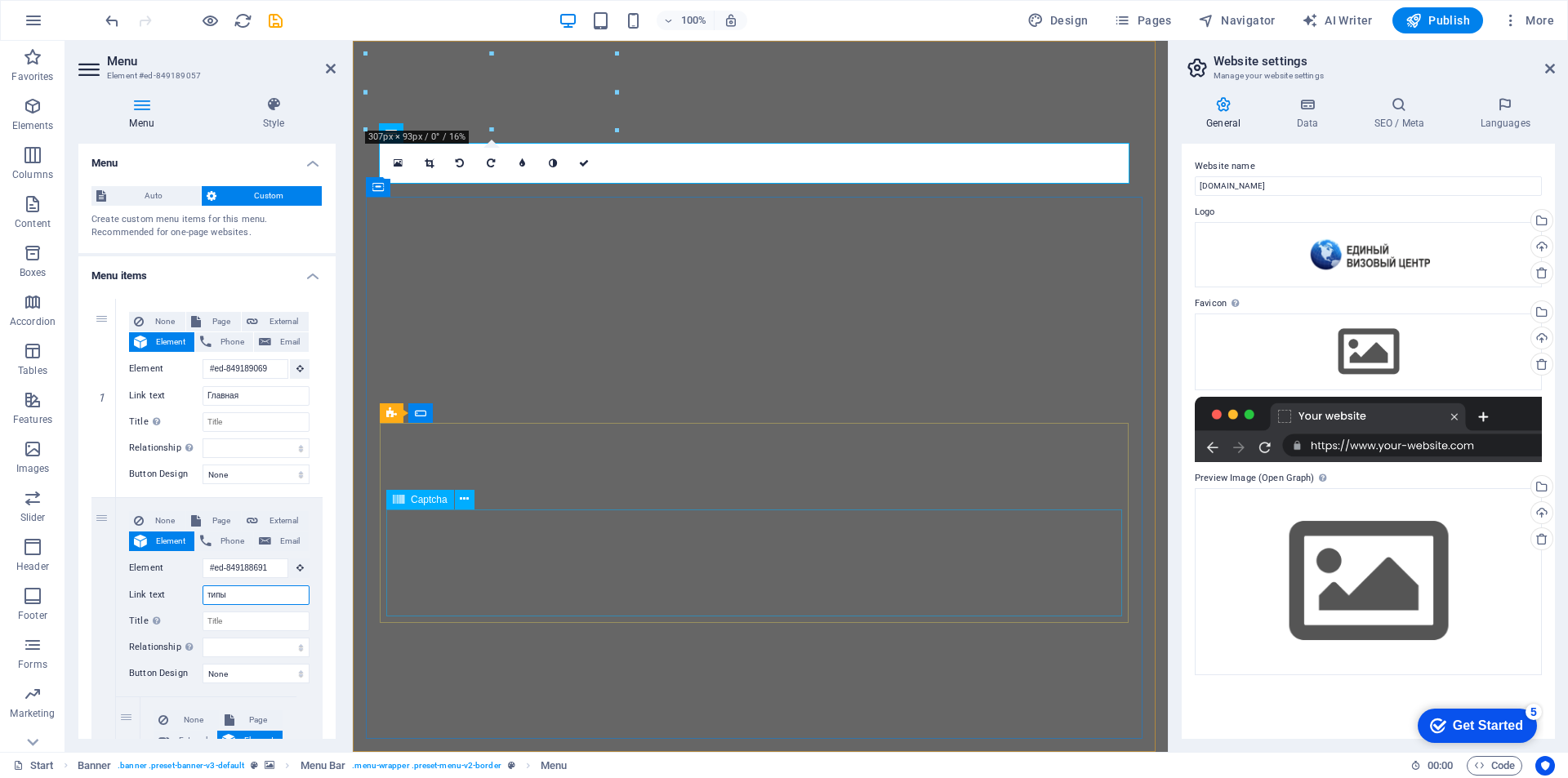
select select
type input "типы в"
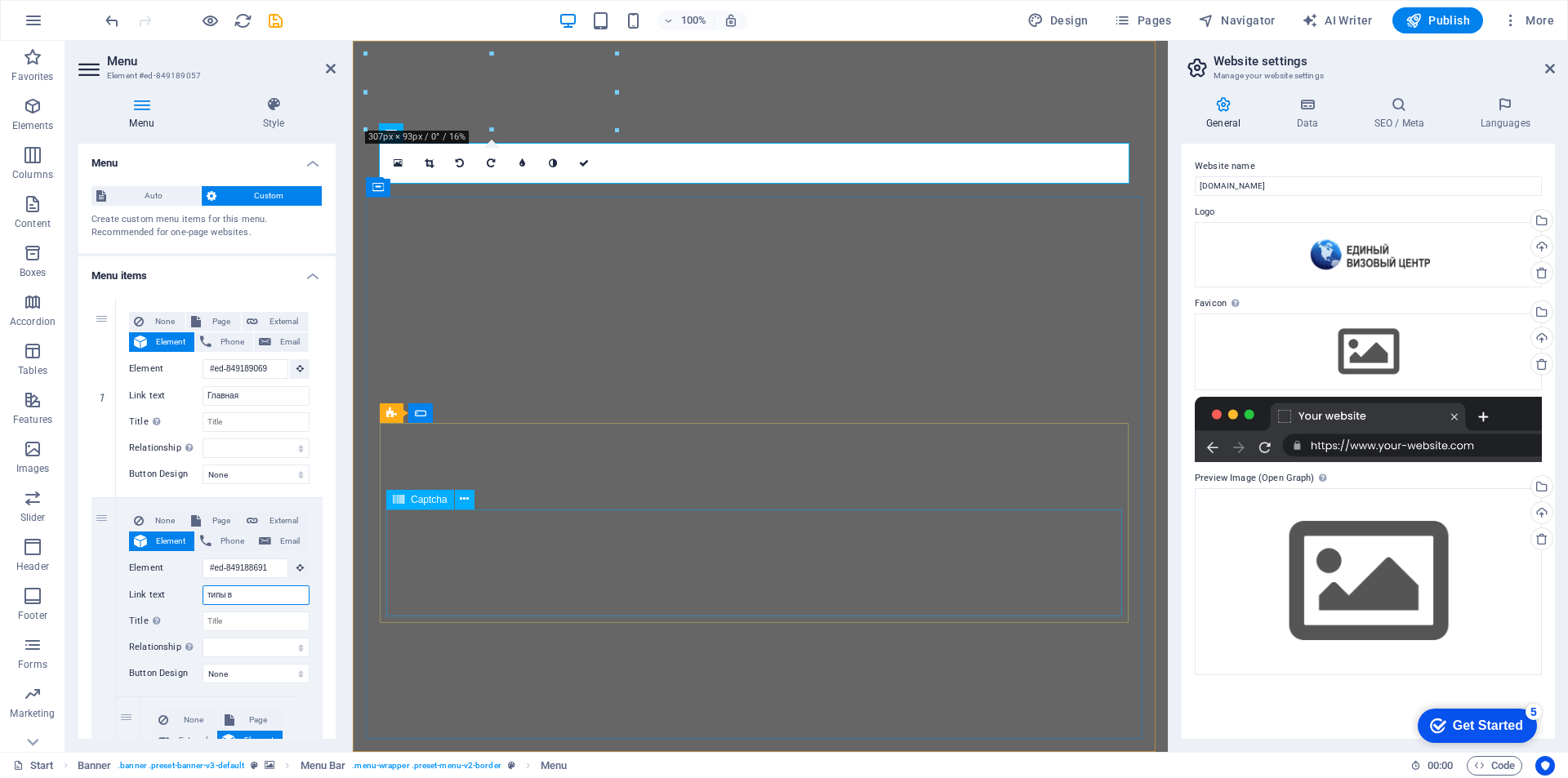
select select
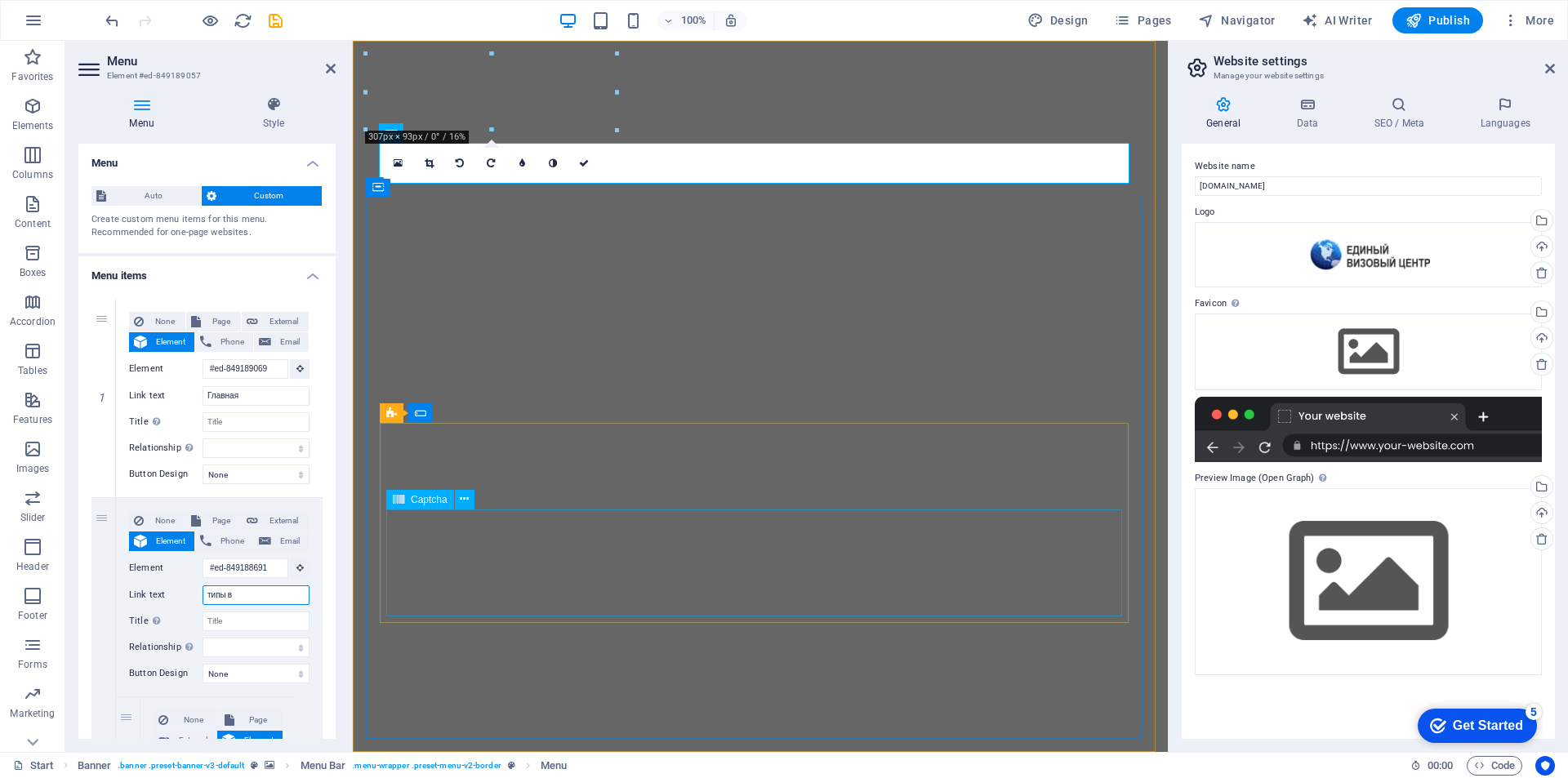
select select
type input "типы ви"
select select
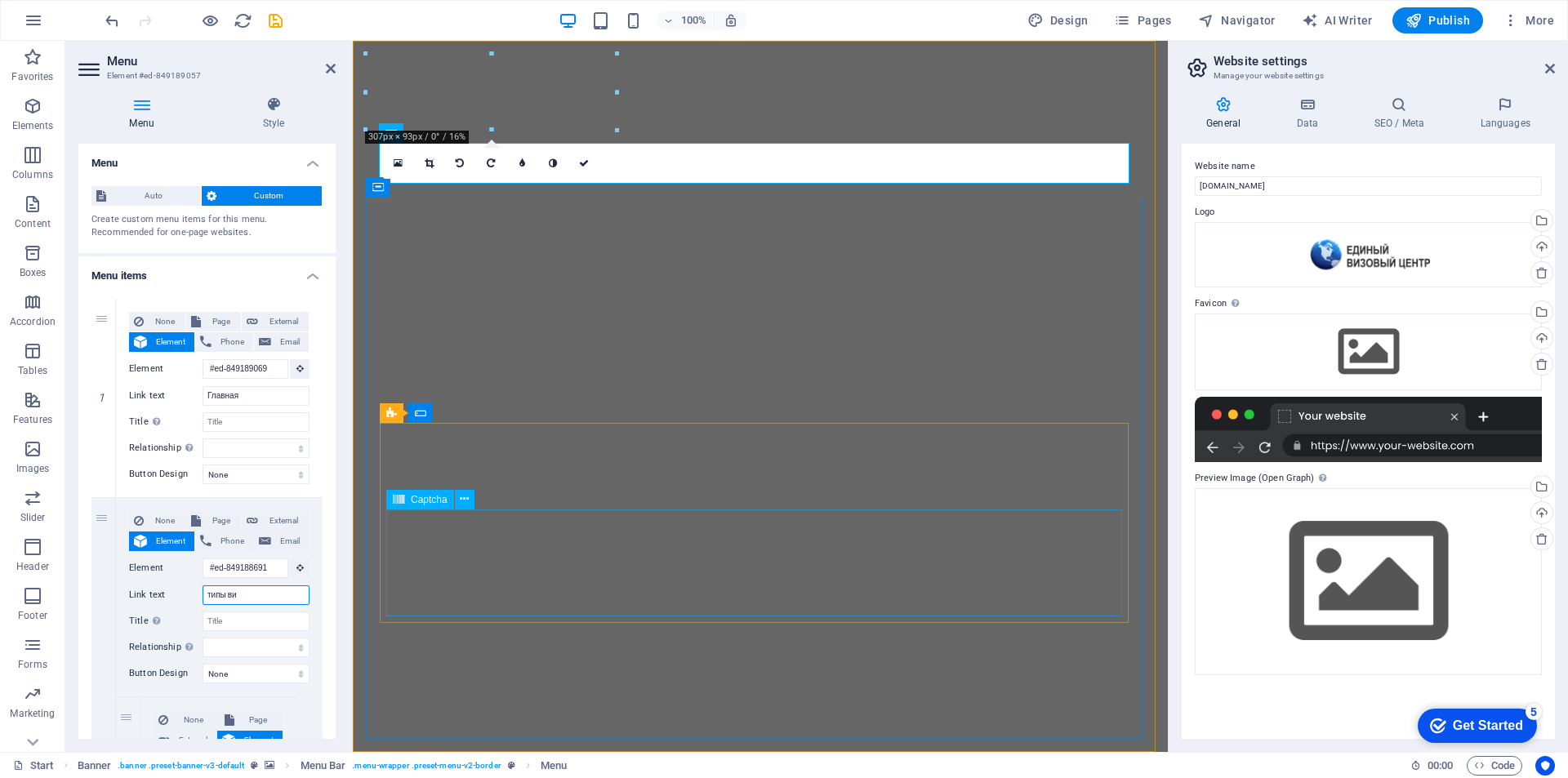
select select
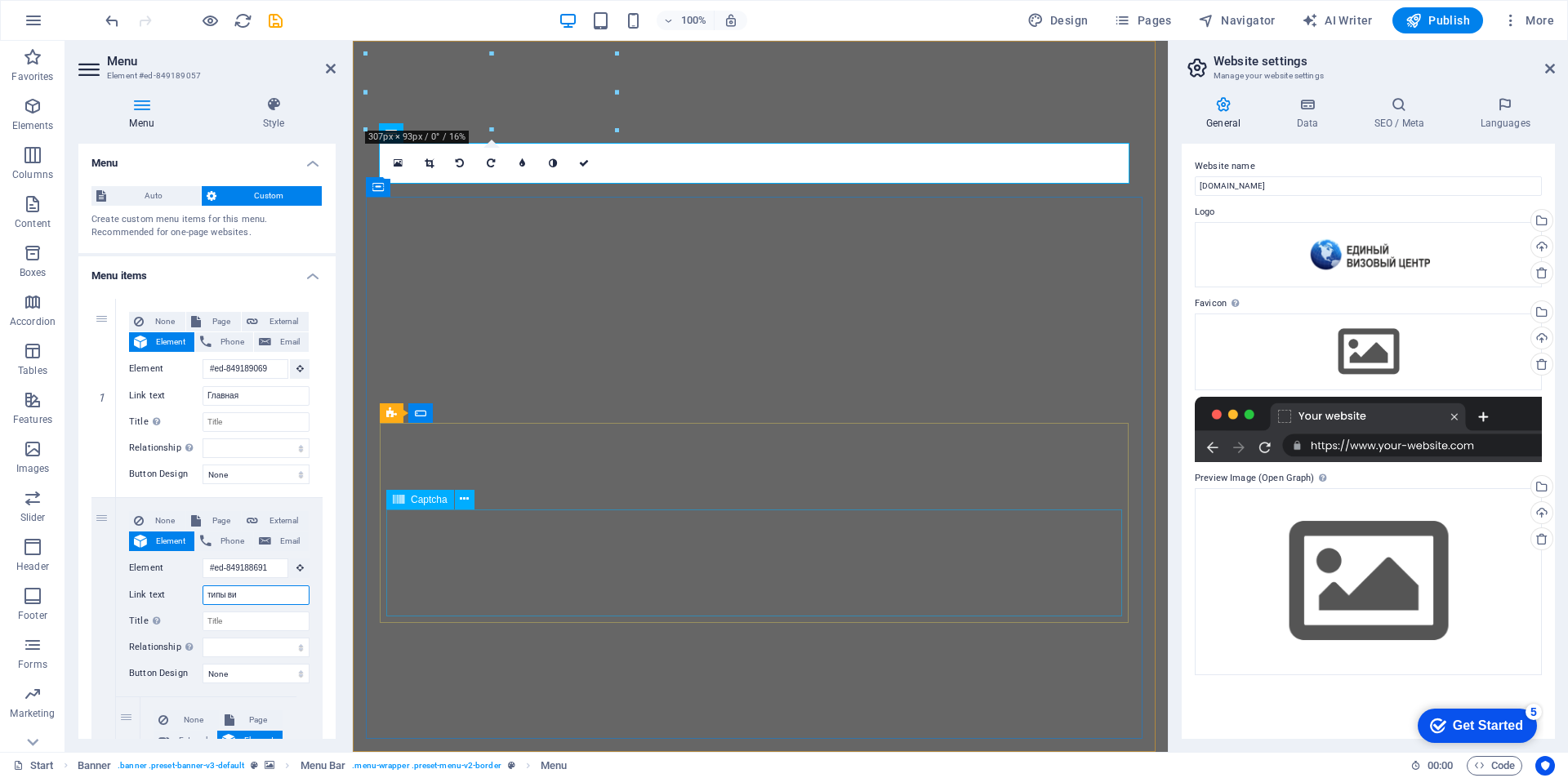
type input "типы виз"
select select
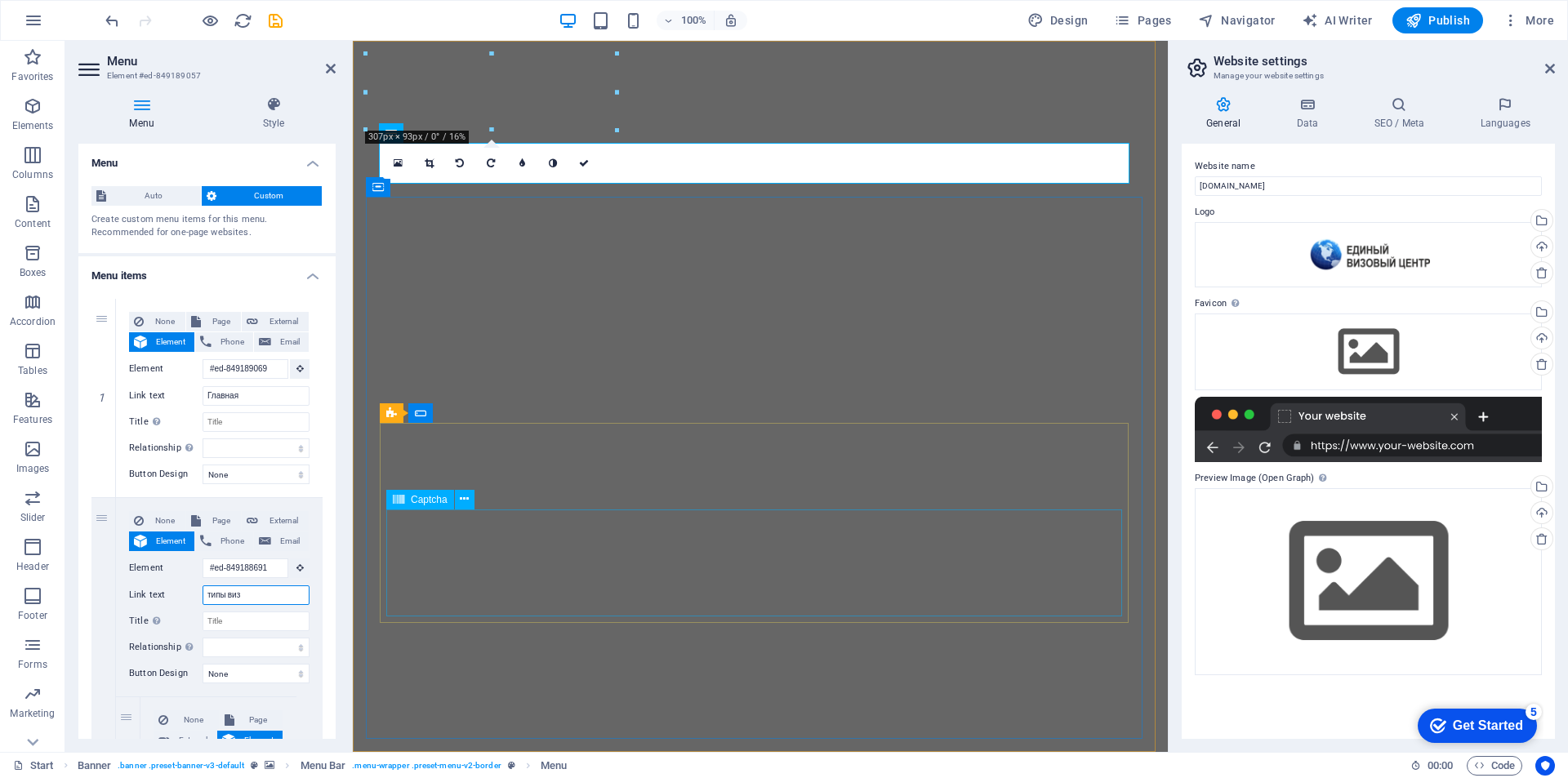
select select
type input "типы виз"
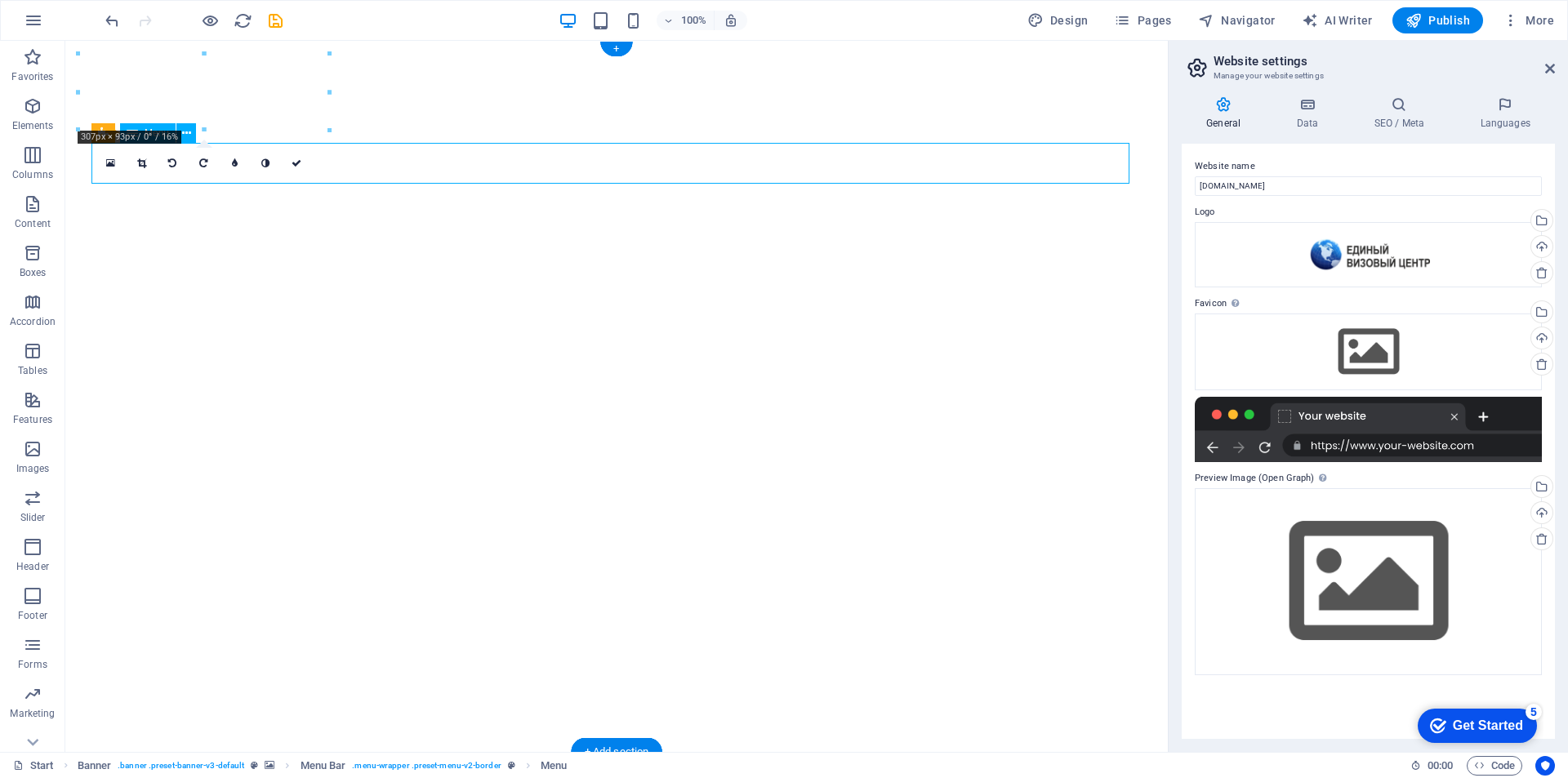
select select "1"
select select
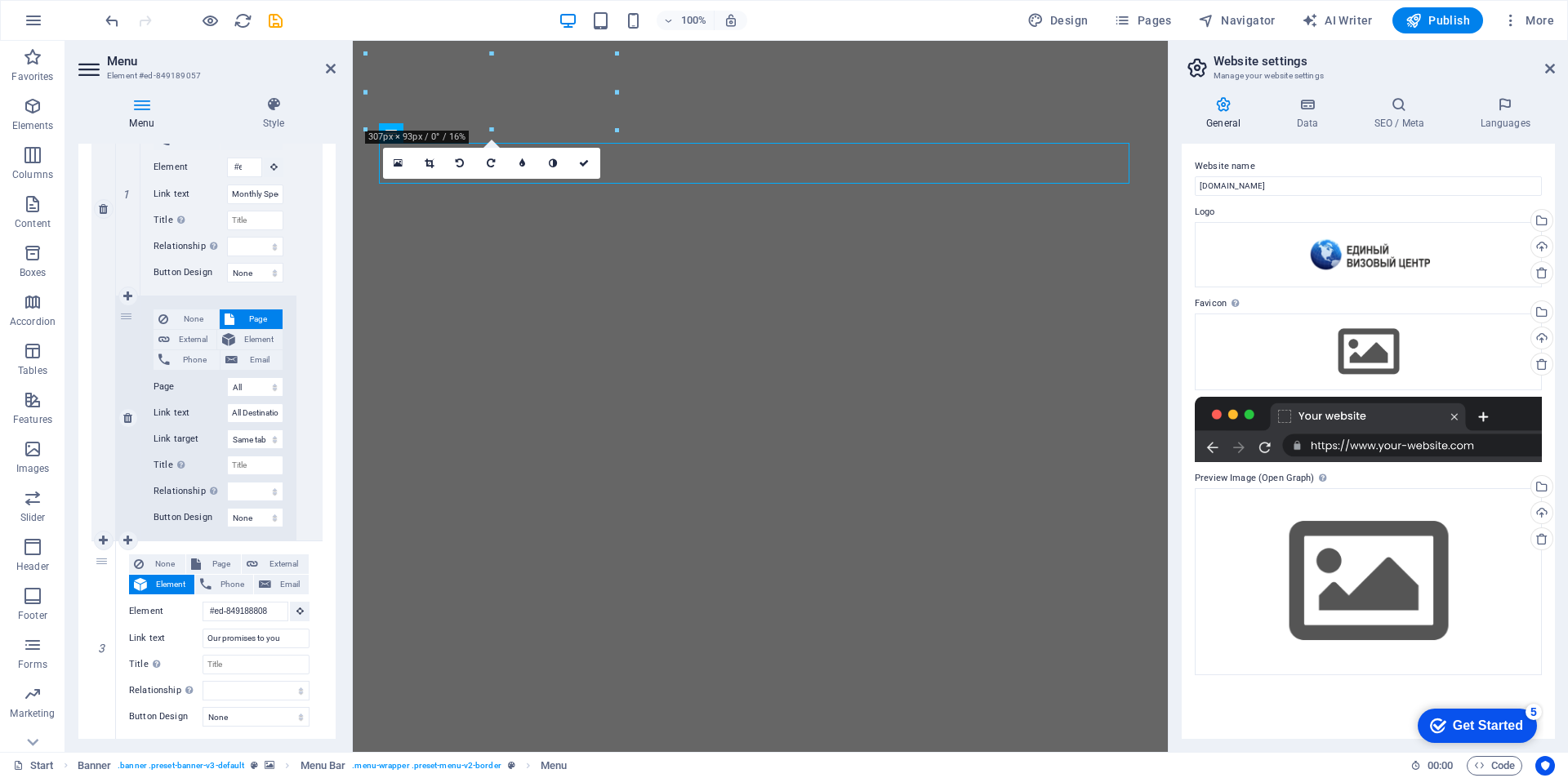
scroll to position [653, 0]
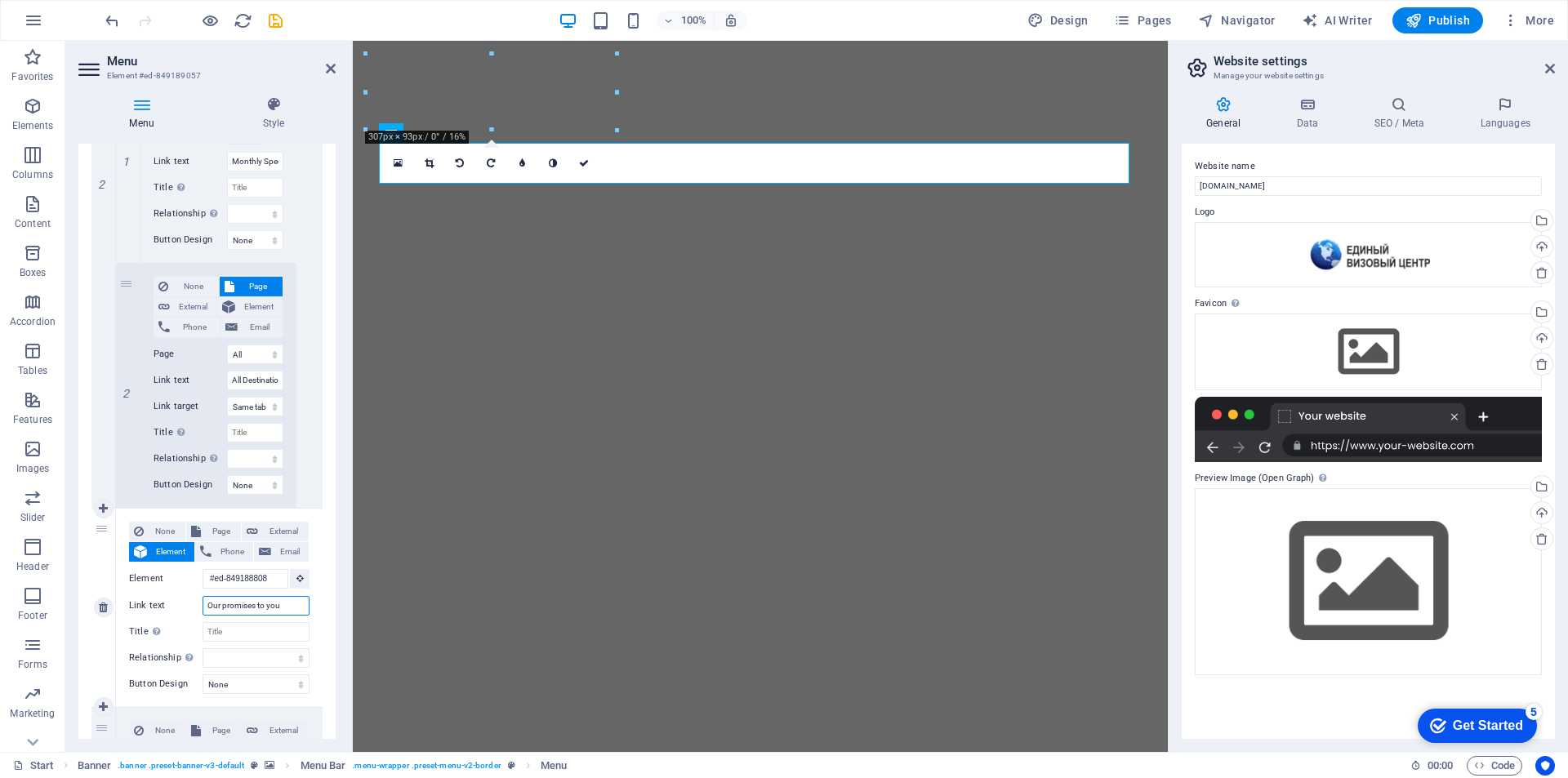
click at [261, 606] on input "Our promises to you" at bounding box center [256, 606] width 107 height 20
drag, startPoint x: 284, startPoint y: 608, endPoint x: 172, endPoint y: 599, distance: 112.4
click at [172, 599] on div "Link text Our promises to you" at bounding box center [218, 606] width 180 height 20
type input "об"
select select
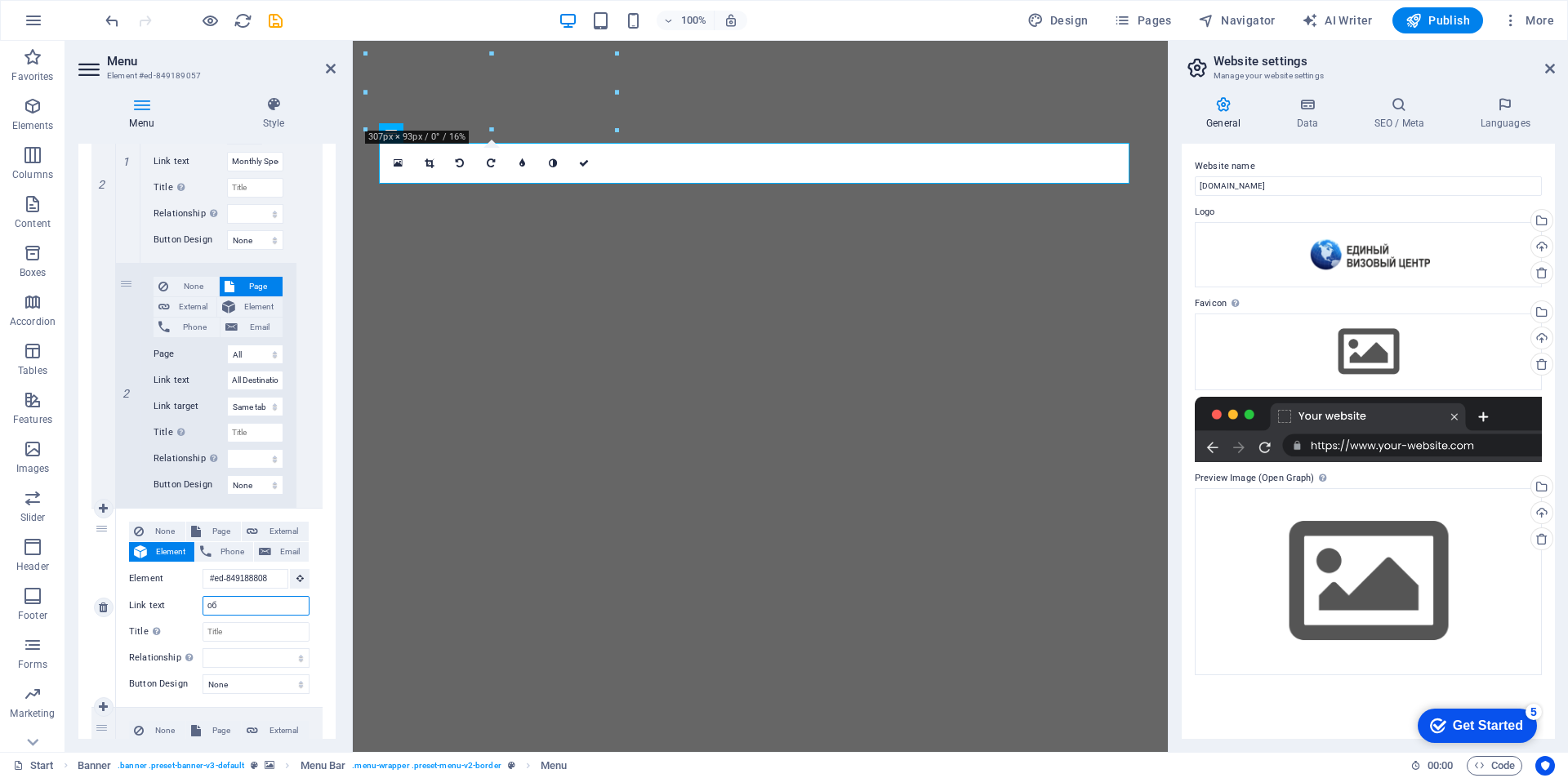
select select
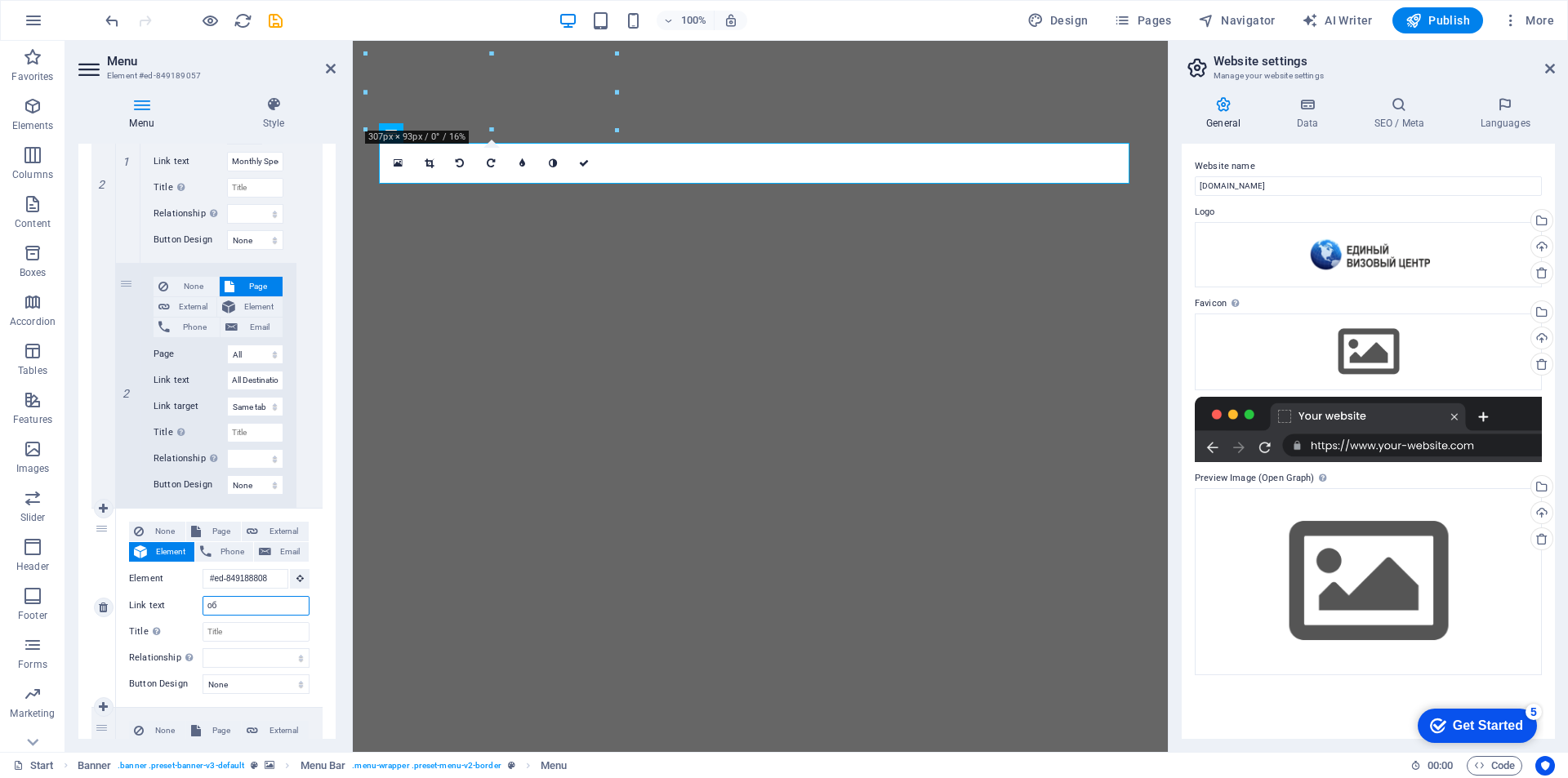
select select
type input "обу"
select select
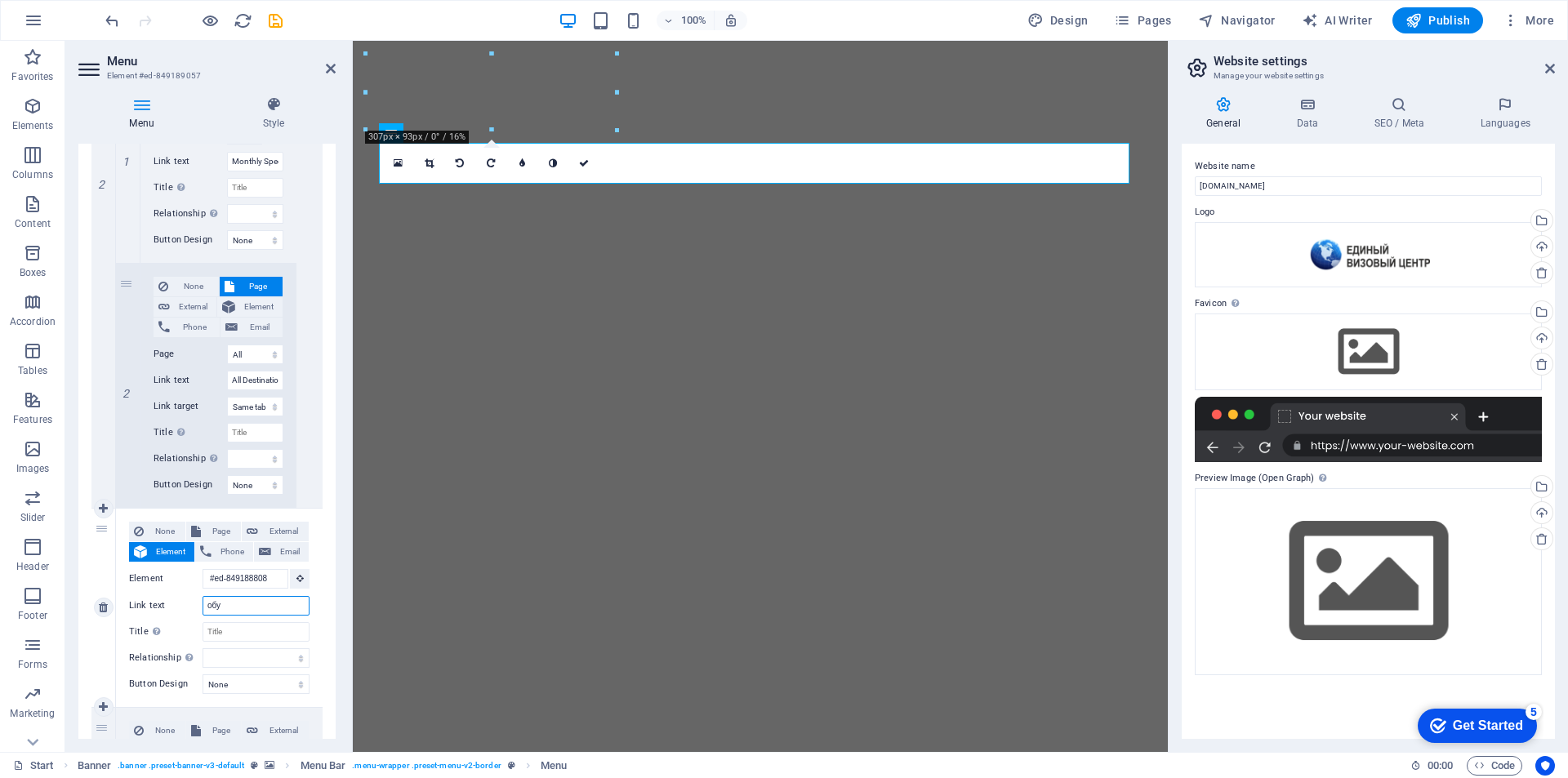
select select
type input "обучение"
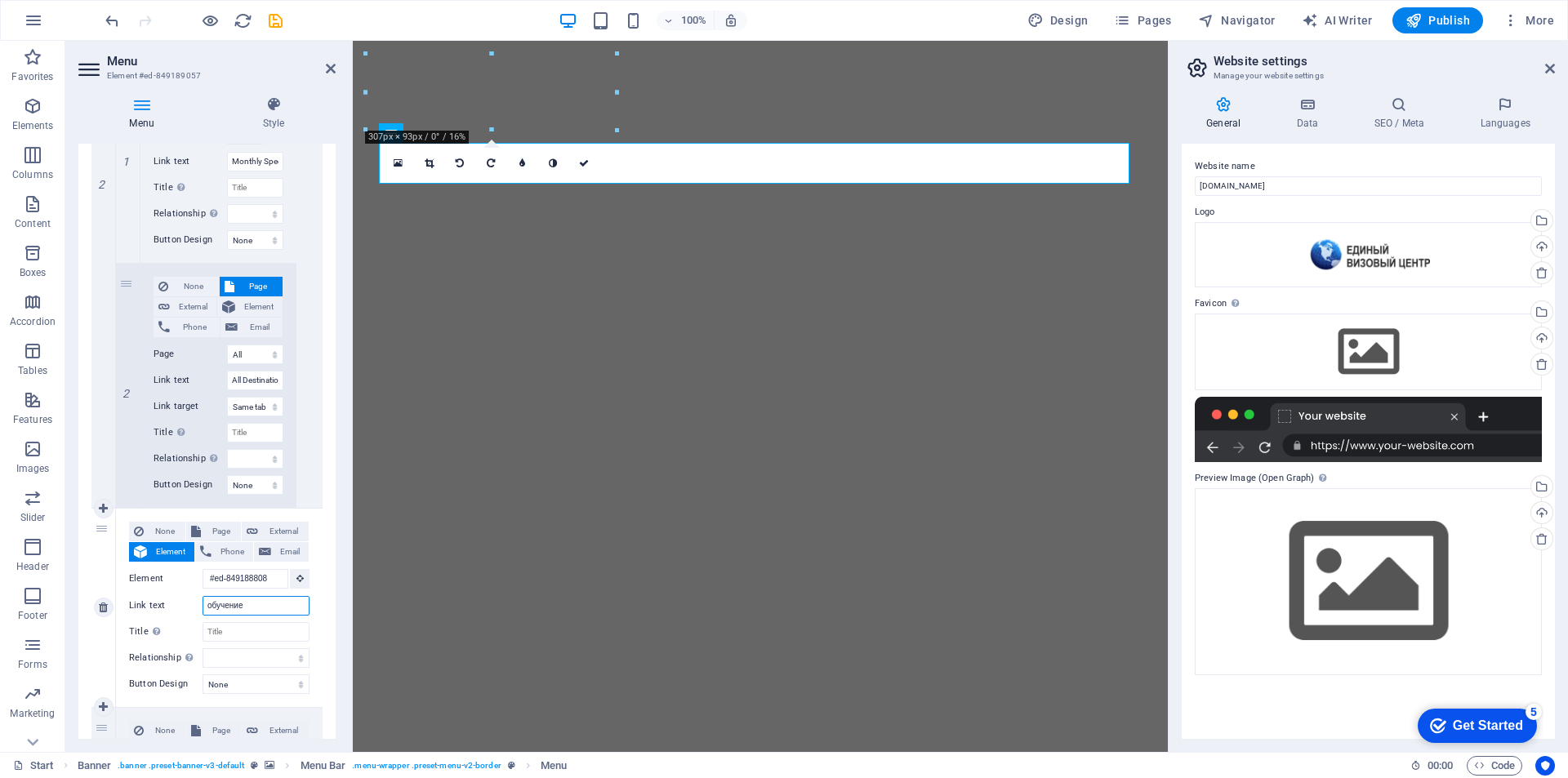
select select
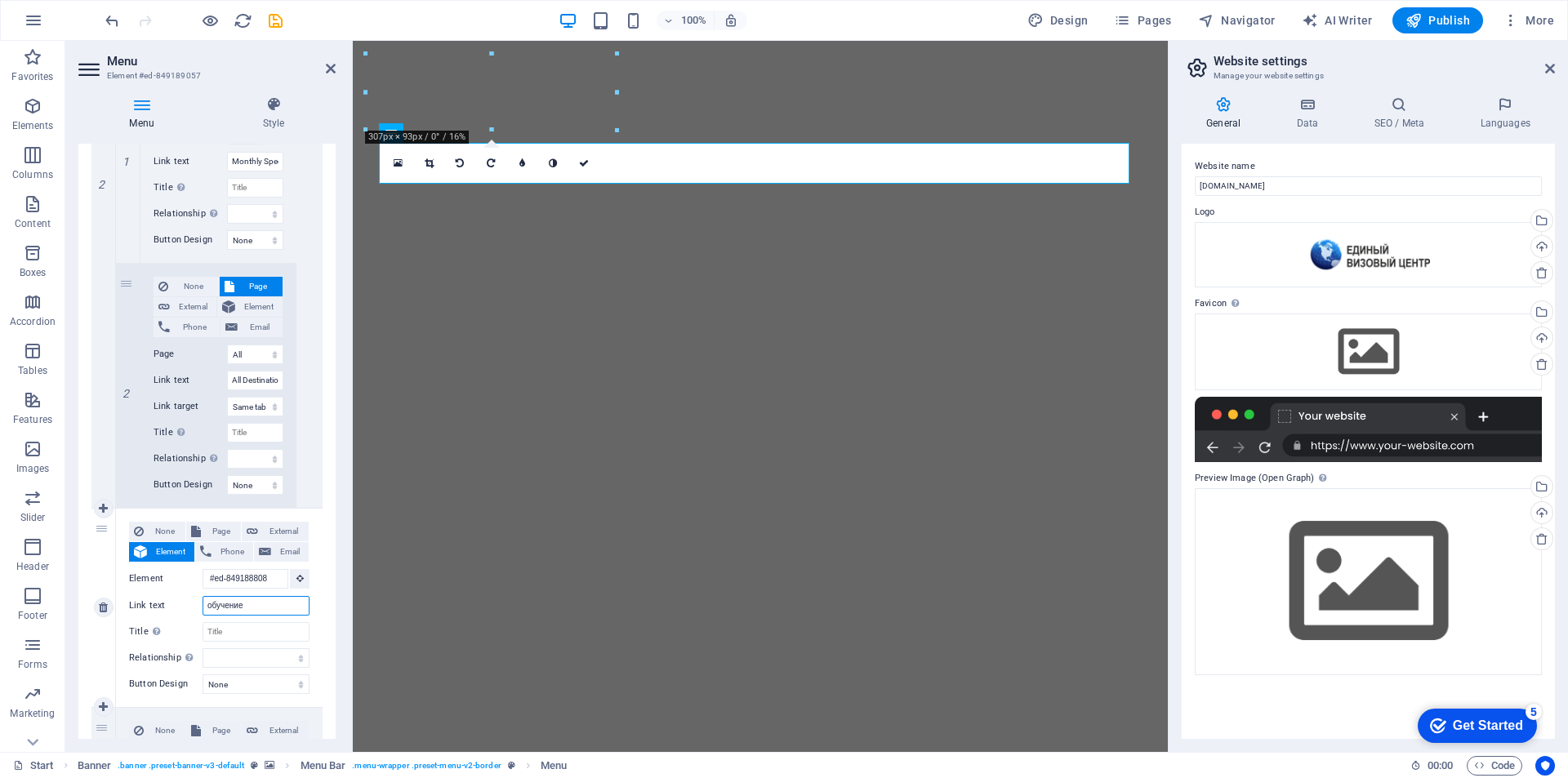
select select
type input "обучение за оу"
select select
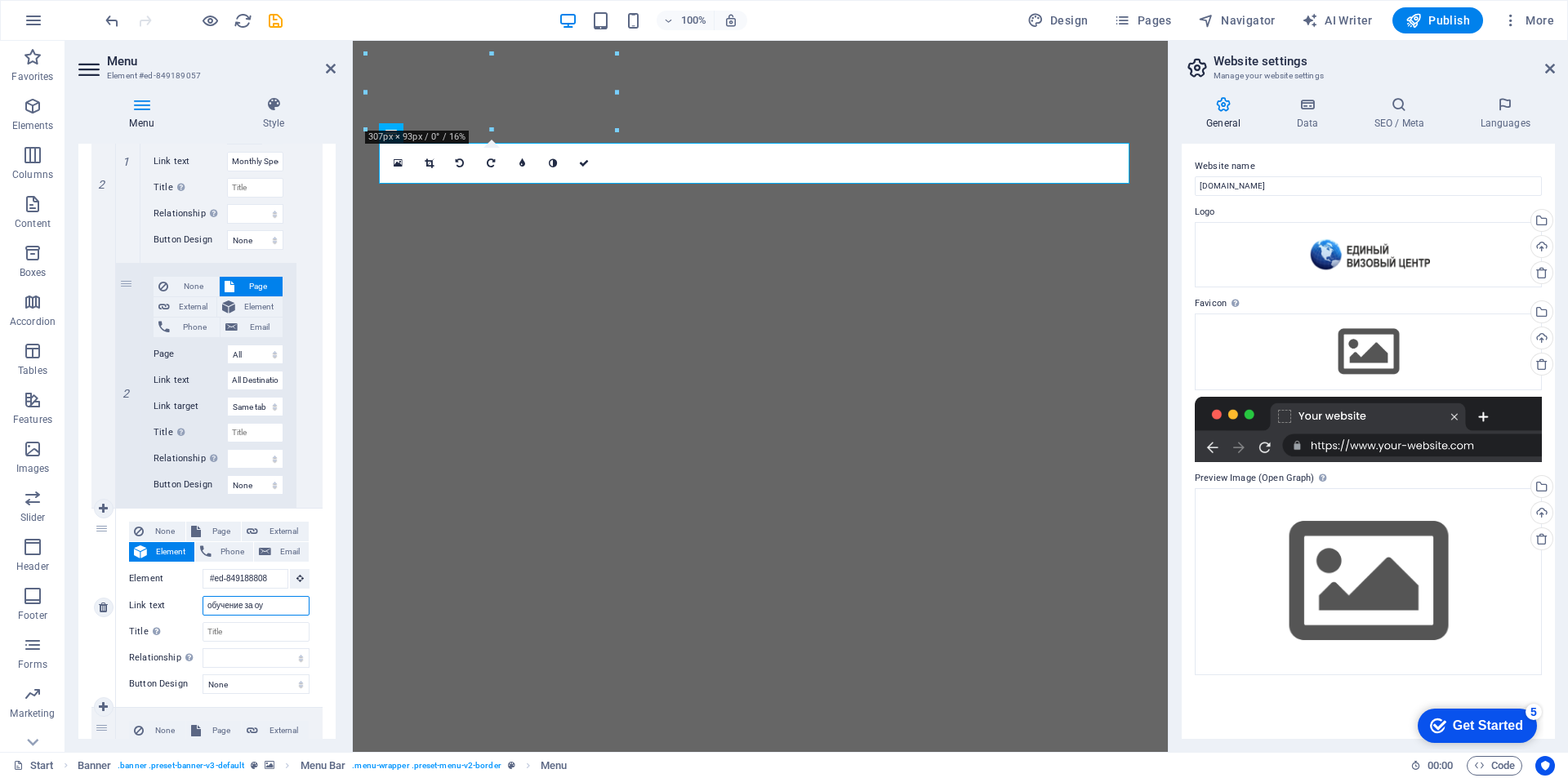
select select
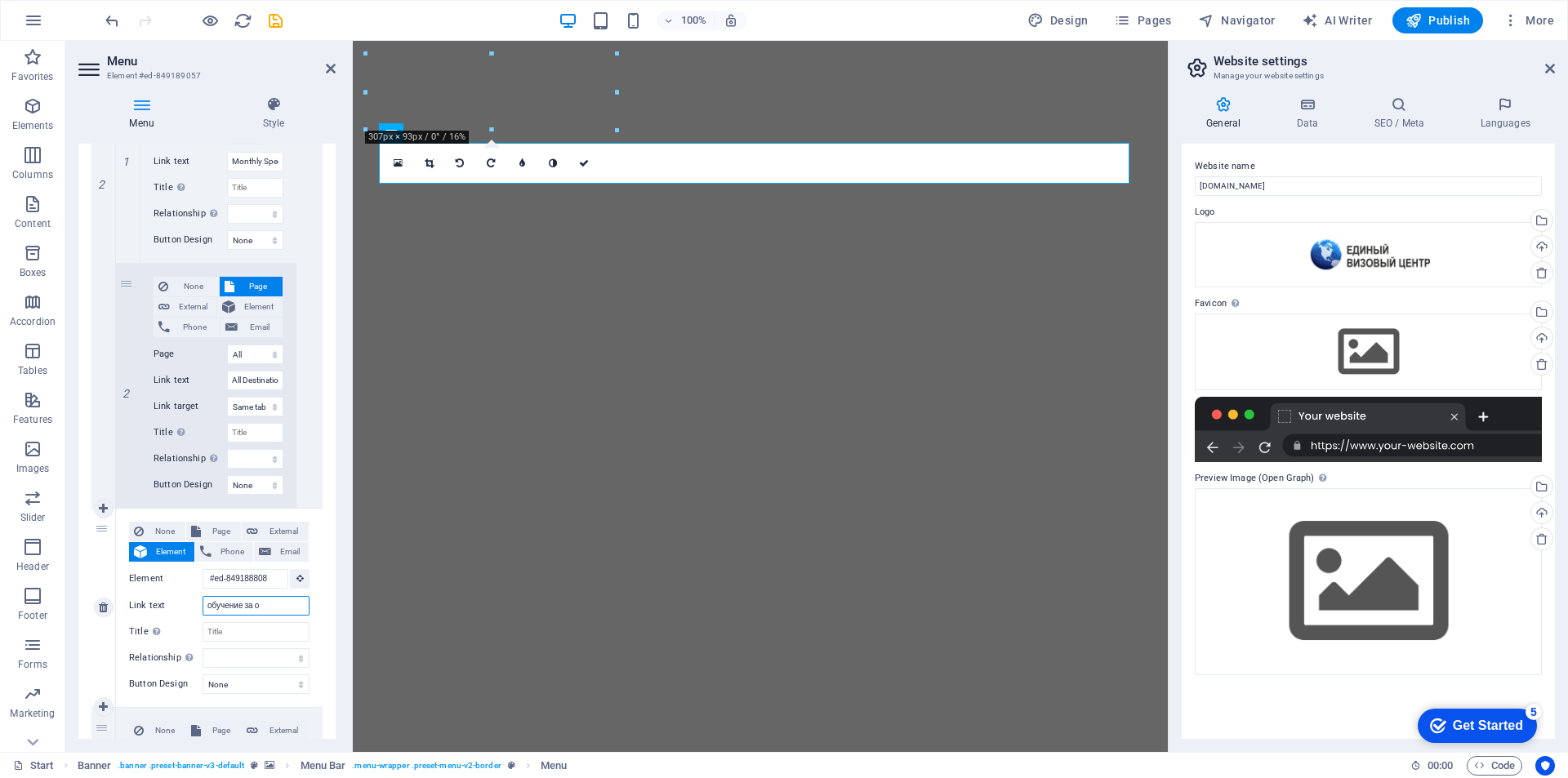
type input "обучение за"
select select
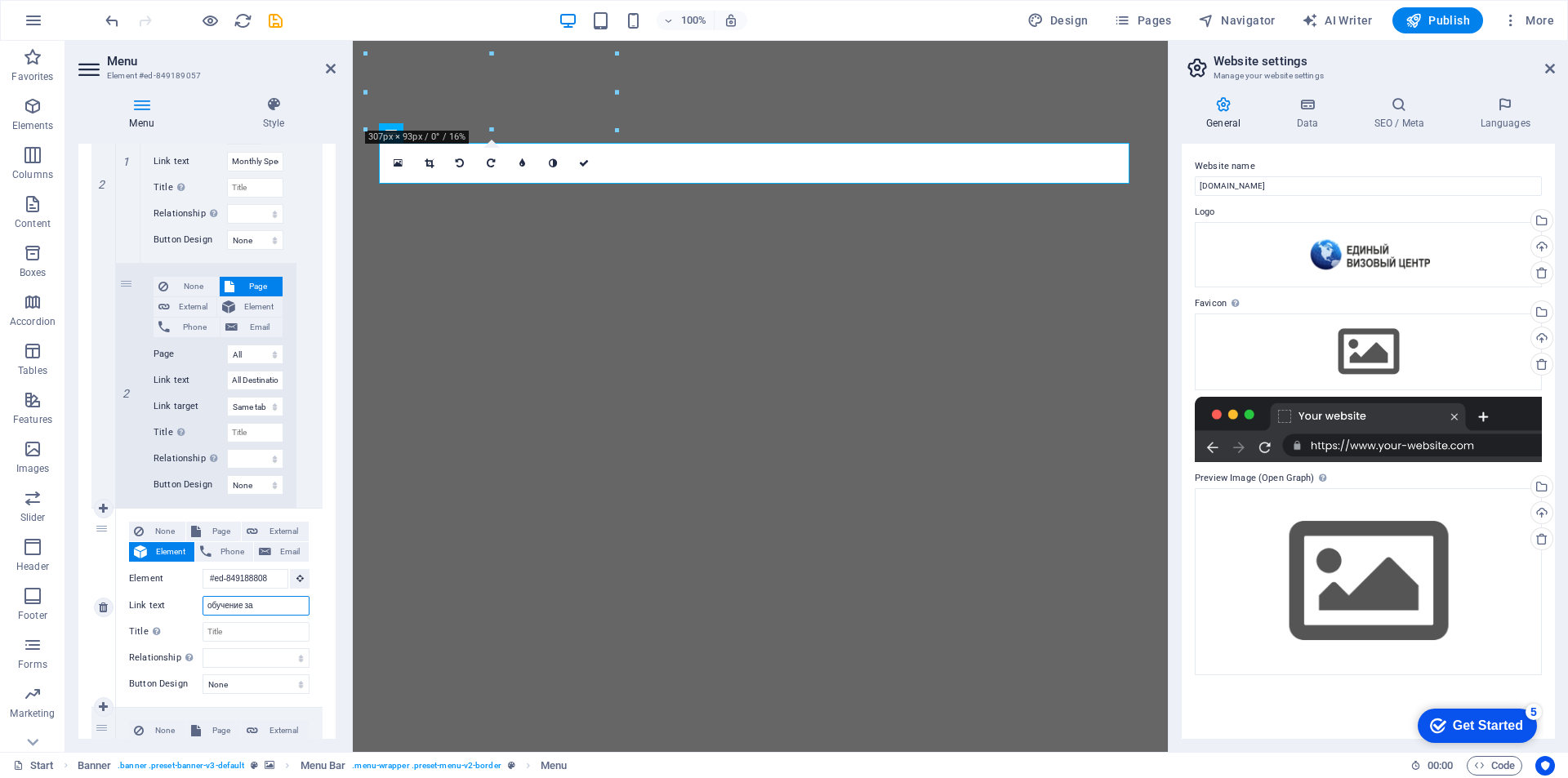
select select
type input "обучение за ру"
select select
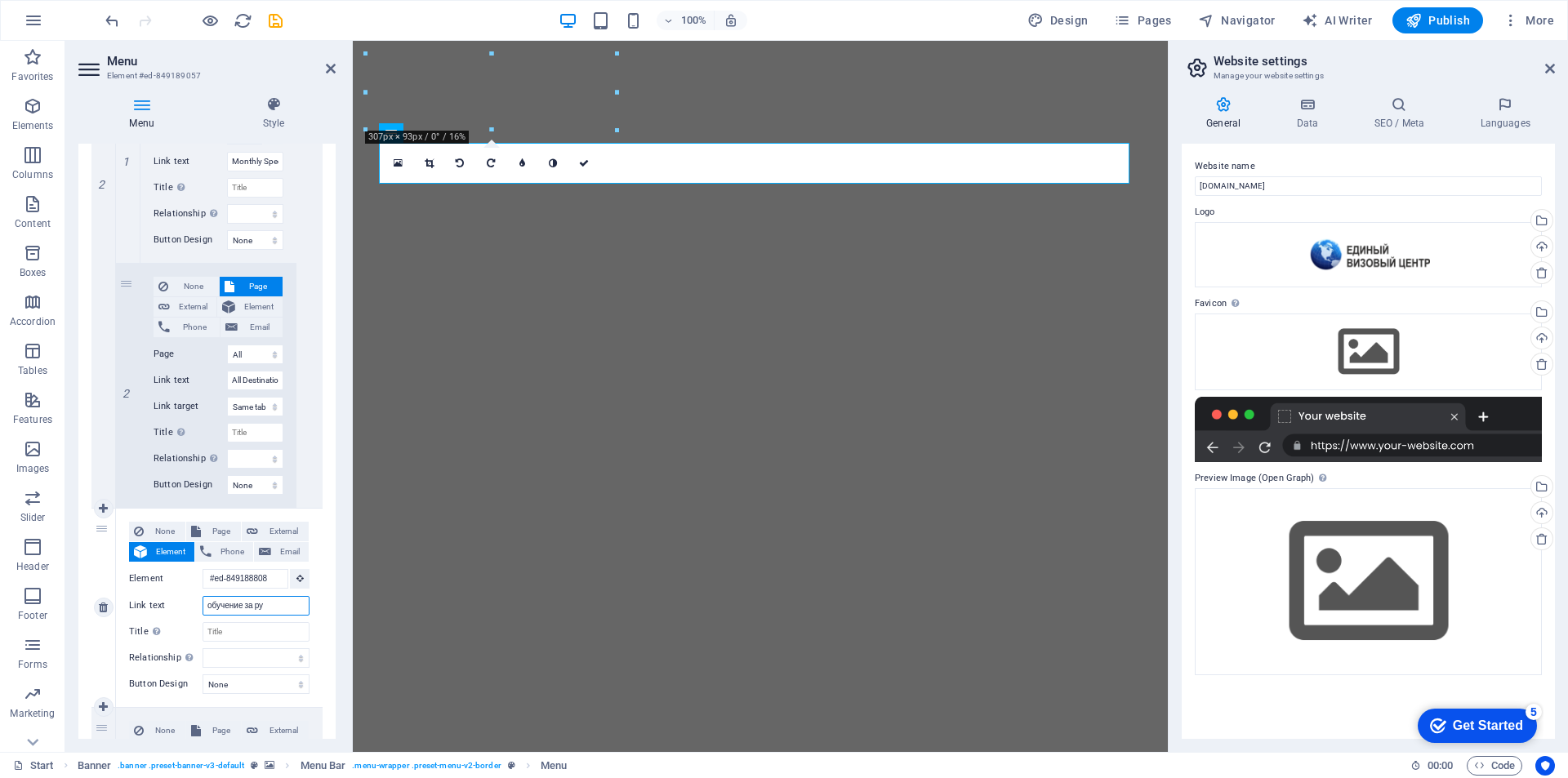
select select
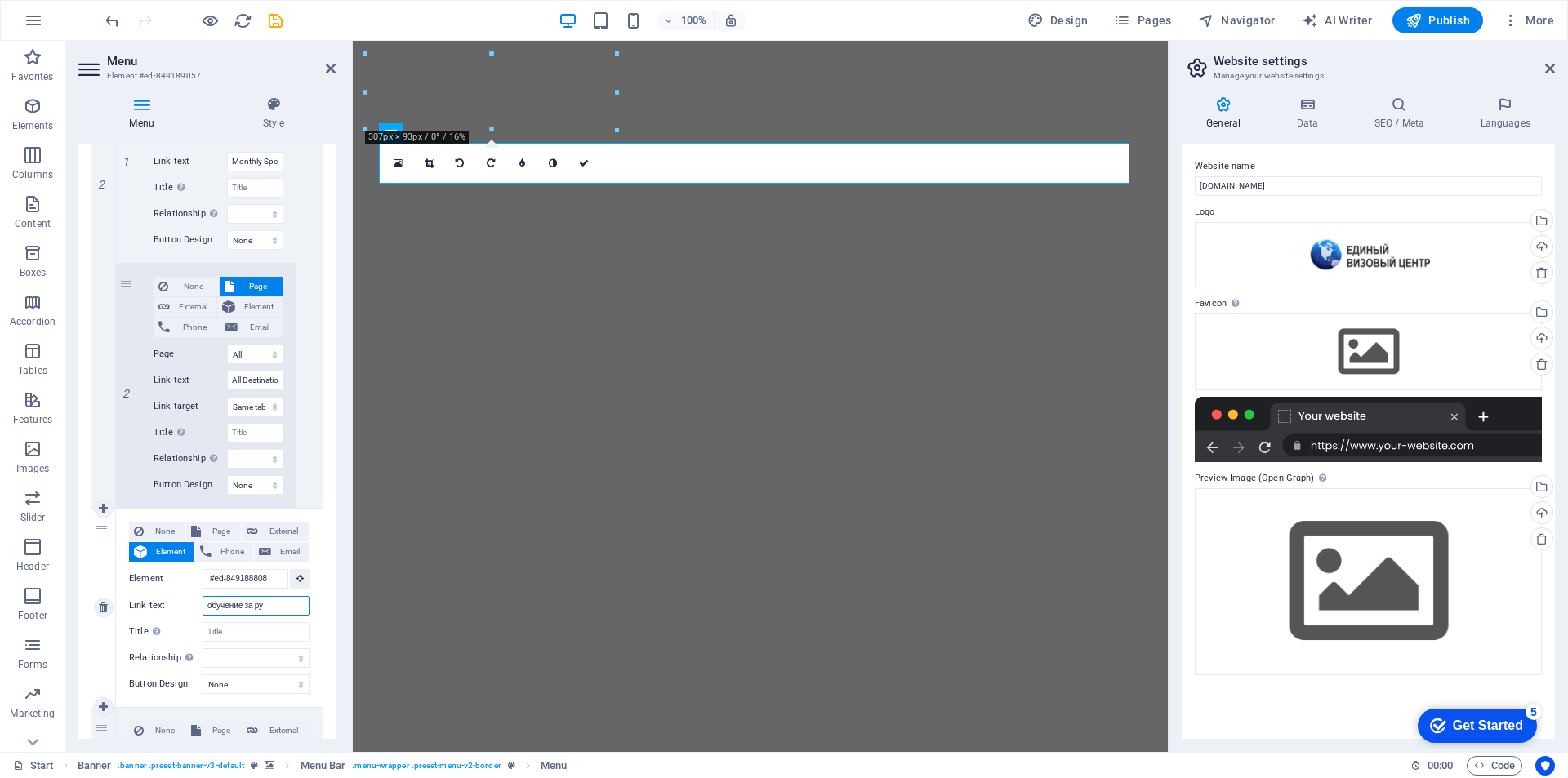
select select
type input "обучение за рубе"
select select
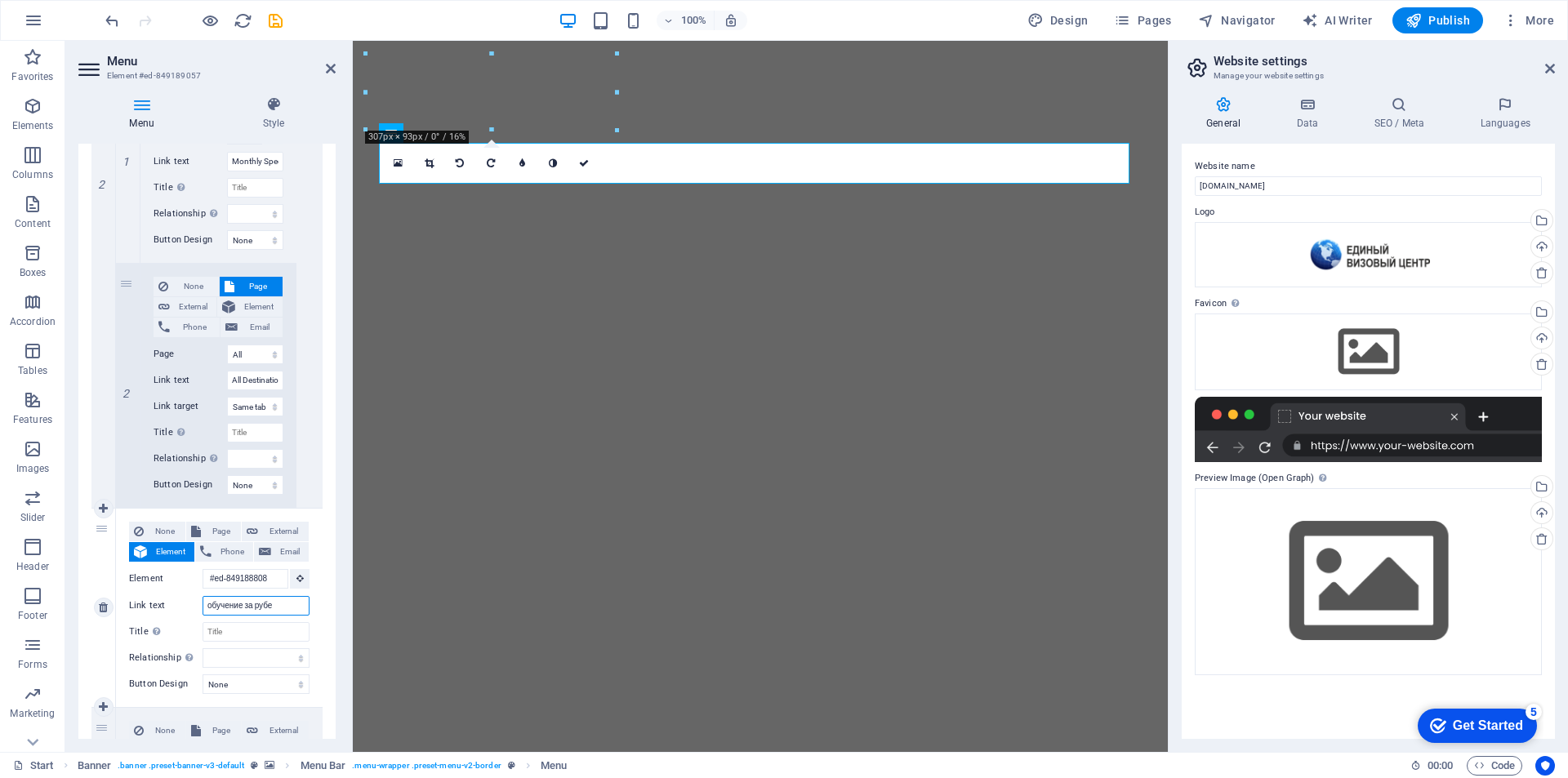
select select
type input "обучение за рубежо"
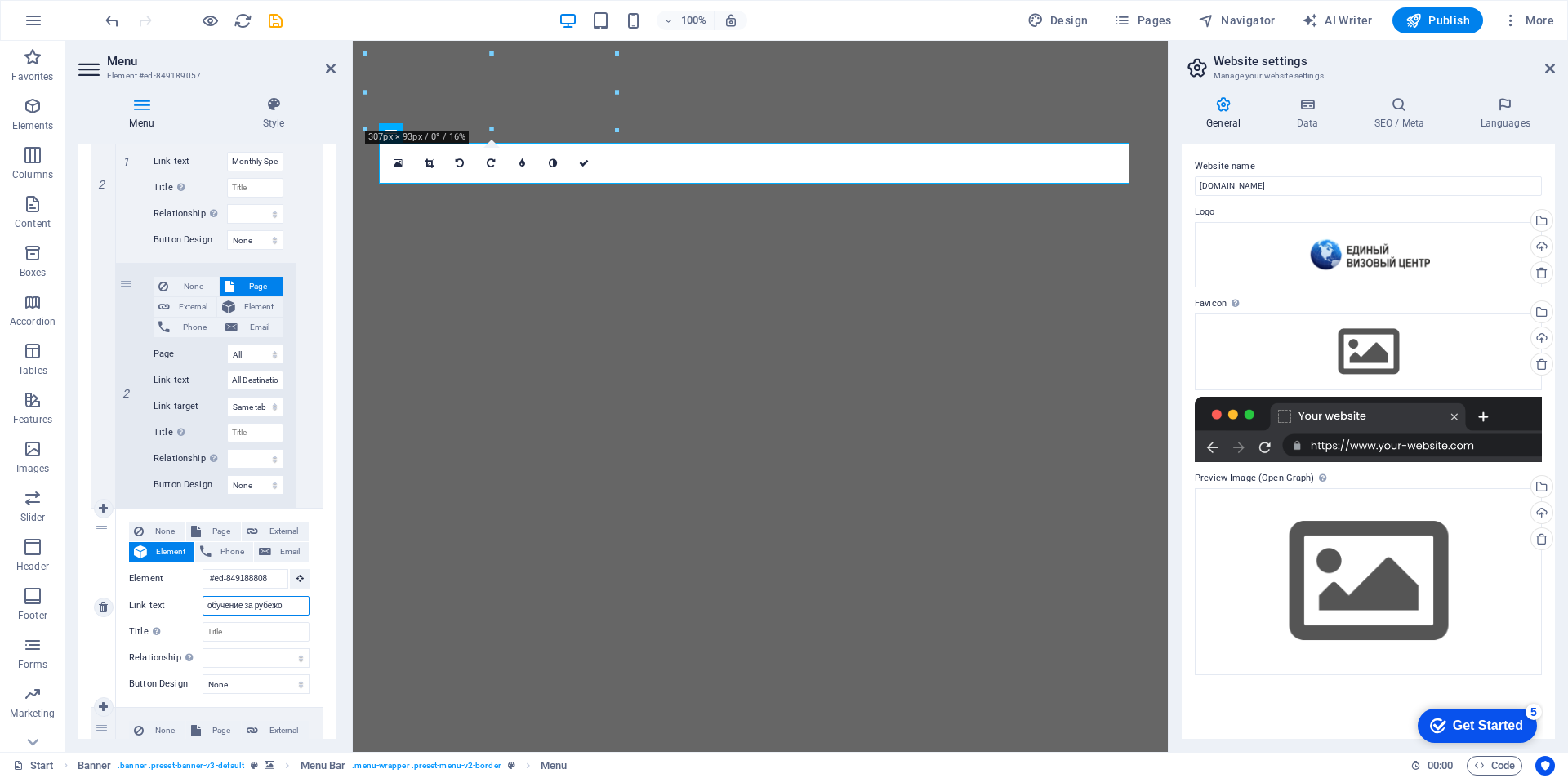
select select
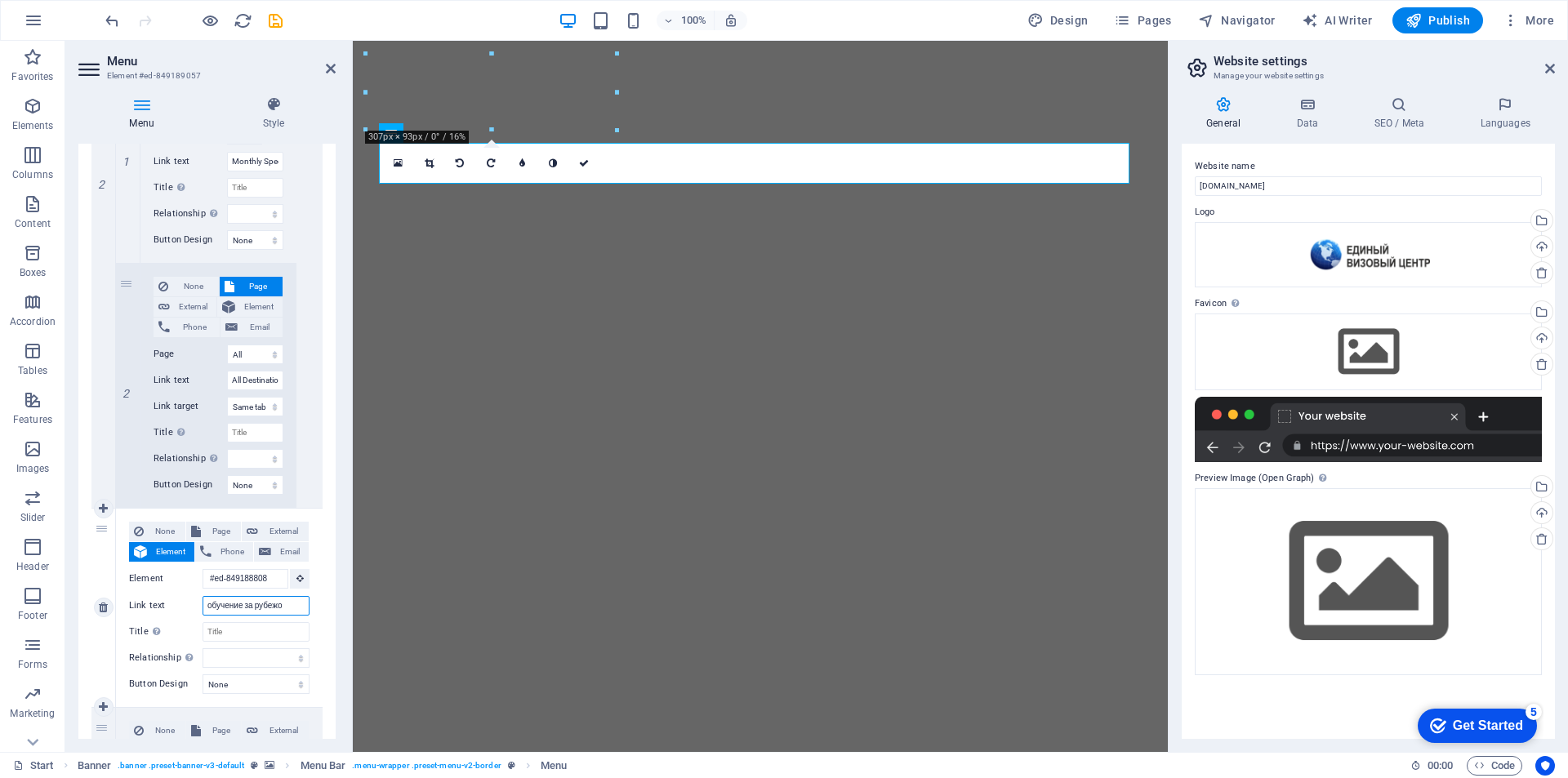
select select
type input "обучение за рубежом"
select select
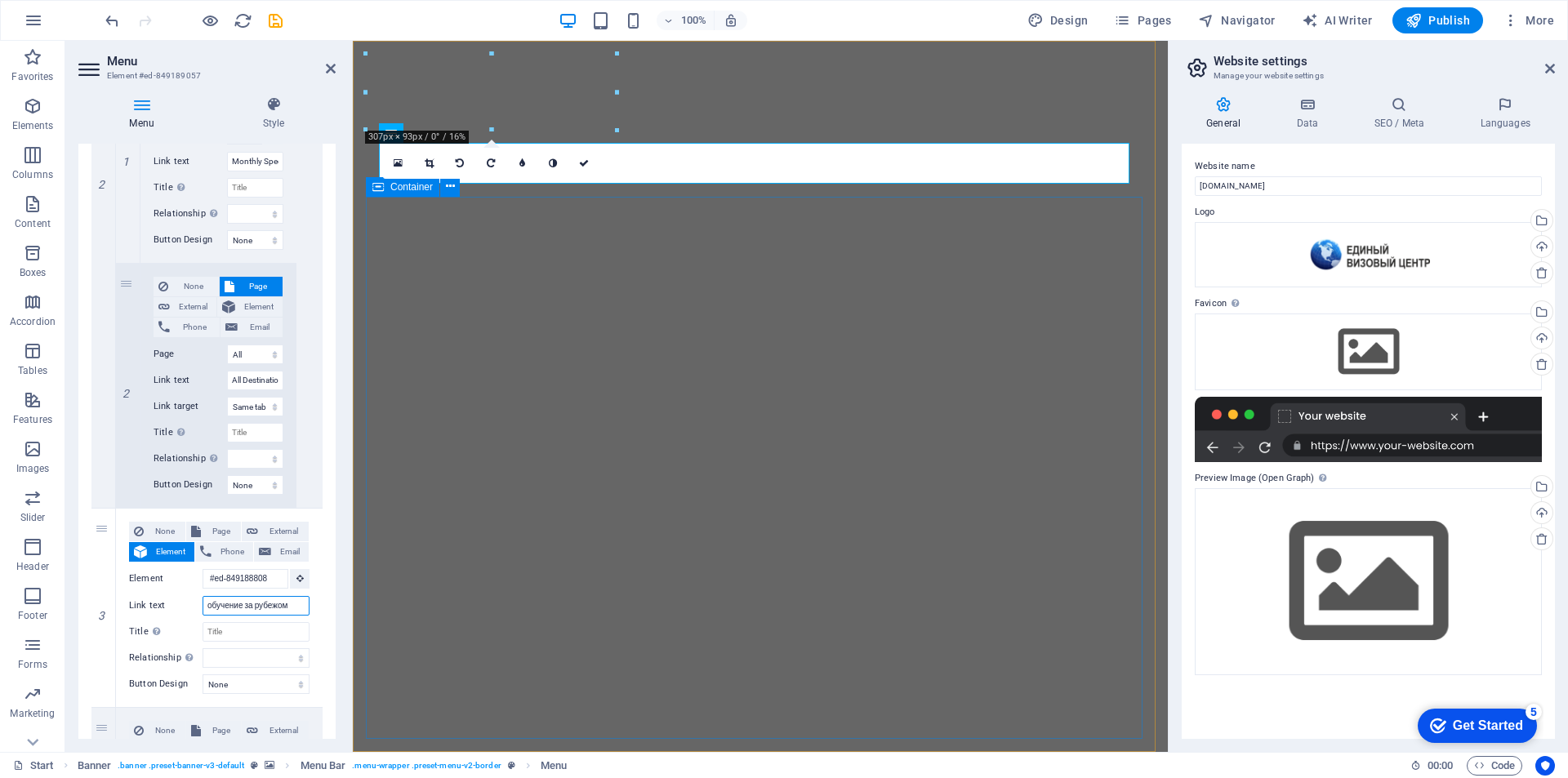
select select
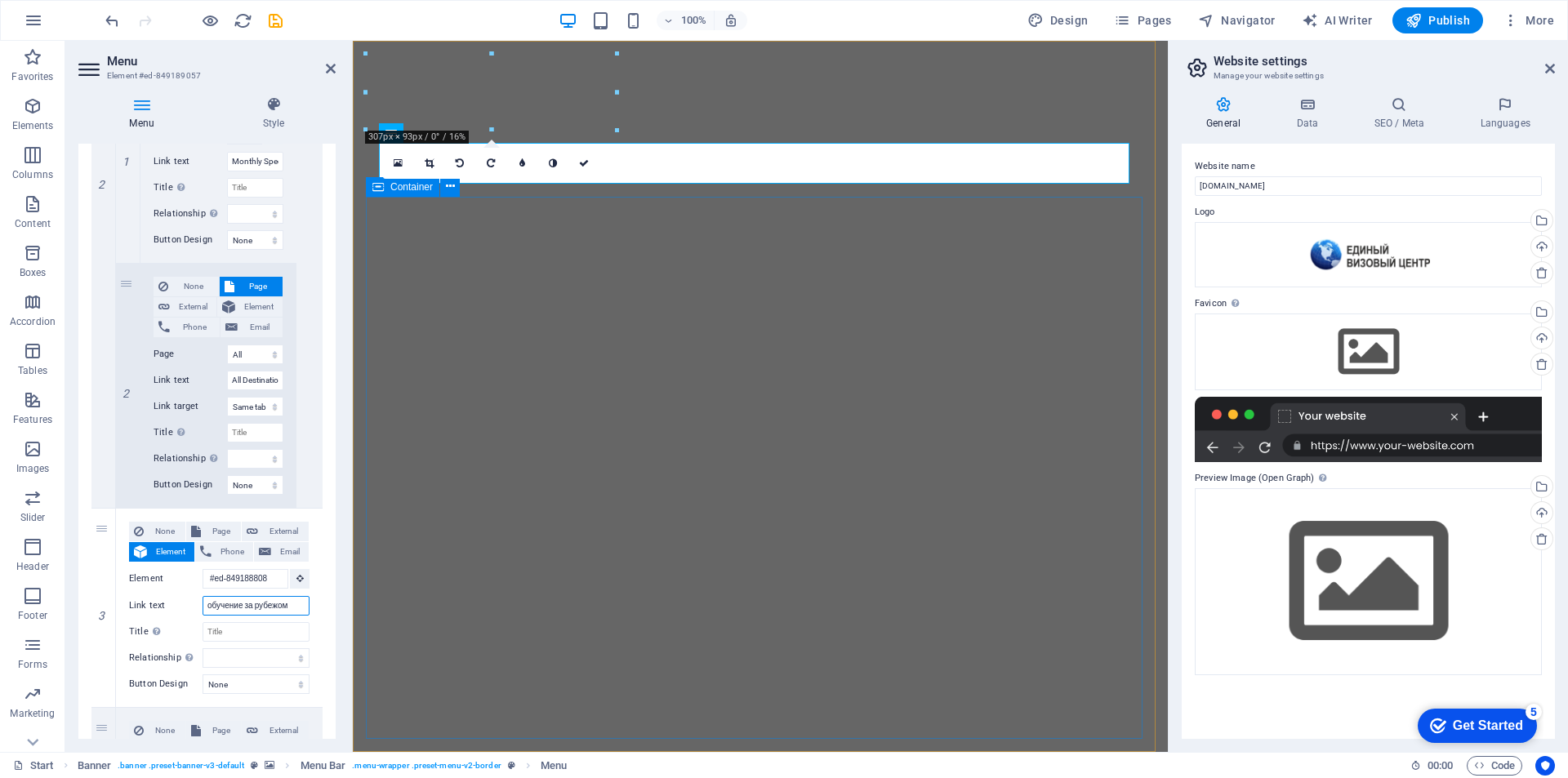
type input "обучение за рубежом"
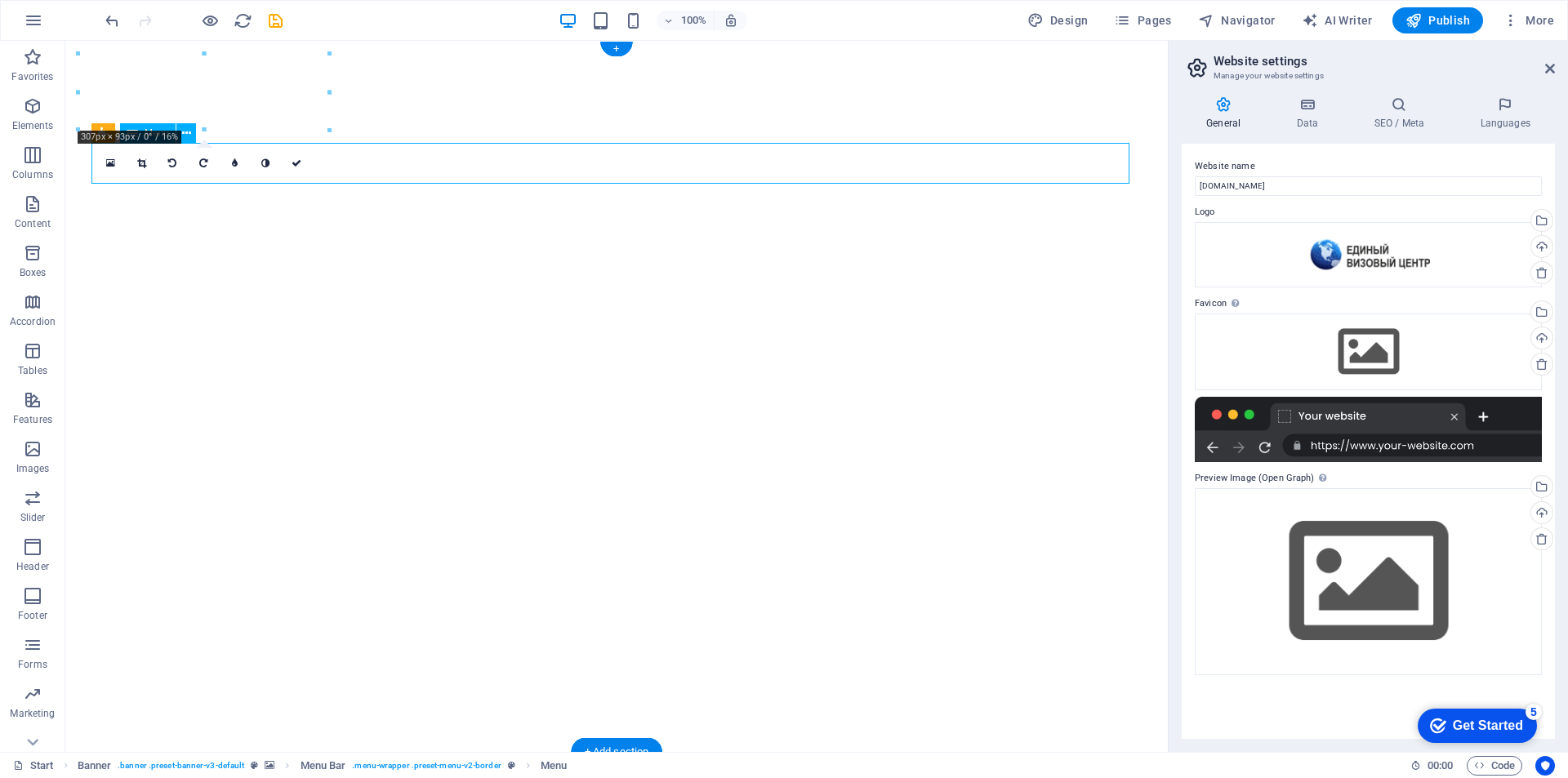
select select "1"
select select
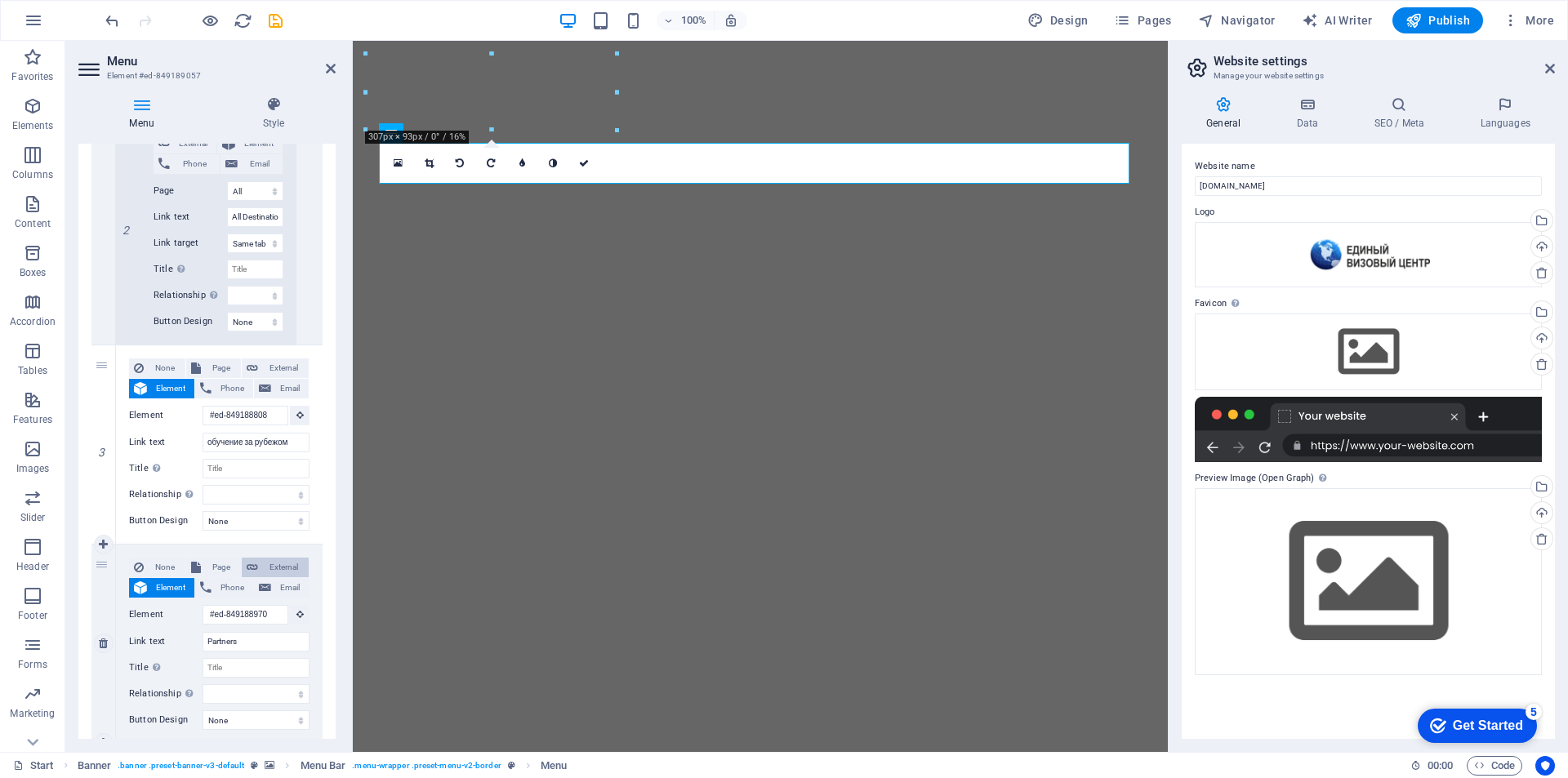
scroll to position [898, 0]
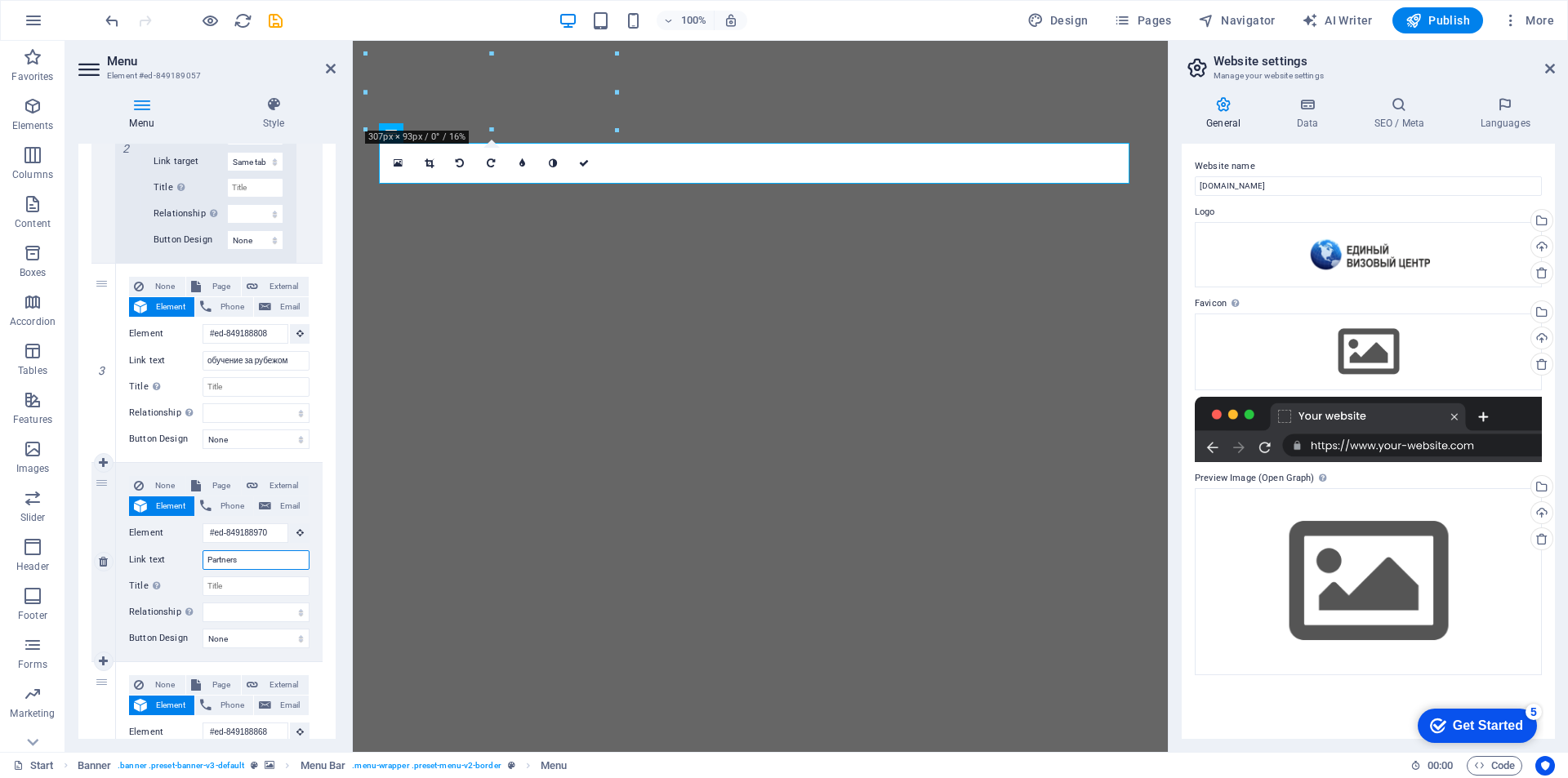
drag, startPoint x: 251, startPoint y: 558, endPoint x: 168, endPoint y: 557, distance: 83.0
click at [169, 558] on div "Link text Partners" at bounding box center [218, 560] width 180 height 20
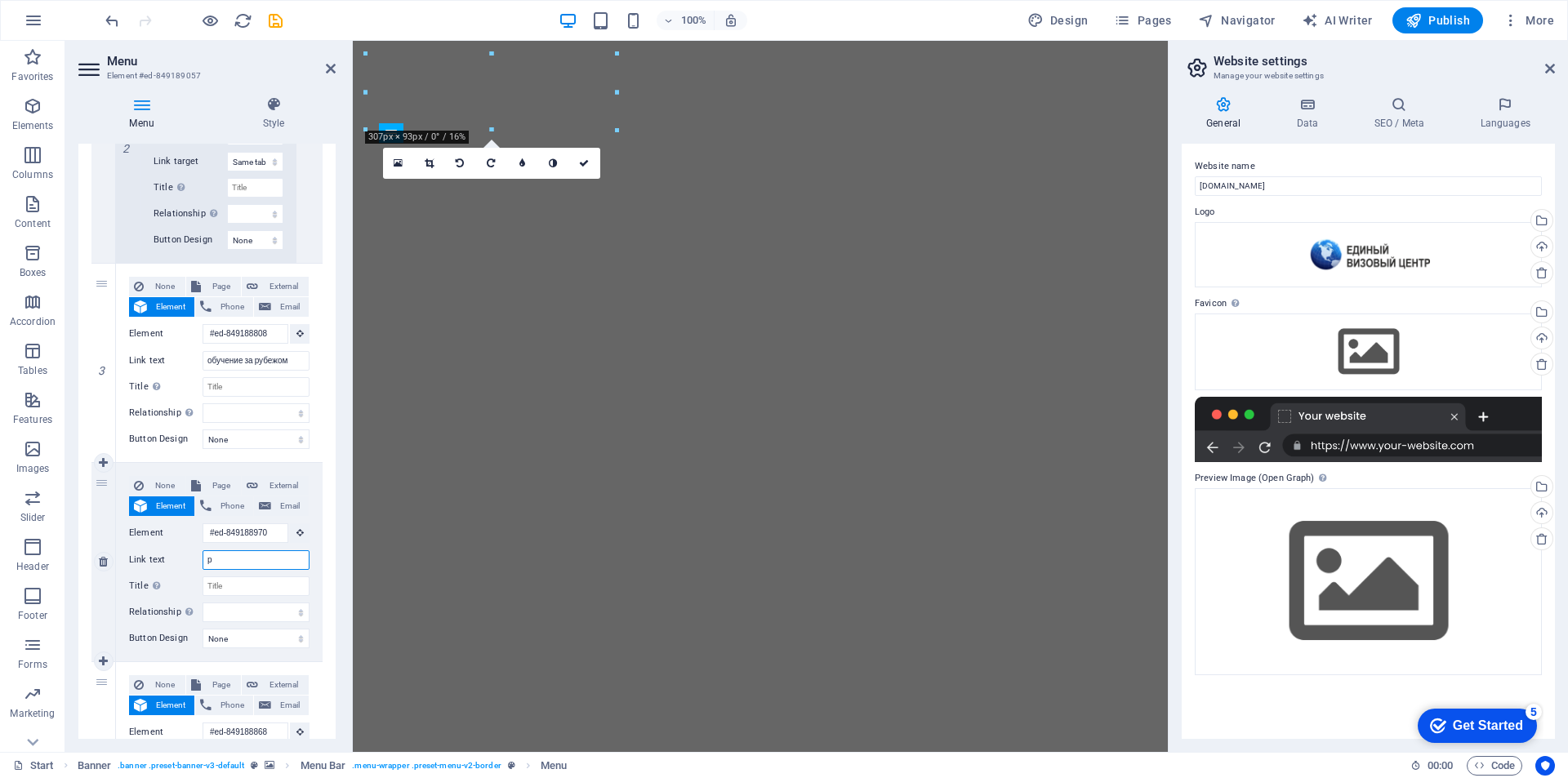
type input "ра"
select select
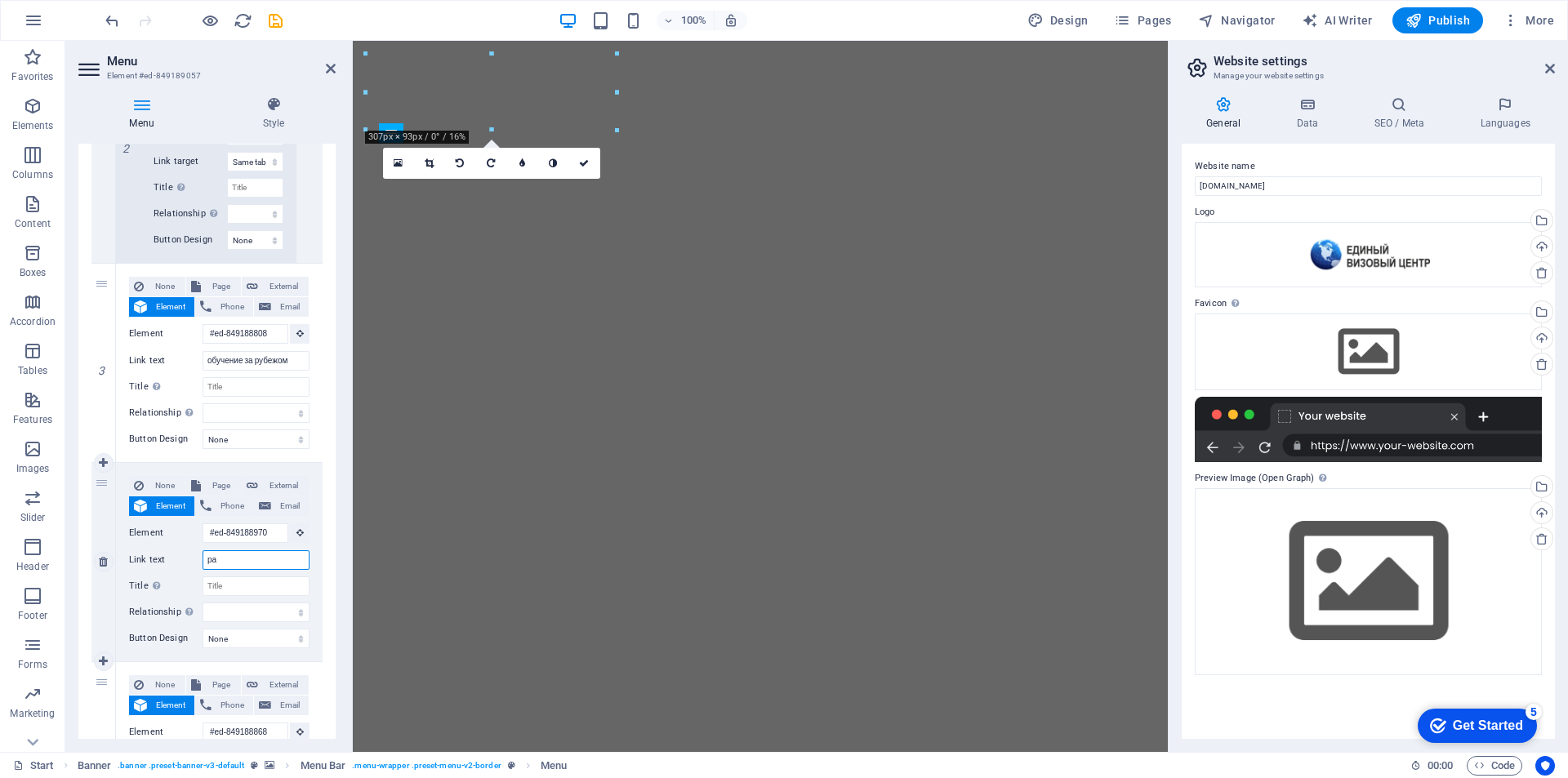
select select
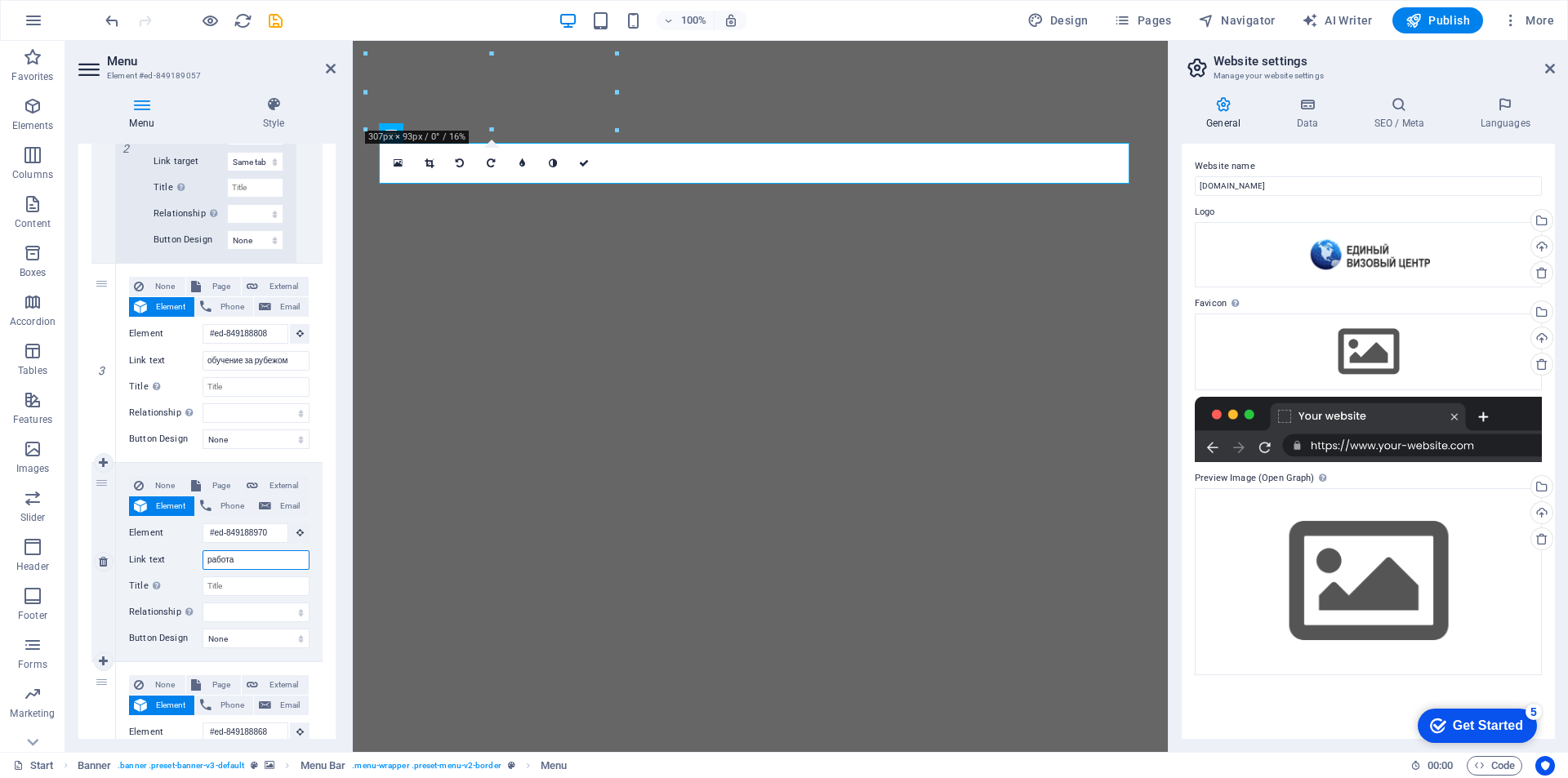
type input "работа з"
click at [318, 584] on div "1 None Page External Element Phone Email Page Start All Destinations Legal Noti…" at bounding box center [207, 130] width 257 height 1486
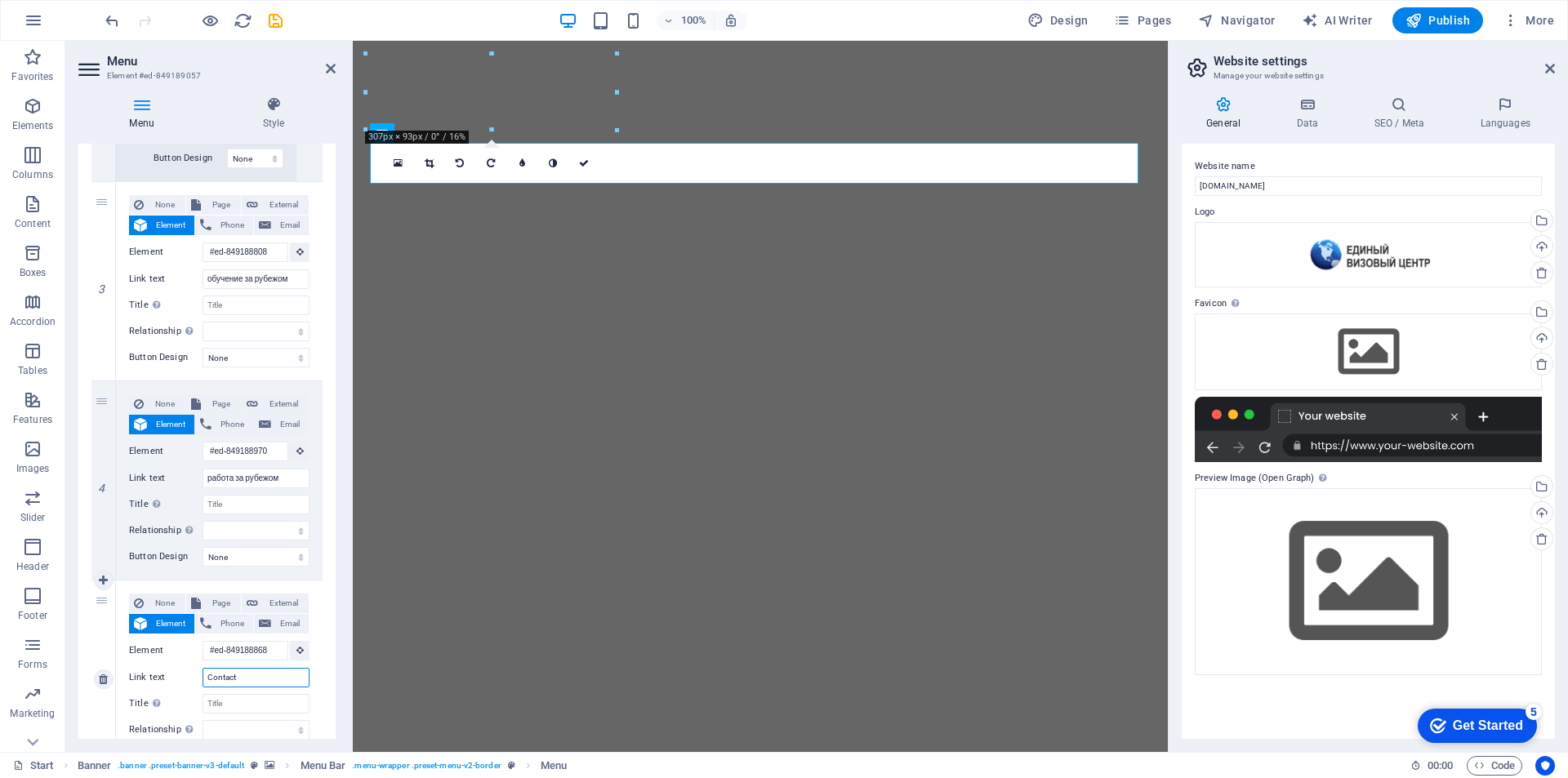
drag, startPoint x: 248, startPoint y: 683, endPoint x: 137, endPoint y: 679, distance: 111.1
click at [137, 679] on div "Link text Contact" at bounding box center [218, 678] width 180 height 20
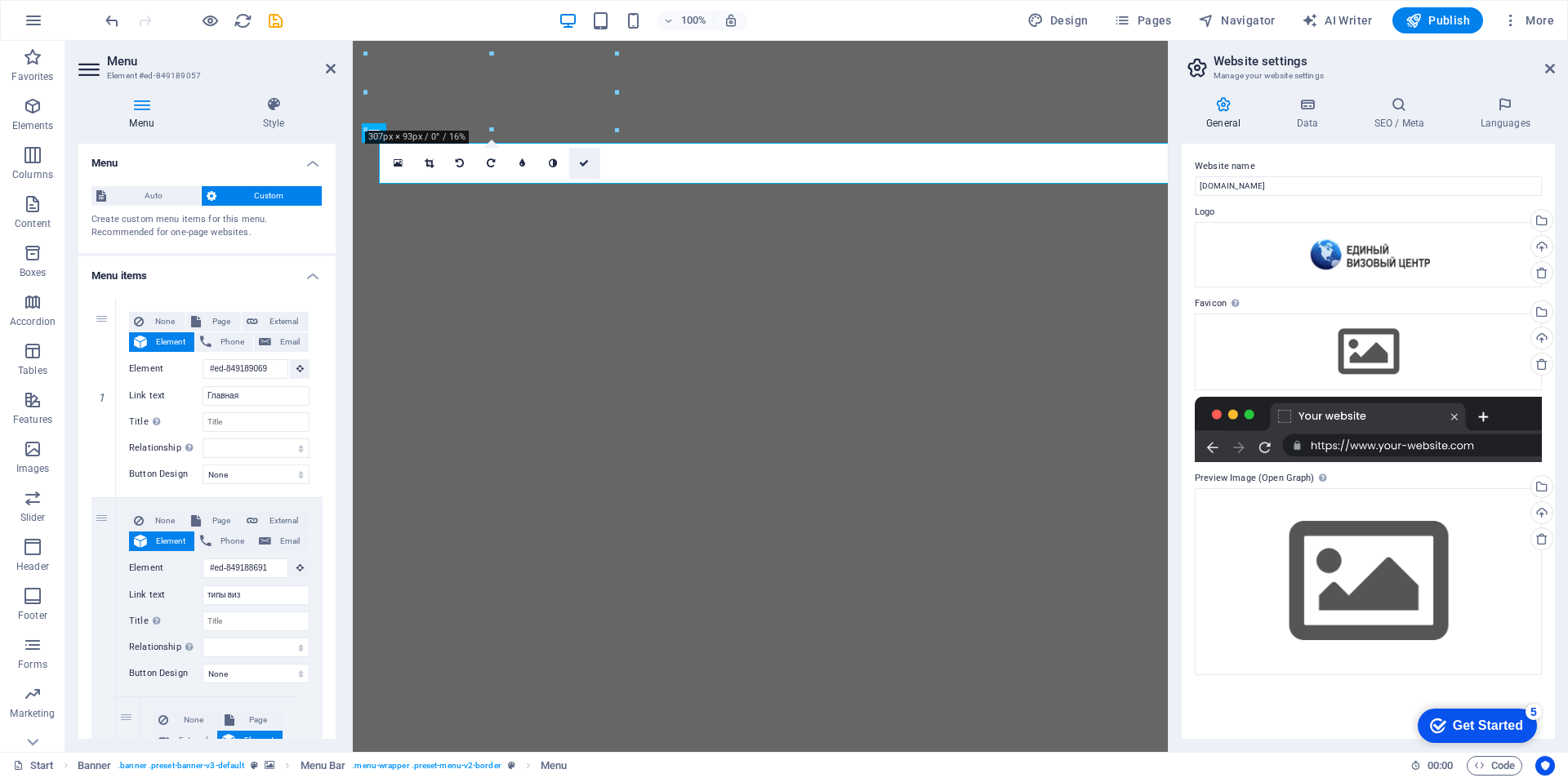
click at [517, 163] on link at bounding box center [522, 163] width 31 height 31
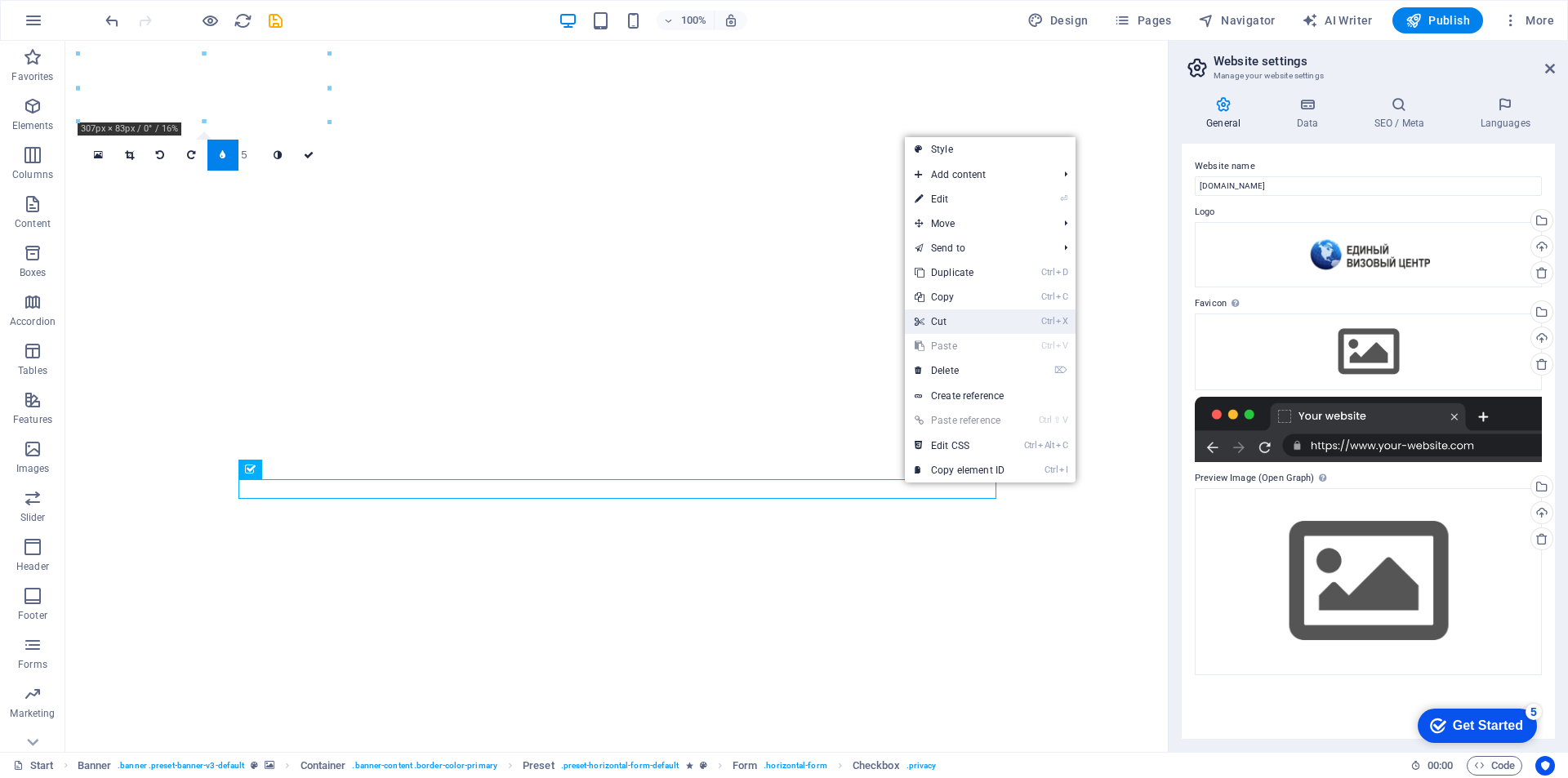
click at [955, 315] on link "Ctrl X Cut" at bounding box center [959, 322] width 109 height 25
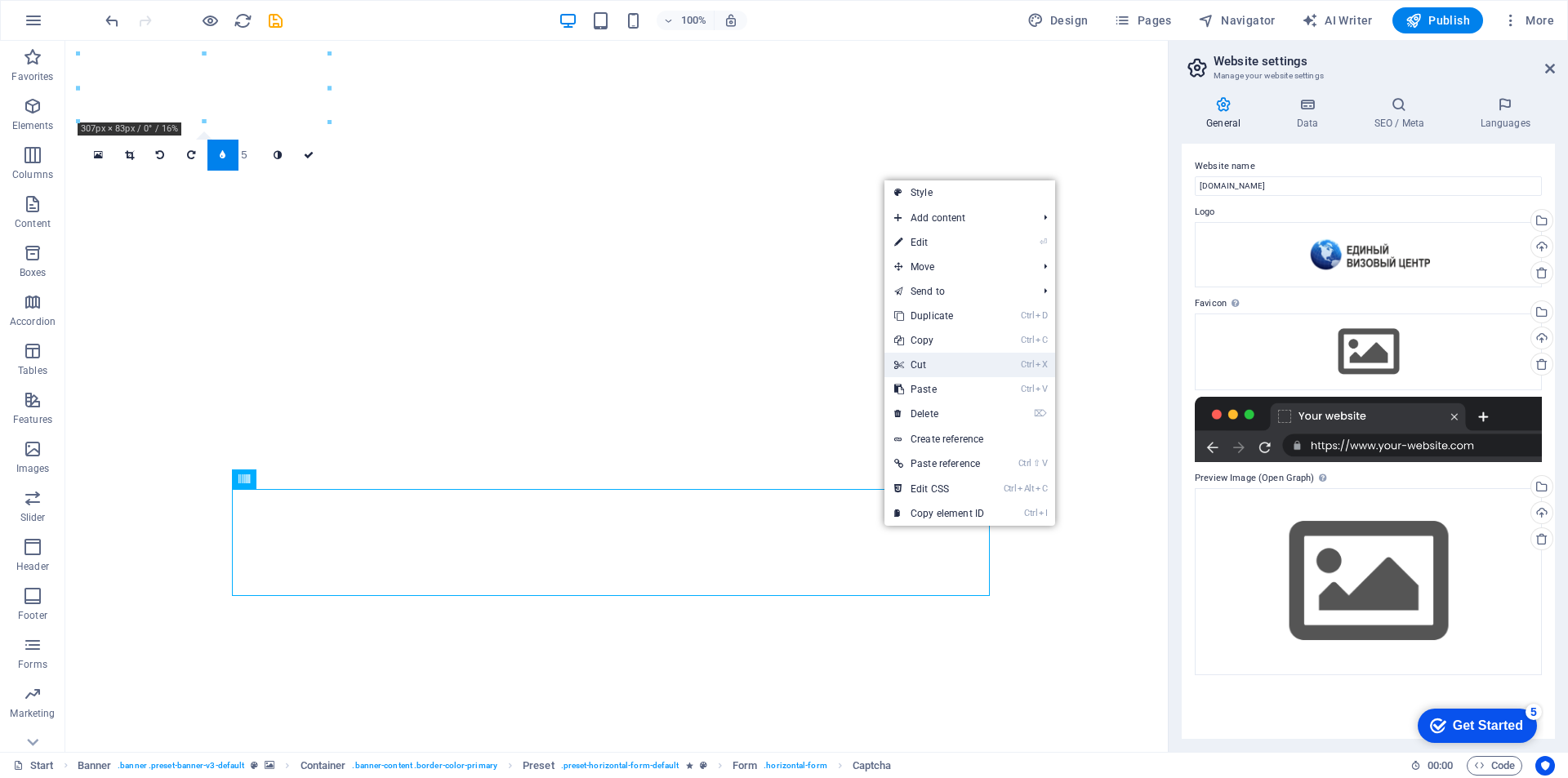
click at [934, 358] on link "Ctrl X Cut" at bounding box center [939, 365] width 109 height 25
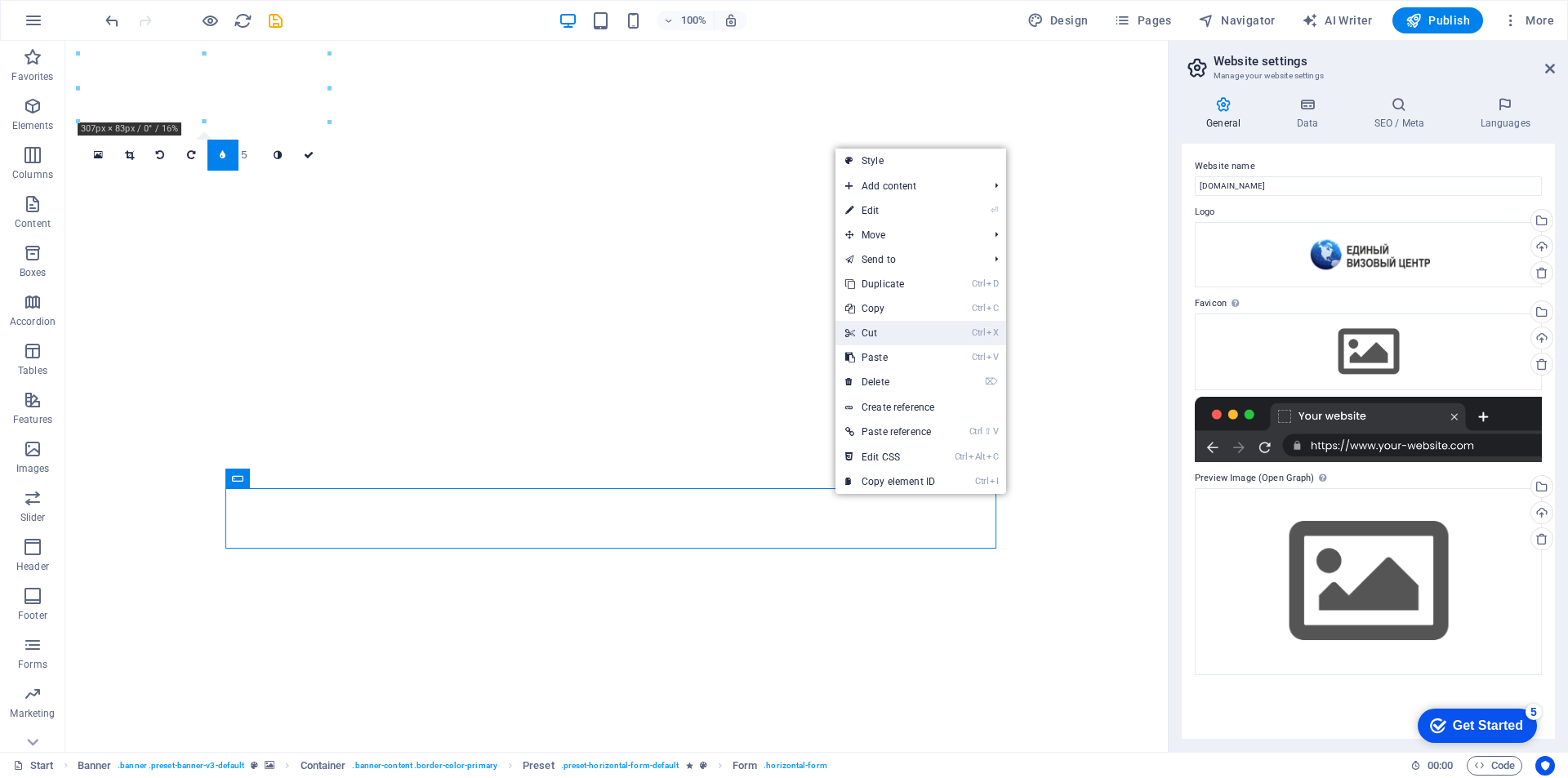
click at [910, 331] on link "Ctrl X Cut" at bounding box center [889, 334] width 109 height 25
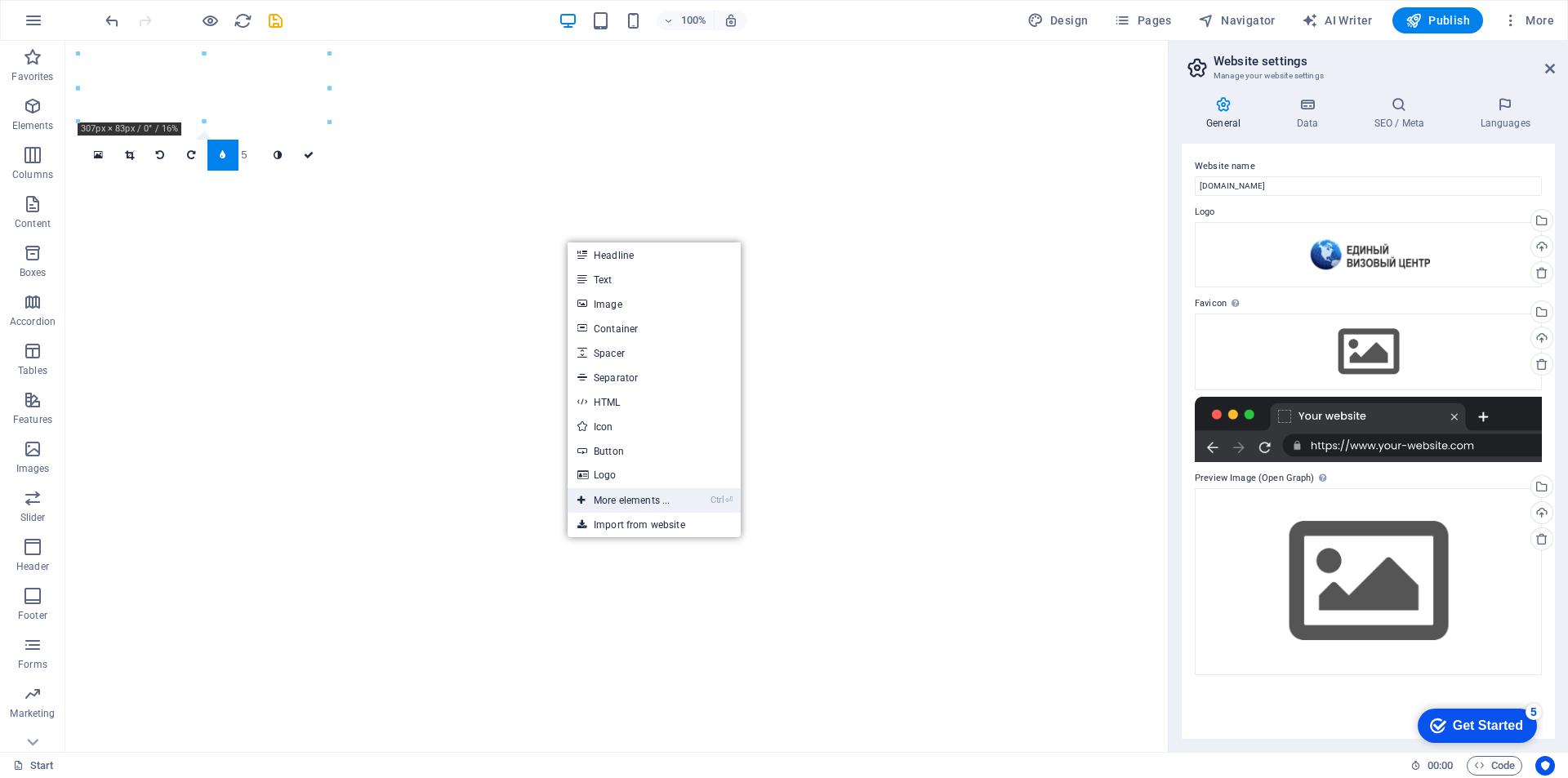
click at [644, 504] on link "Ctrl ⏎ More elements ..." at bounding box center [624, 500] width 112 height 25
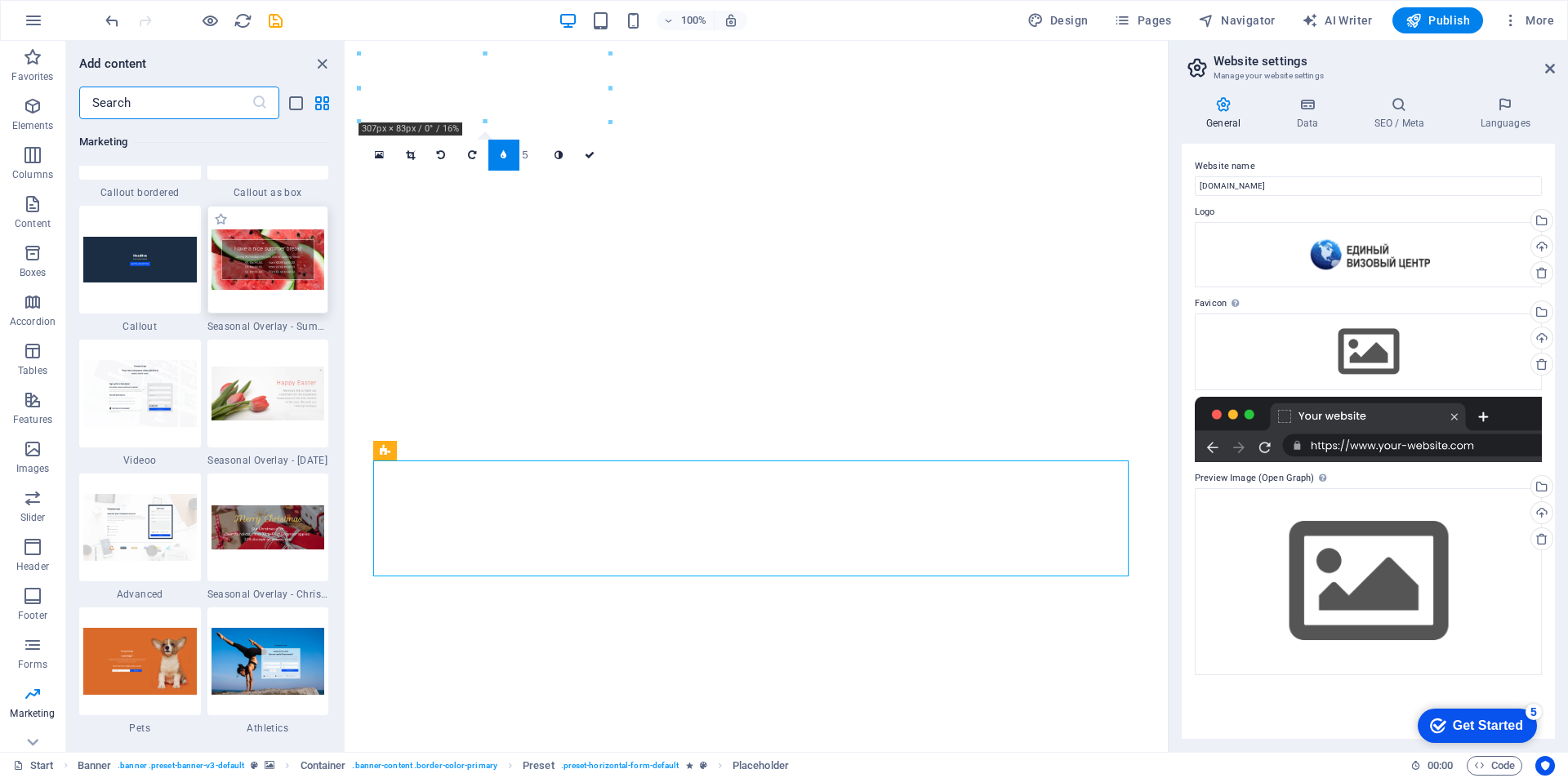
scroll to position [13563, 0]
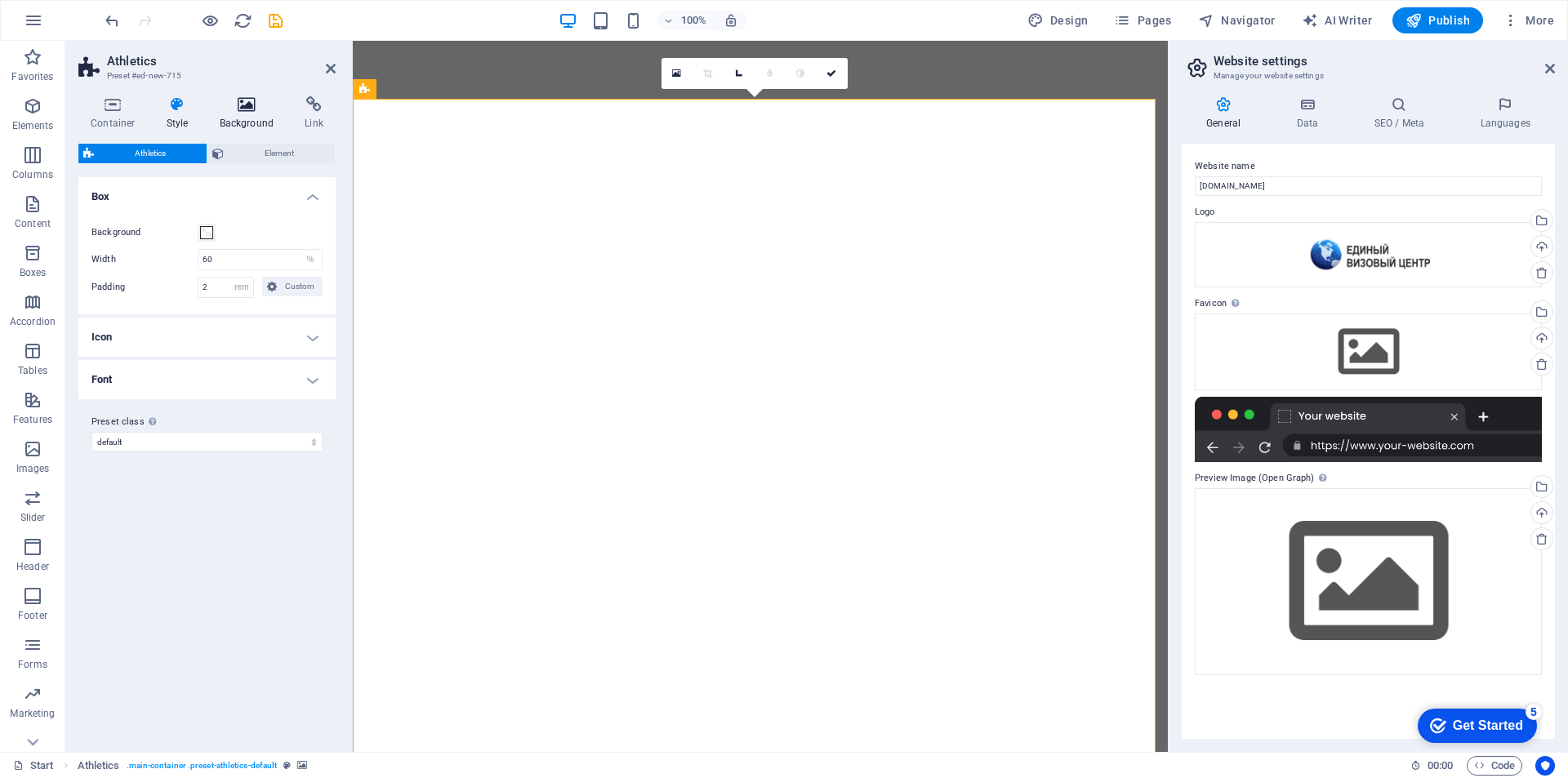
click at [247, 106] on icon at bounding box center [247, 105] width 79 height 16
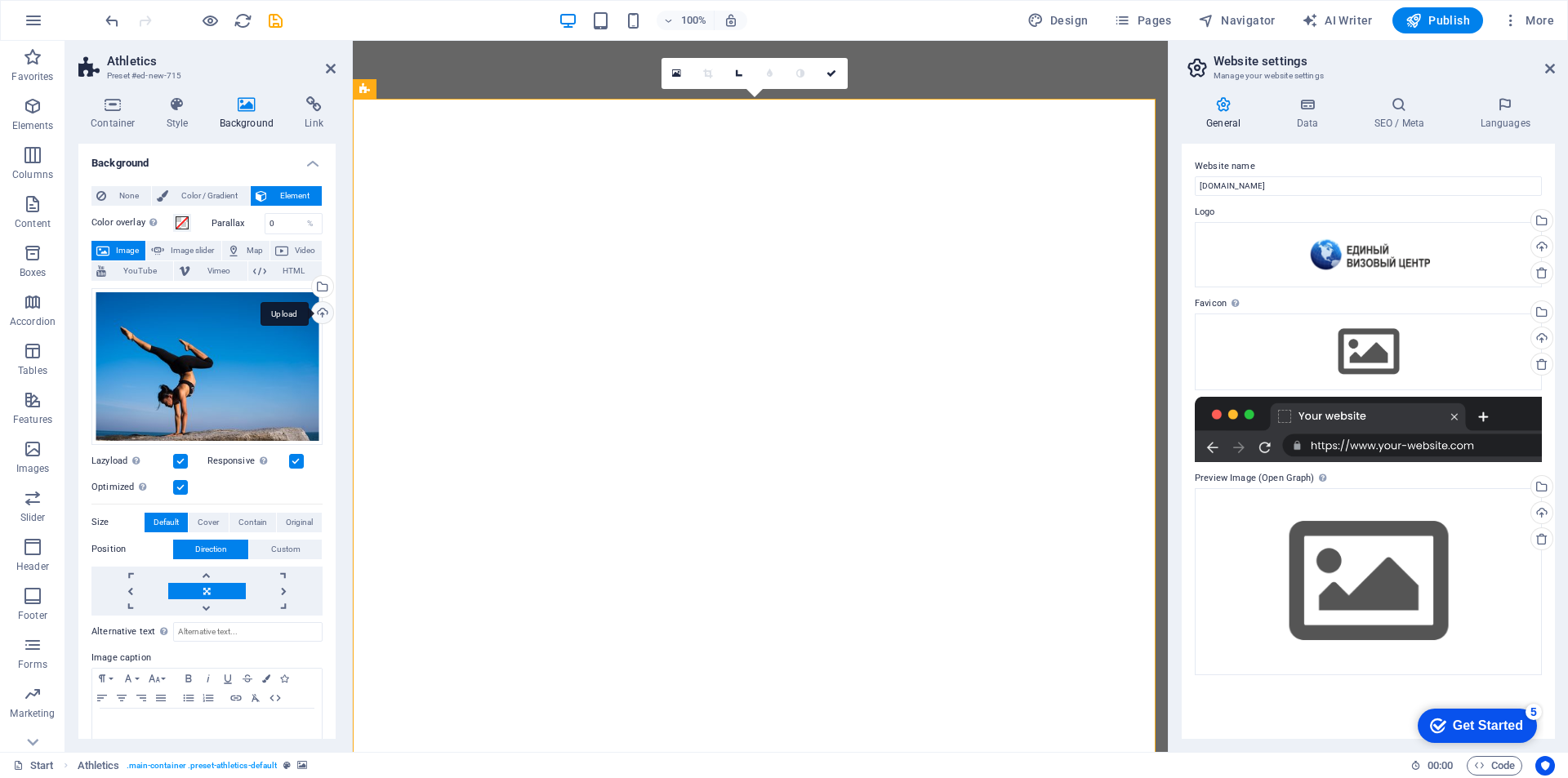
click at [319, 311] on div "Upload" at bounding box center [321, 315] width 25 height 25
